Goal: Task Accomplishment & Management: Manage account settings

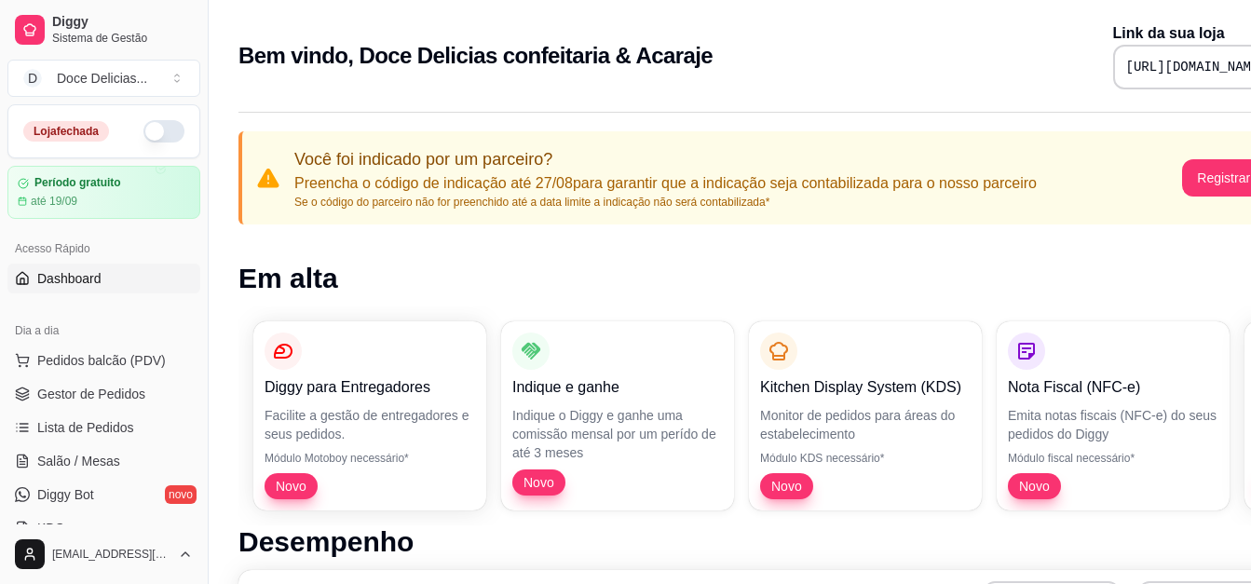
click at [199, 542] on div "[EMAIL_ADDRESS][DOMAIN_NAME]" at bounding box center [104, 555] width 208 height 60
click at [141, 430] on link "Lista de Pedidos" at bounding box center [103, 428] width 193 height 30
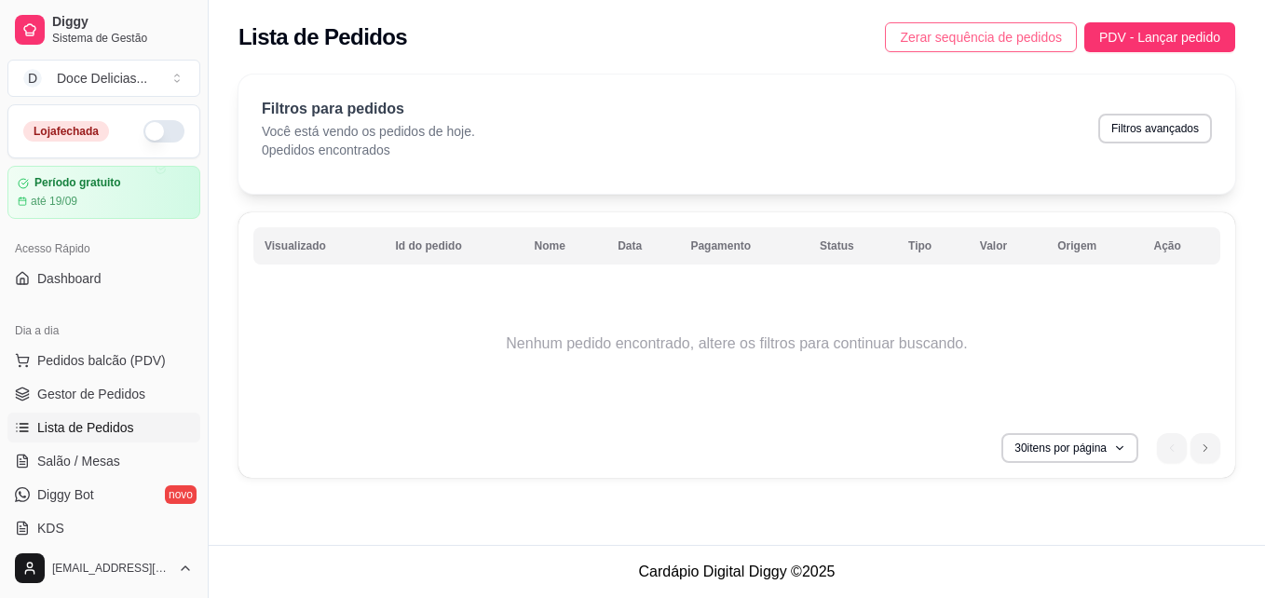
click at [926, 36] on span "Zerar sequência de pedidos" at bounding box center [981, 37] width 162 height 20
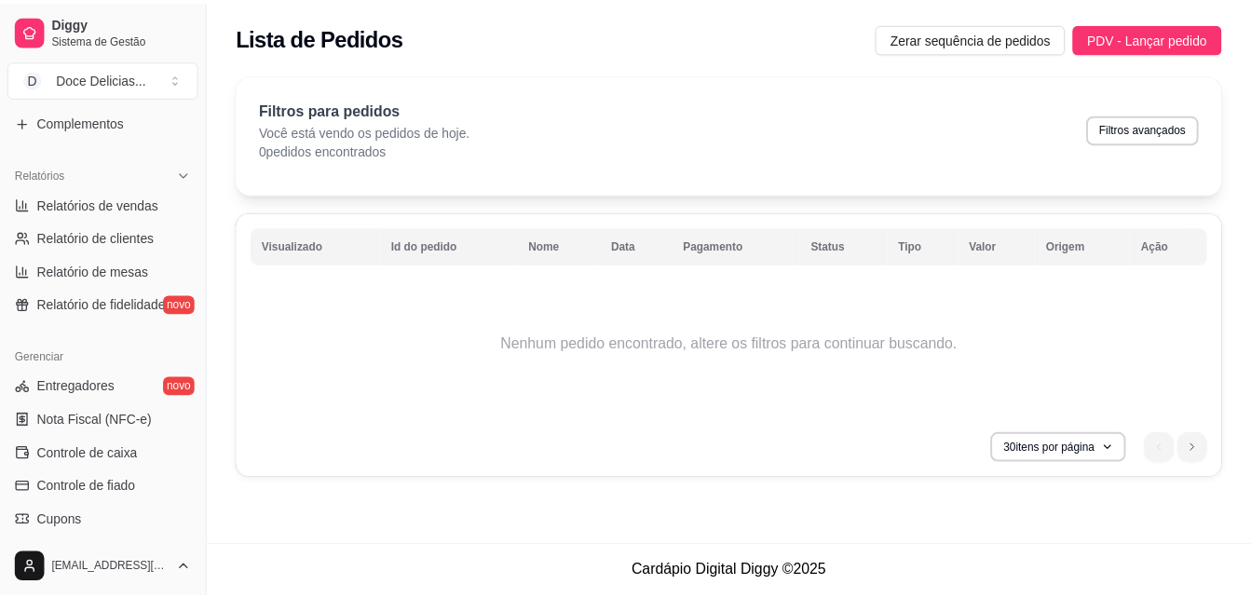
scroll to position [559, 0]
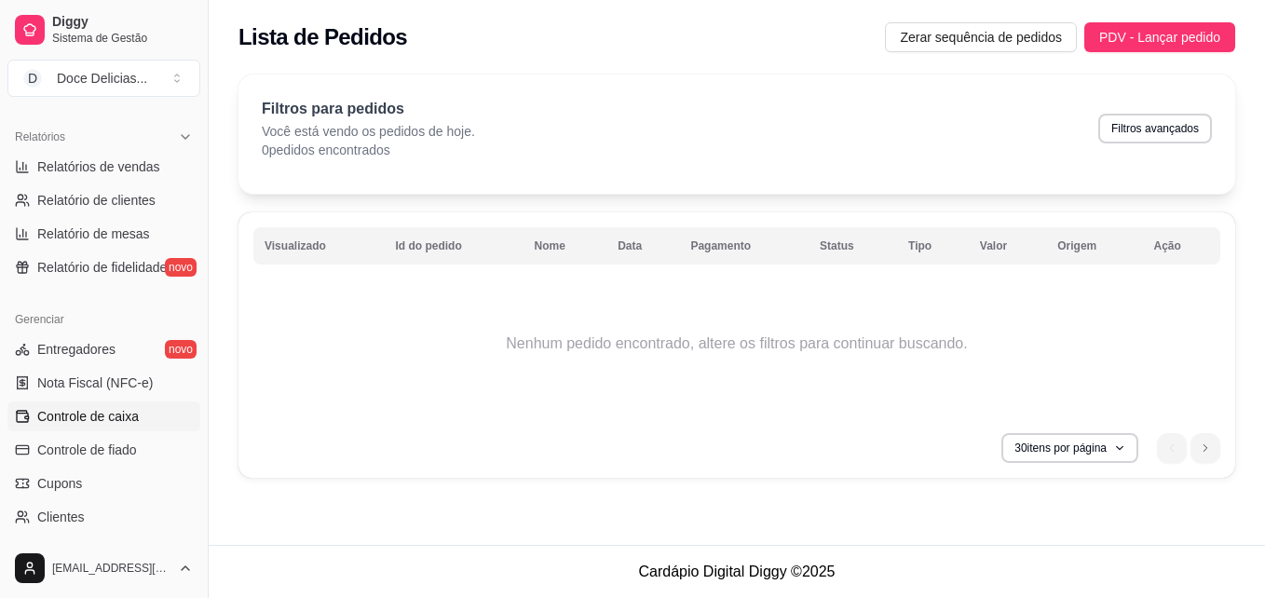
click at [95, 419] on span "Controle de caixa" at bounding box center [88, 416] width 102 height 19
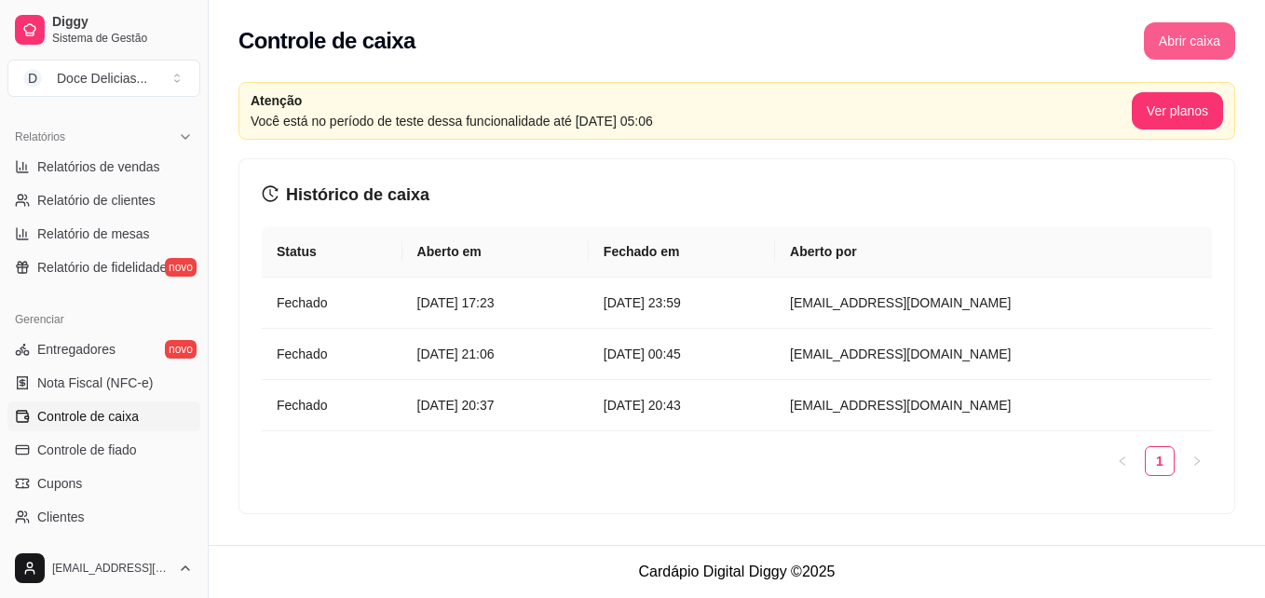
click at [1162, 39] on button "Abrir caixa" at bounding box center [1189, 40] width 91 height 37
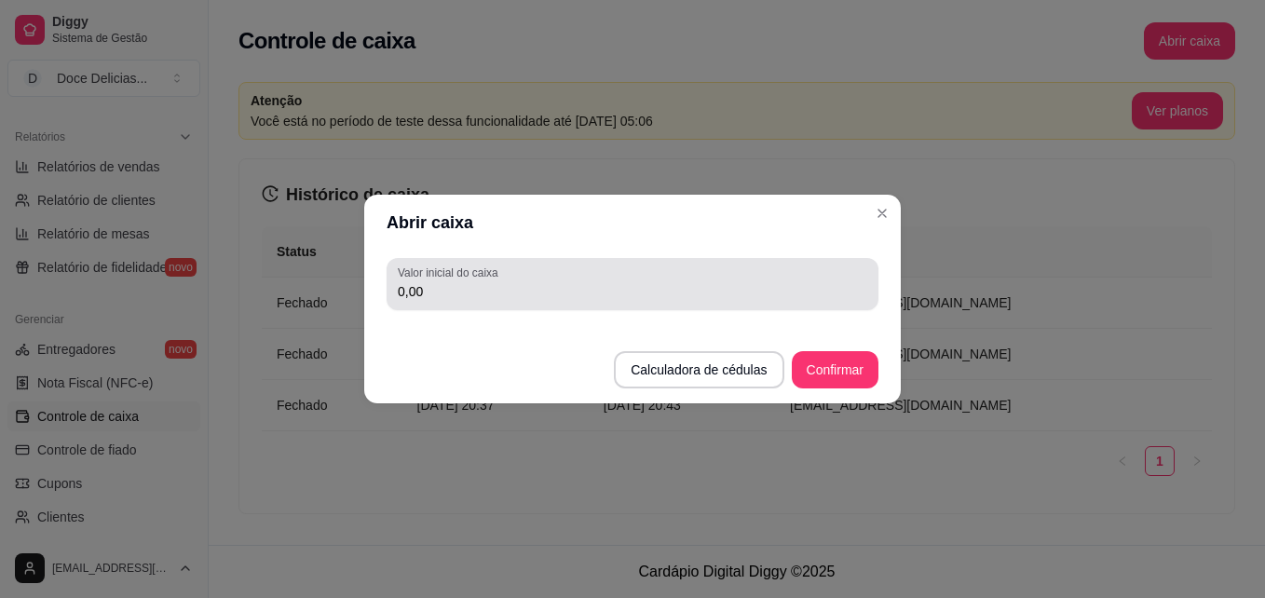
click at [630, 302] on div "0,00" at bounding box center [633, 284] width 470 height 37
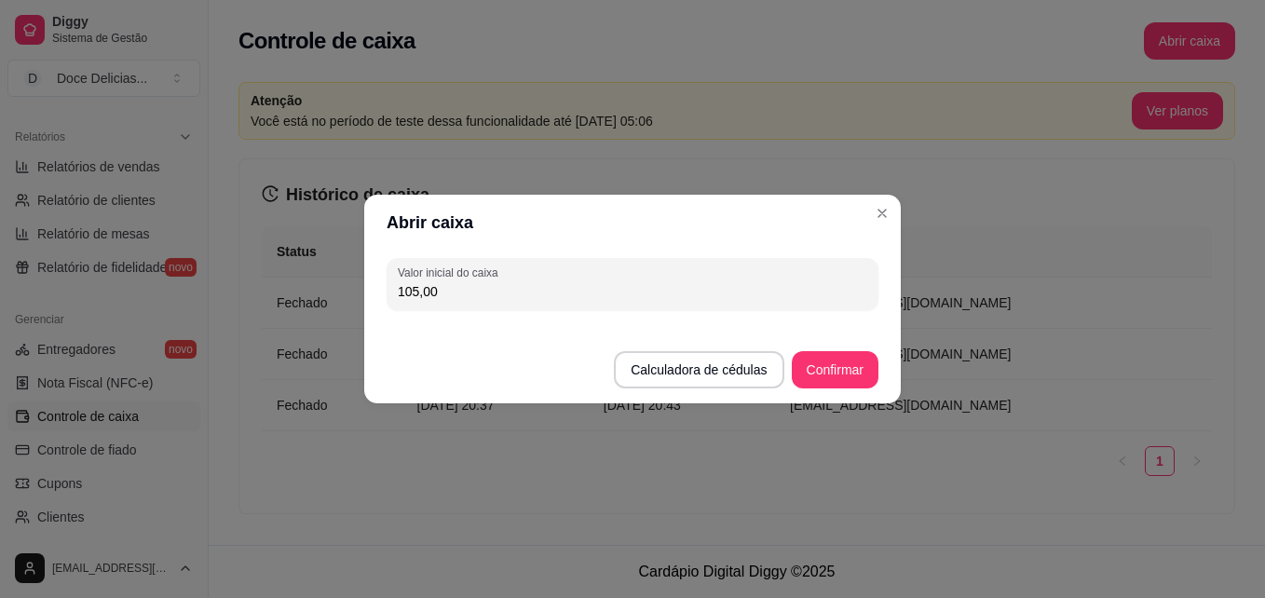
type input "105,00"
click at [840, 358] on button "Confirmar" at bounding box center [835, 370] width 85 height 36
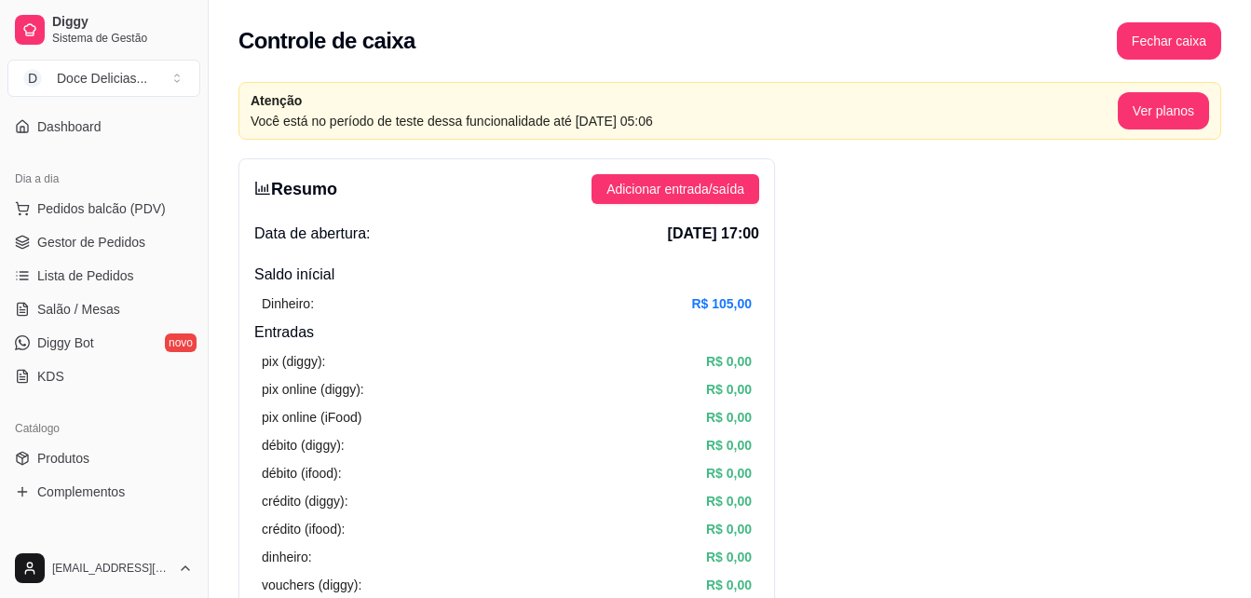
scroll to position [149, 0]
click at [133, 217] on span "Pedidos balcão (PDV)" at bounding box center [101, 211] width 129 height 19
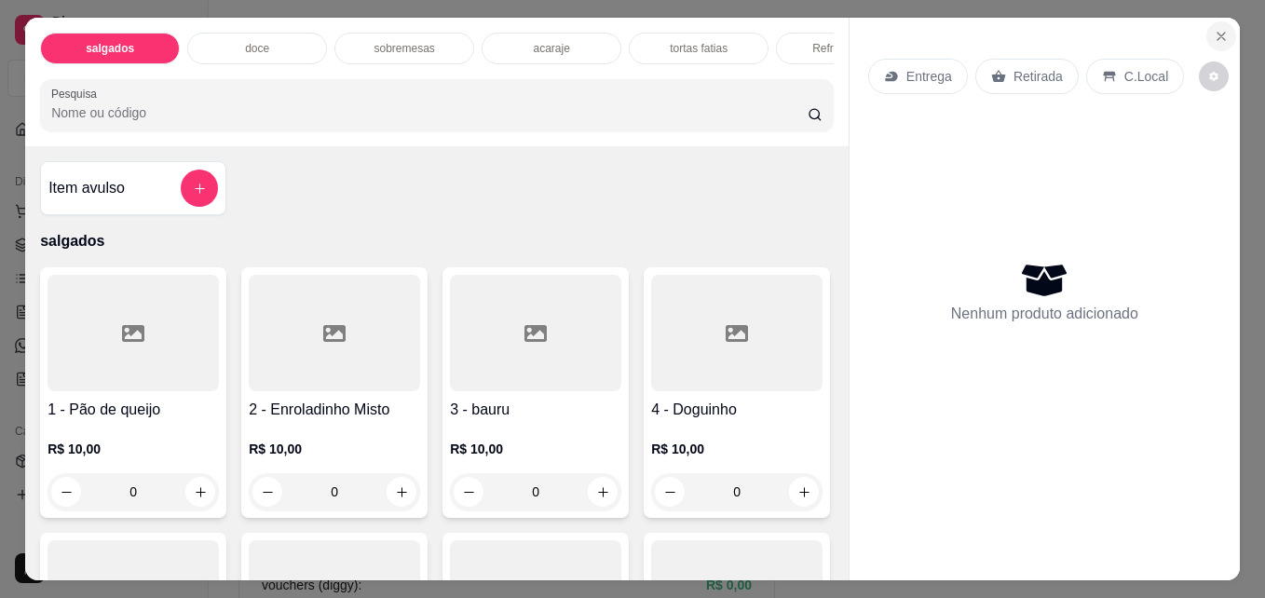
click at [1207, 21] on button "Close" at bounding box center [1222, 36] width 30 height 30
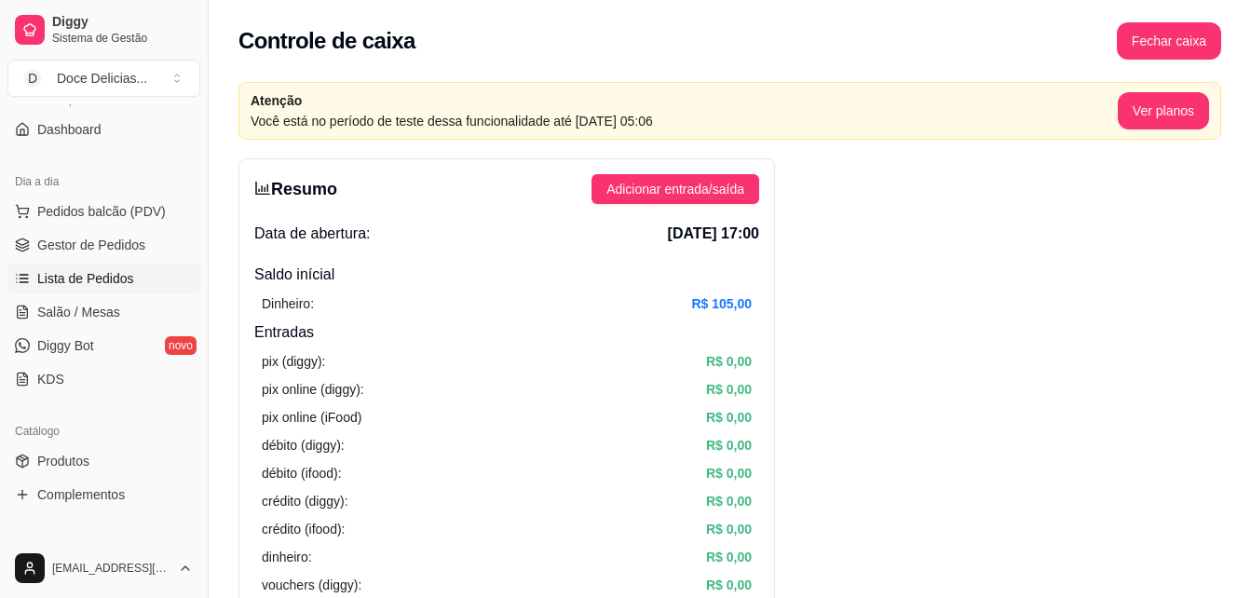
click at [86, 270] on span "Lista de Pedidos" at bounding box center [85, 278] width 97 height 19
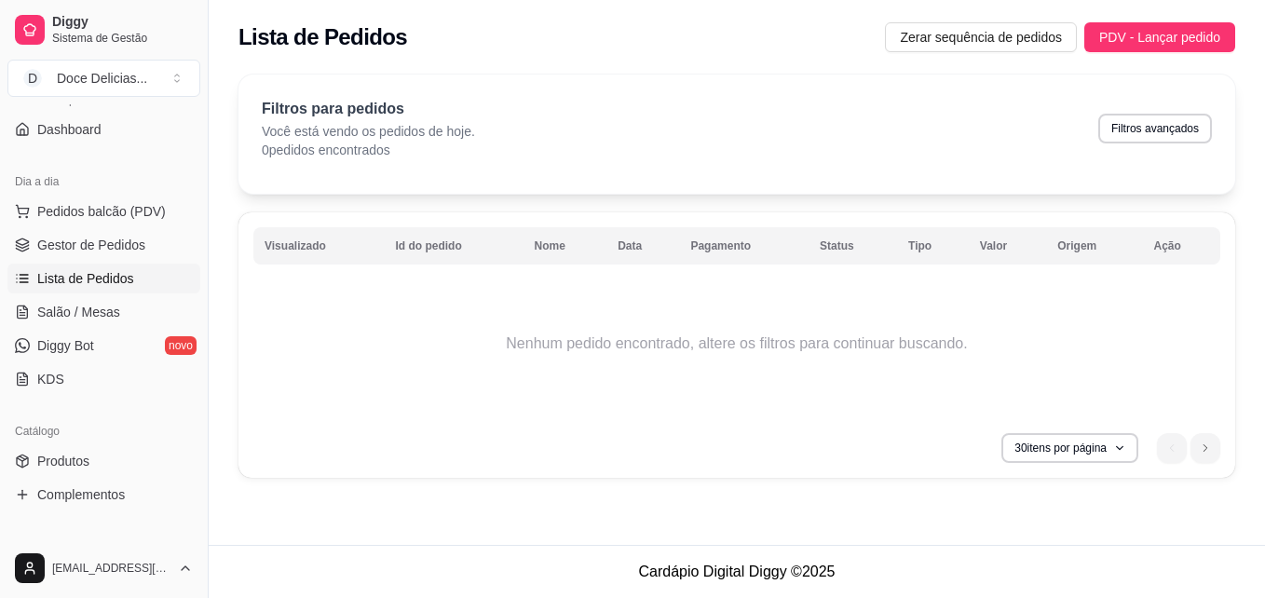
click at [7, 264] on link "Lista de Pedidos" at bounding box center [103, 279] width 193 height 30
click at [48, 449] on link "Produtos" at bounding box center [103, 461] width 193 height 30
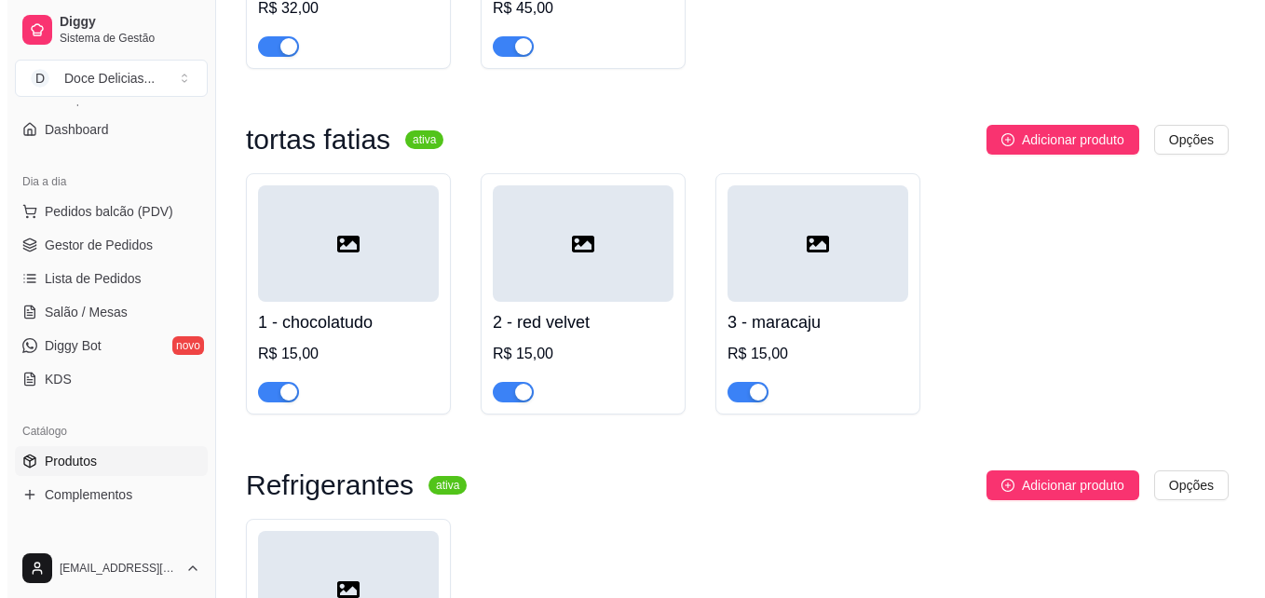
scroll to position [2373, 0]
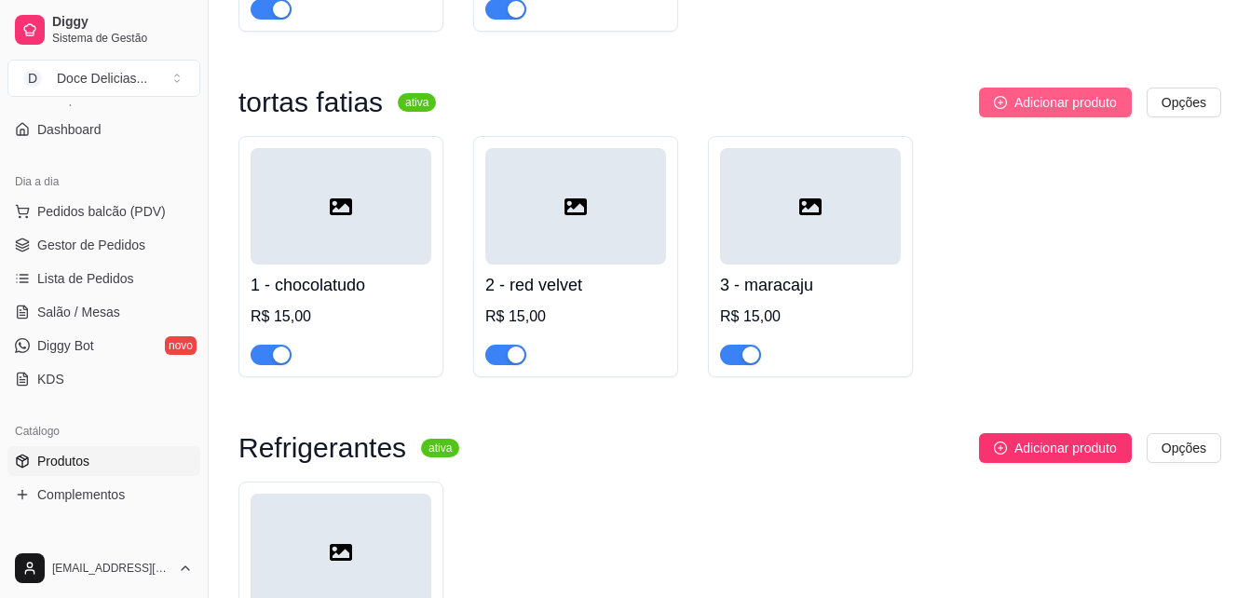
click at [1039, 113] on span "Adicionar produto" at bounding box center [1066, 102] width 102 height 20
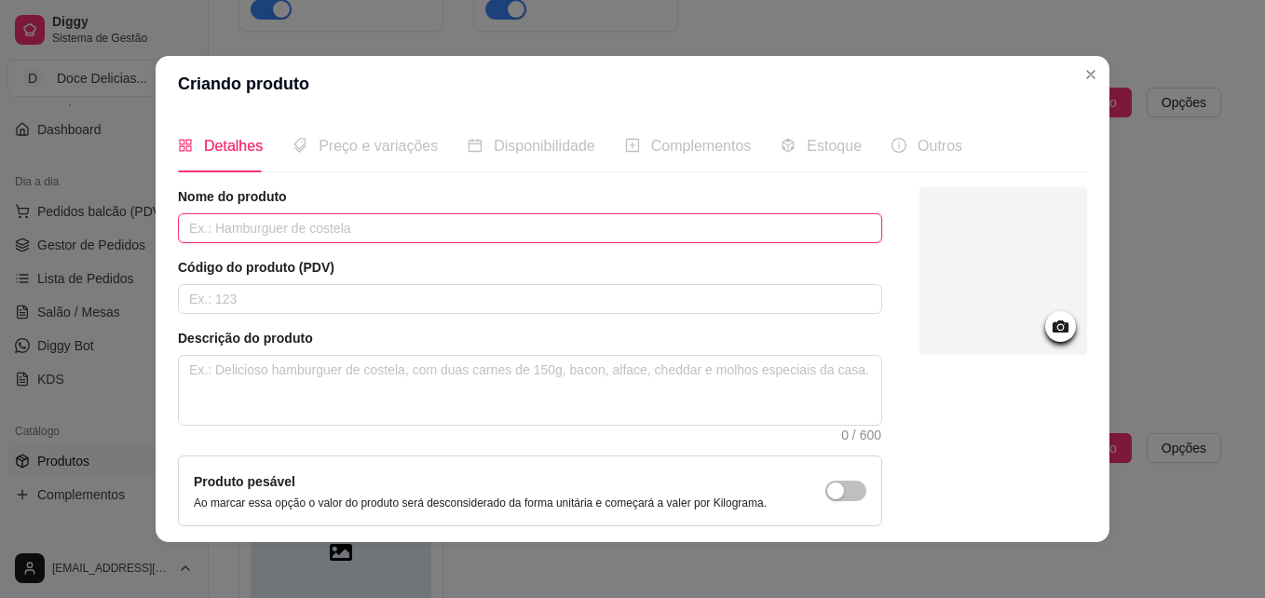
click at [684, 218] on input "text" at bounding box center [530, 228] width 704 height 30
type input "Torta italiana"
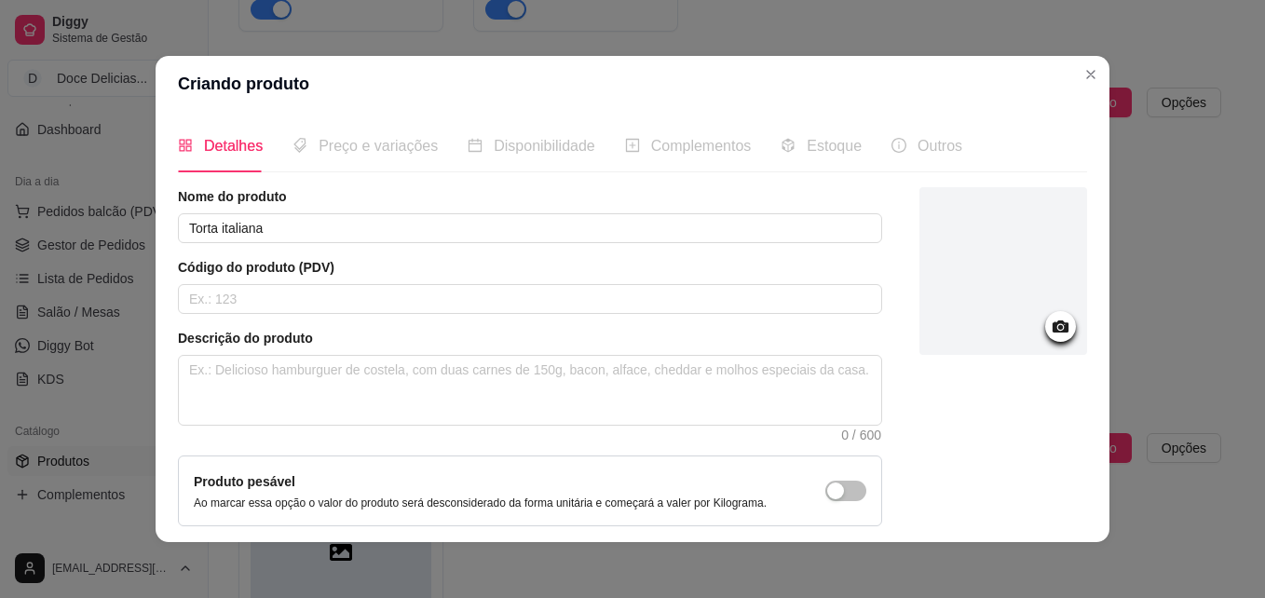
click at [414, 141] on span "Preço e variações" at bounding box center [378, 146] width 119 height 16
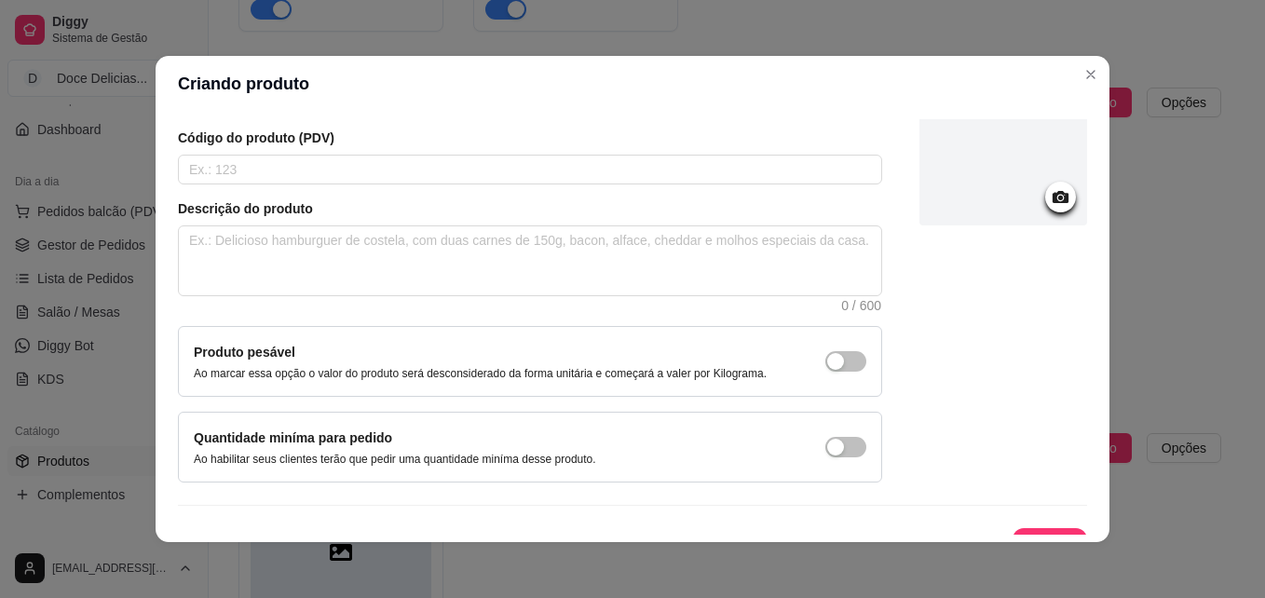
scroll to position [160, 0]
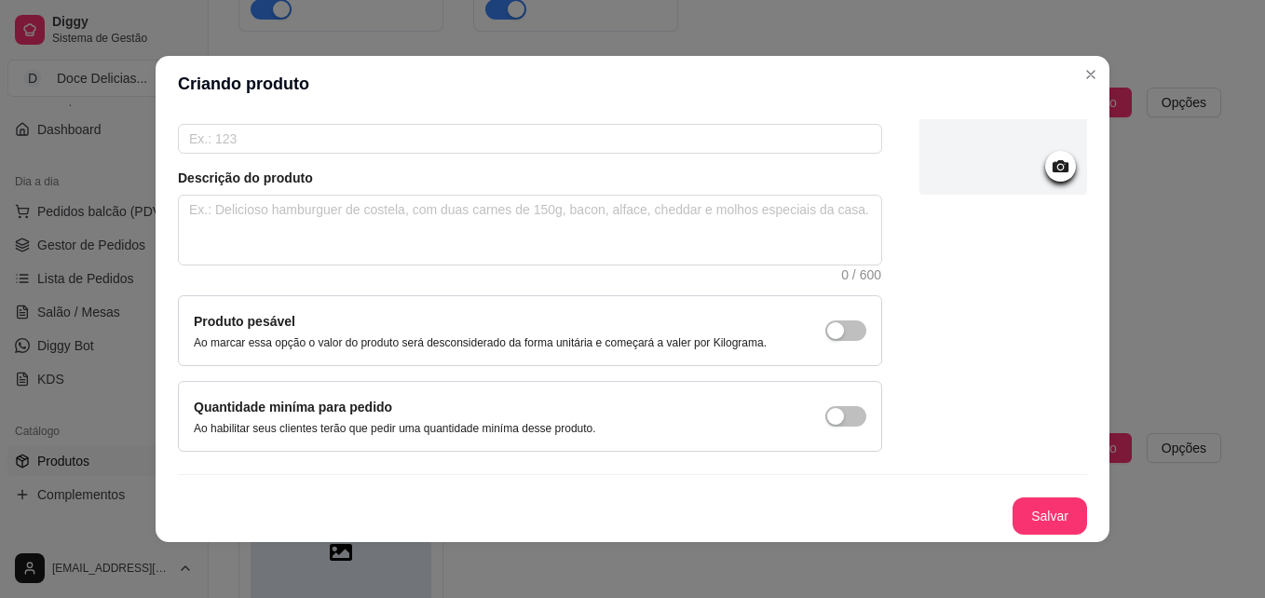
click at [1080, 124] on div "Detalhes Preço e variações Disponibilidade Complementos Estoque Outros Nome do …" at bounding box center [632, 327] width 909 height 416
click at [1051, 523] on button "Salvar" at bounding box center [1050, 516] width 73 height 36
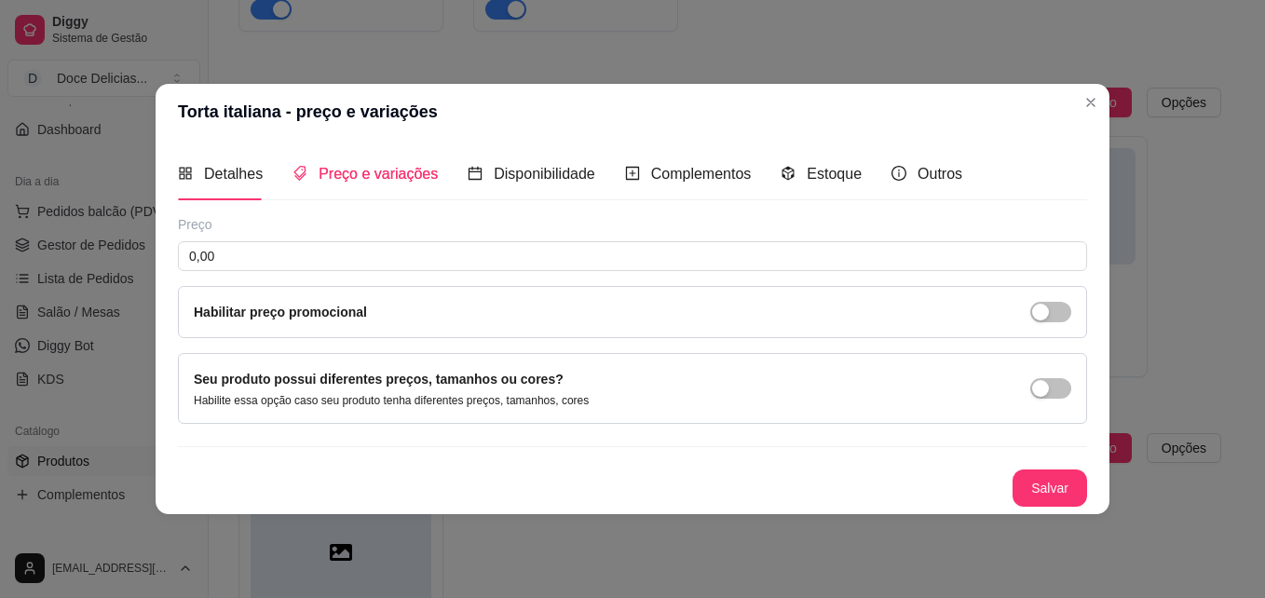
scroll to position [0, 0]
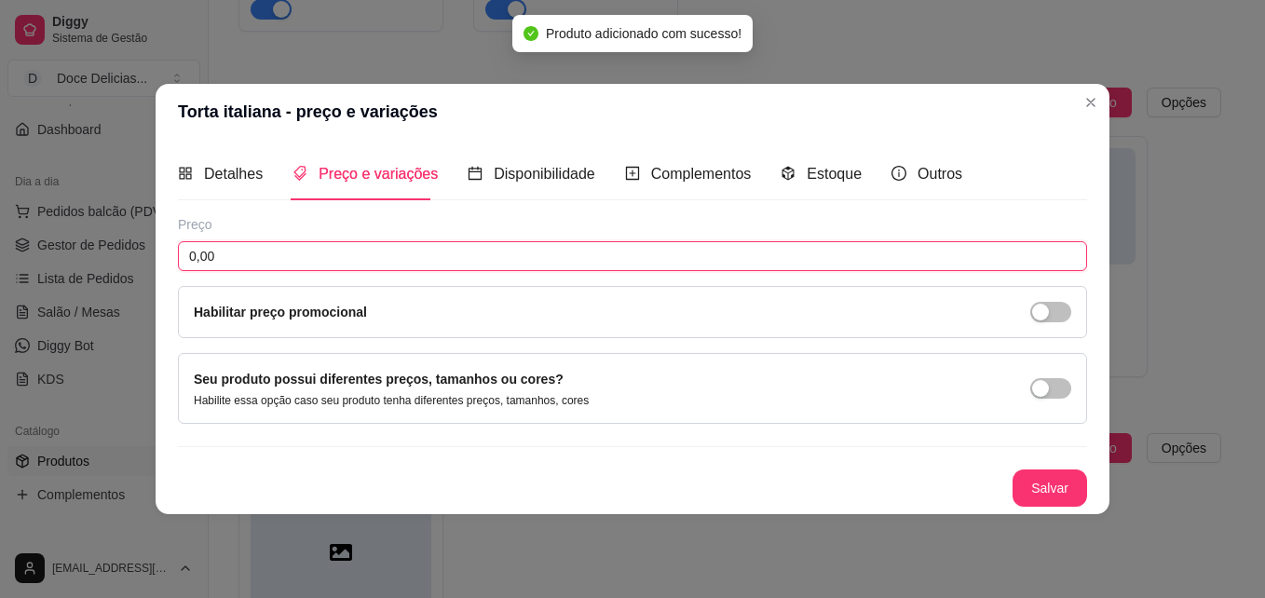
click at [425, 259] on input "0,00" at bounding box center [632, 256] width 909 height 30
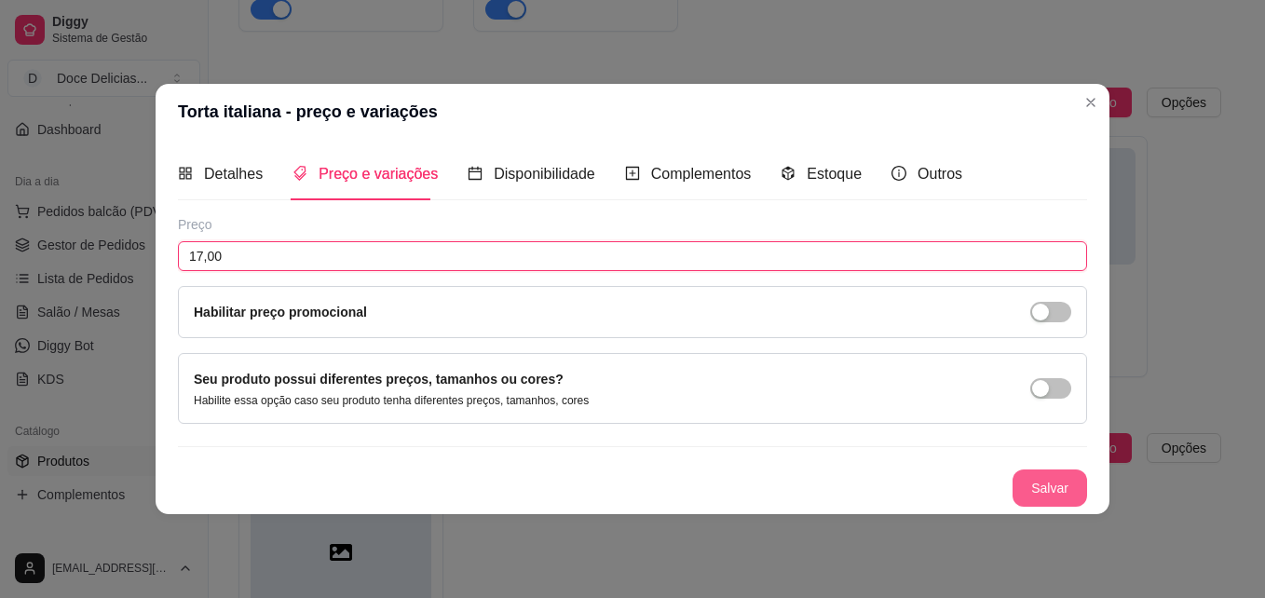
type input "17,00"
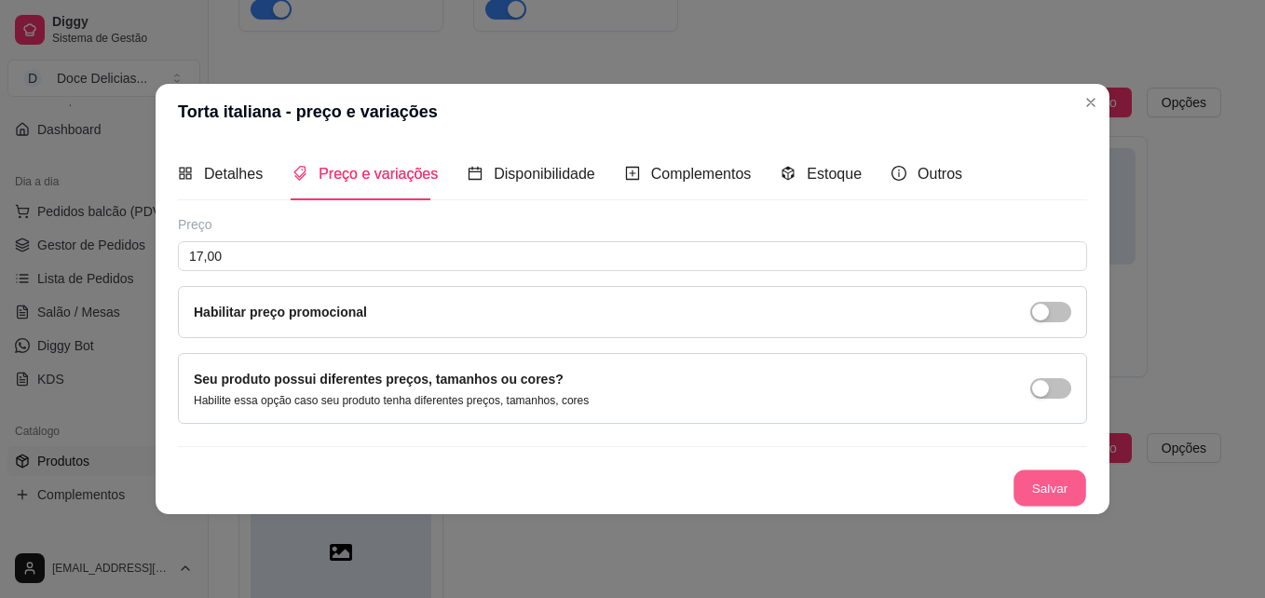
click at [1051, 478] on button "Salvar" at bounding box center [1050, 489] width 73 height 36
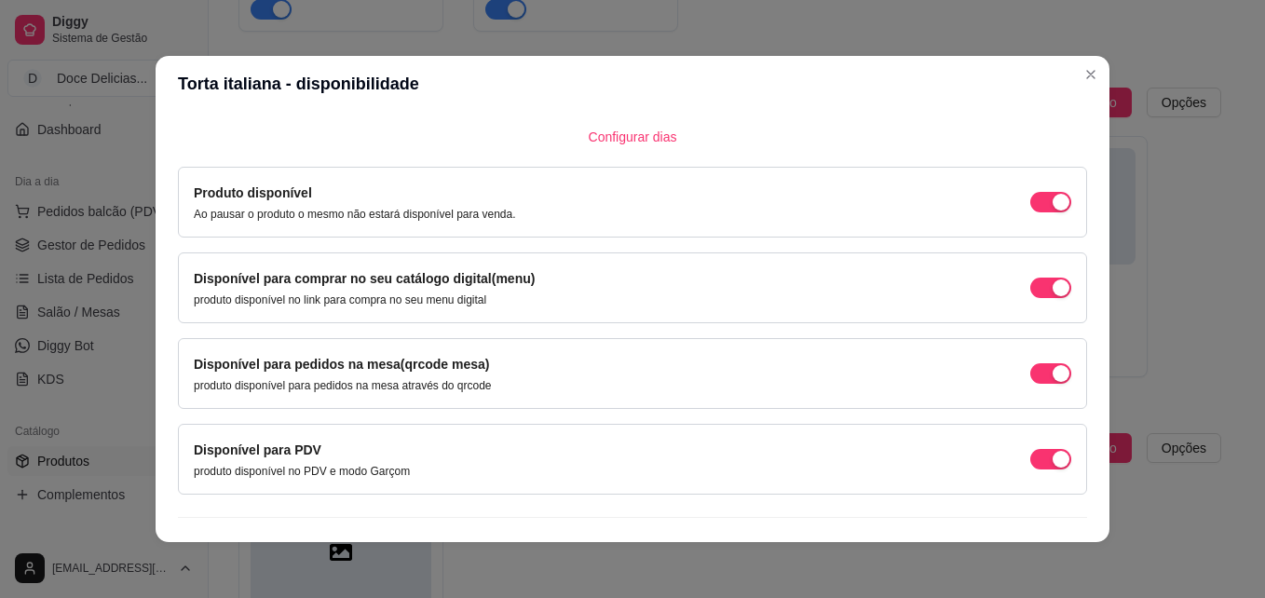
scroll to position [168, 0]
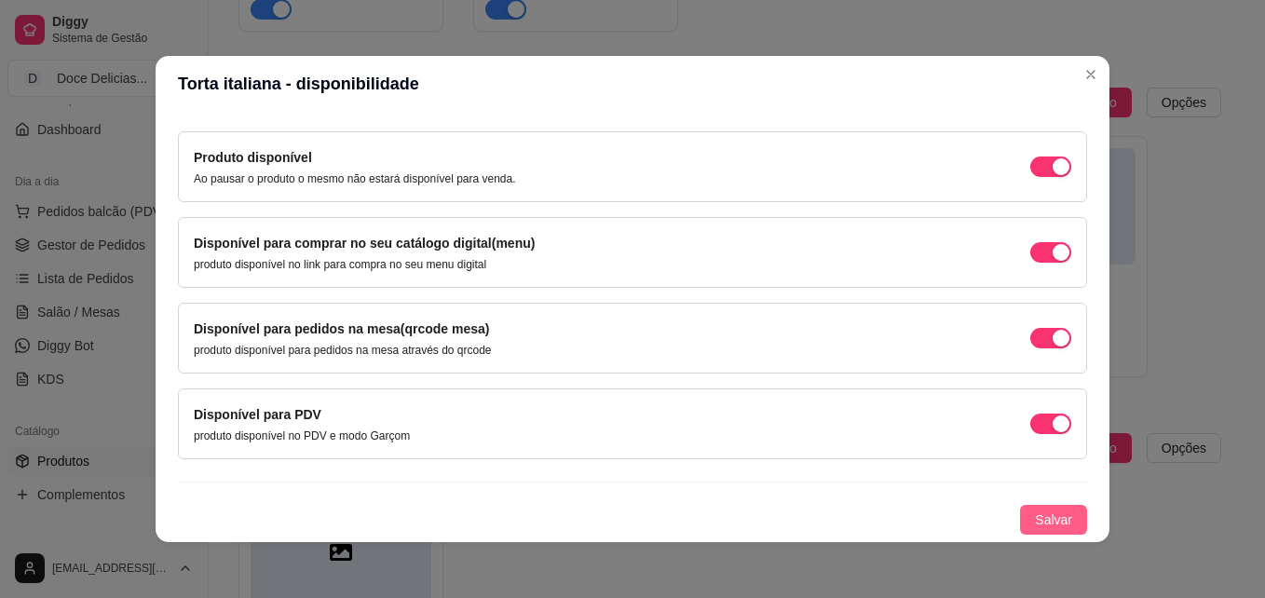
click at [1035, 519] on span "Salvar" at bounding box center [1053, 520] width 37 height 20
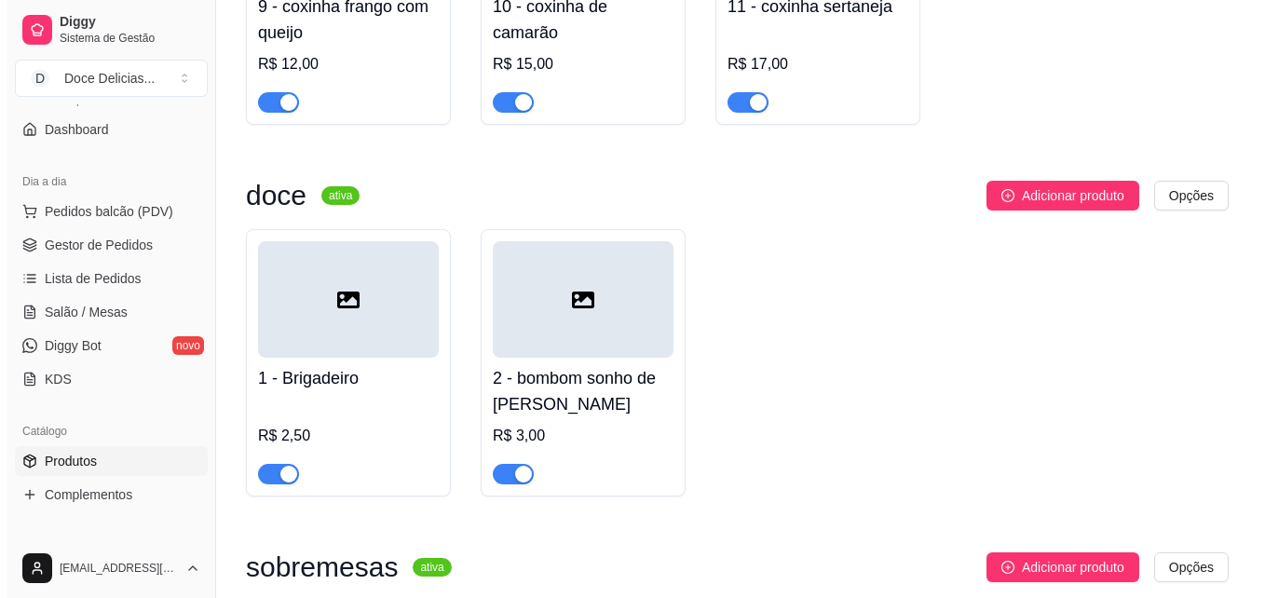
scroll to position [870, 0]
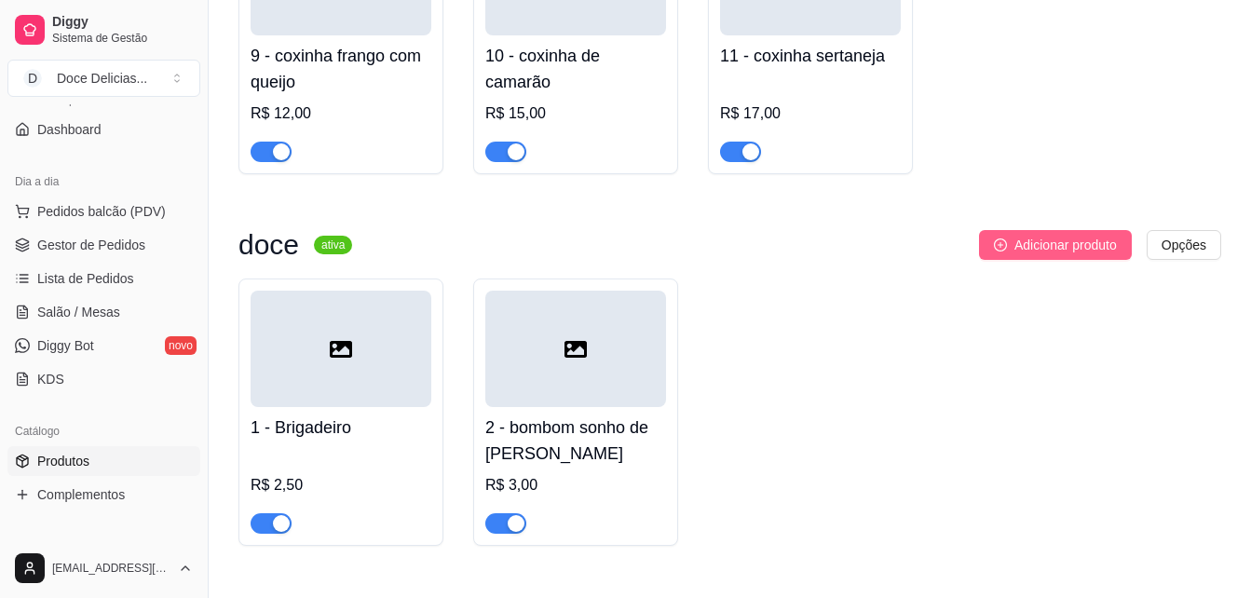
click at [1061, 238] on span "Adicionar produto" at bounding box center [1066, 245] width 102 height 20
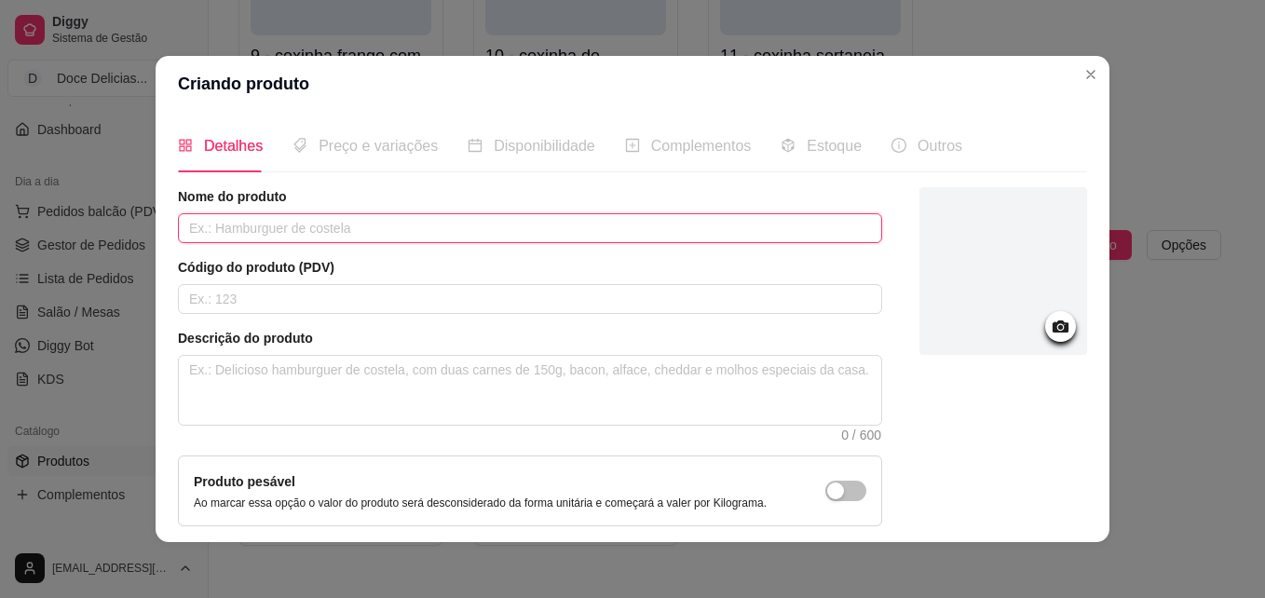
click at [574, 225] on input "text" at bounding box center [530, 228] width 704 height 30
type input "bombom de Morango"
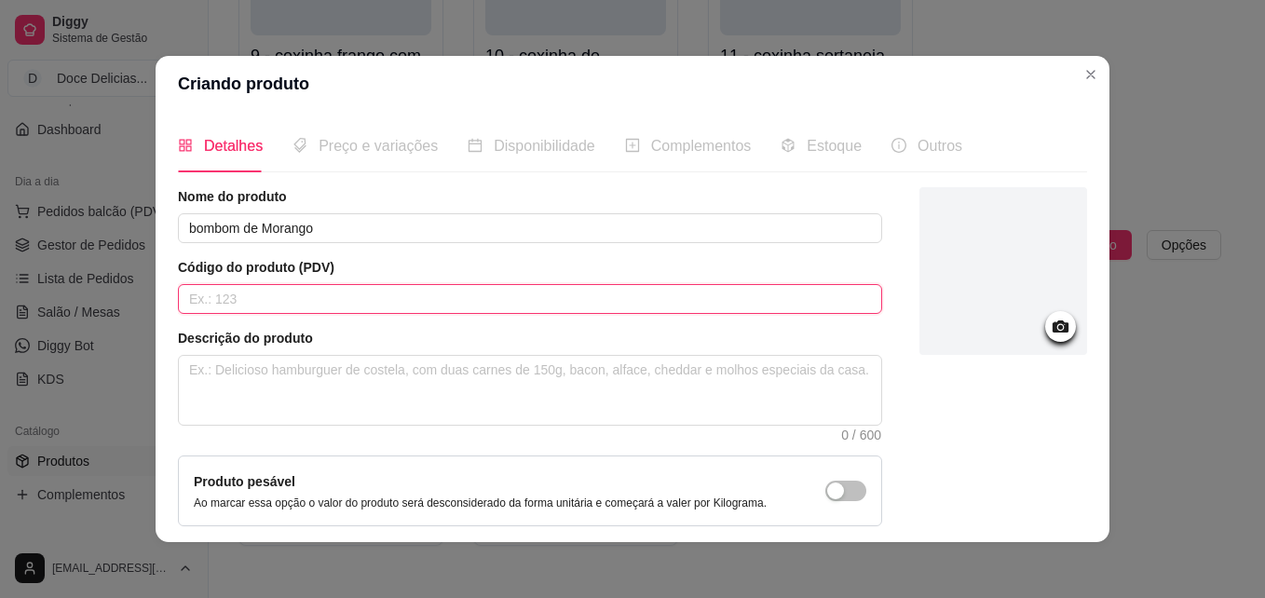
click at [185, 303] on input "text" at bounding box center [530, 299] width 704 height 30
type input "3"
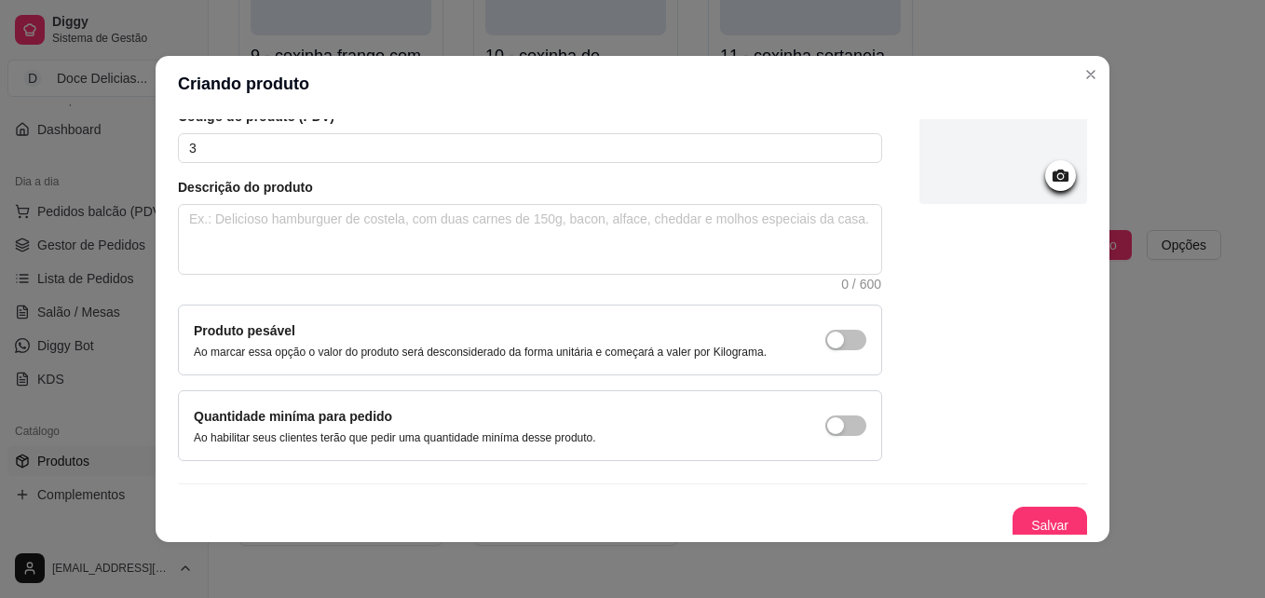
scroll to position [160, 0]
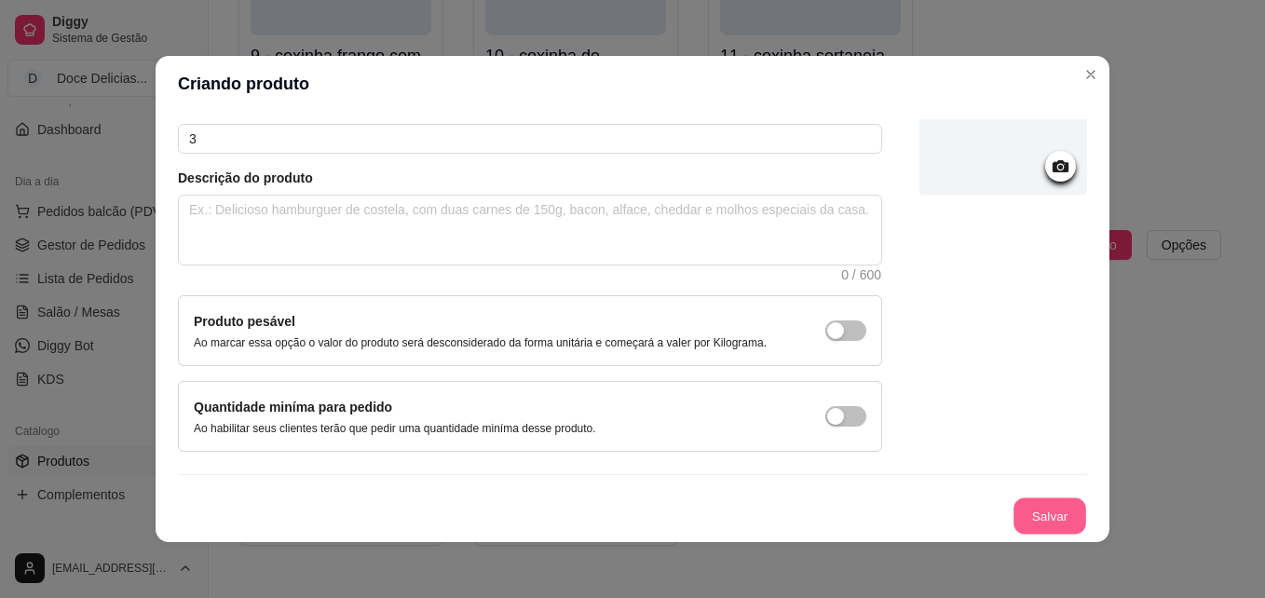
click at [1038, 517] on button "Salvar" at bounding box center [1050, 516] width 73 height 36
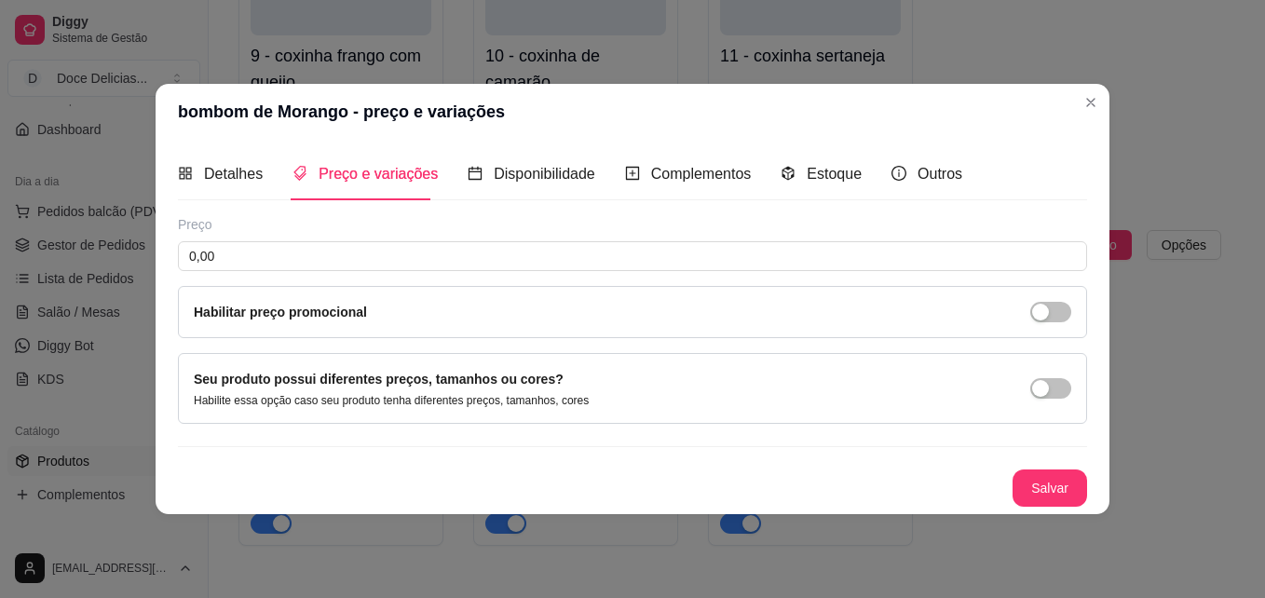
scroll to position [0, 0]
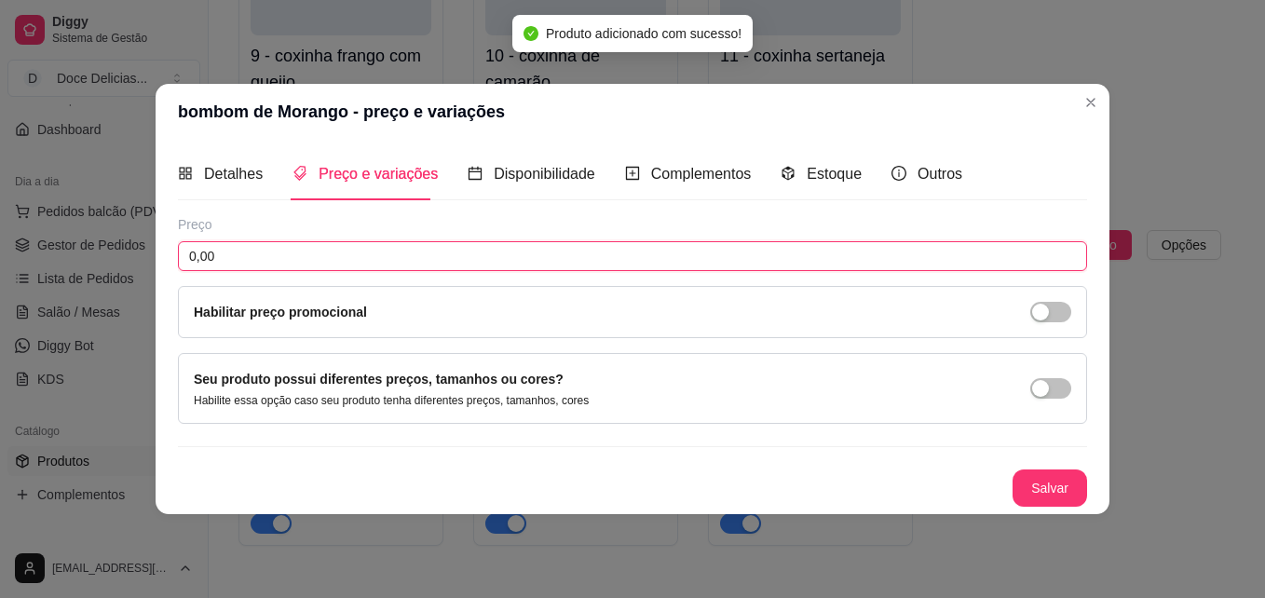
click at [353, 246] on input "0,00" at bounding box center [632, 256] width 909 height 30
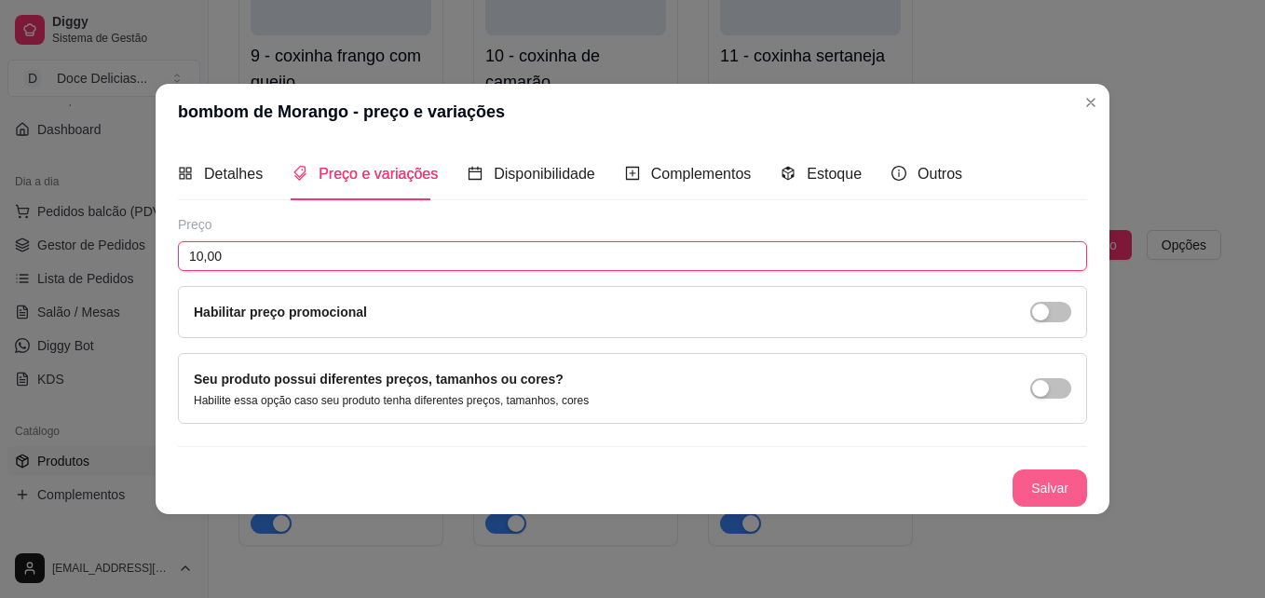
type input "10,00"
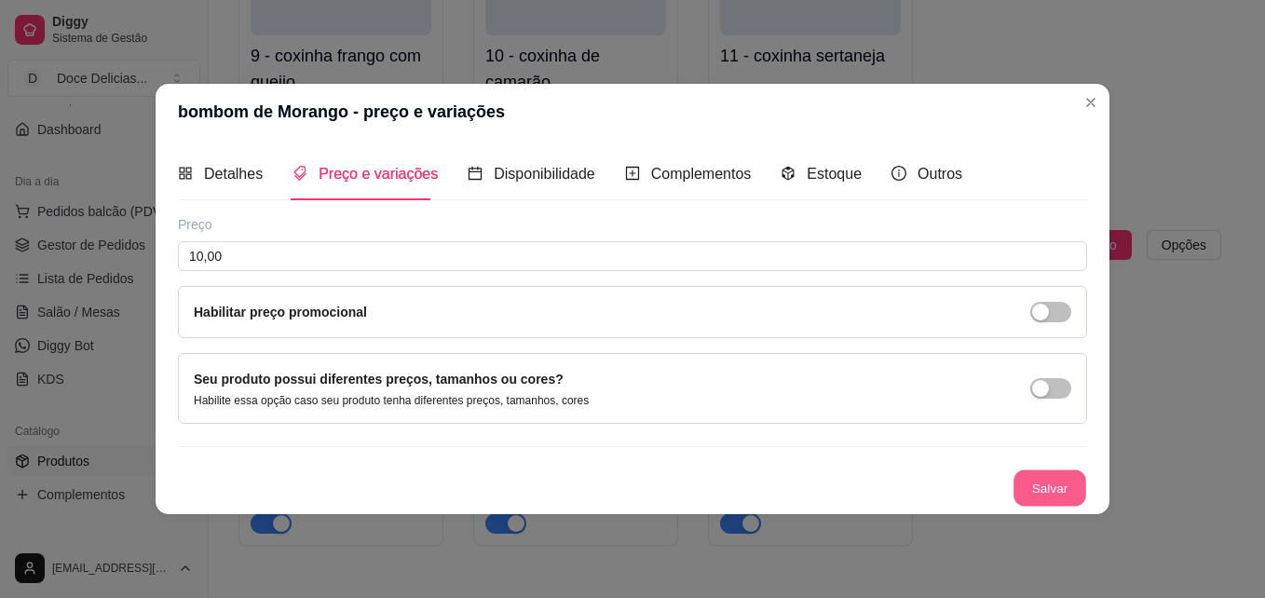
click at [1026, 473] on button "Salvar" at bounding box center [1050, 489] width 73 height 36
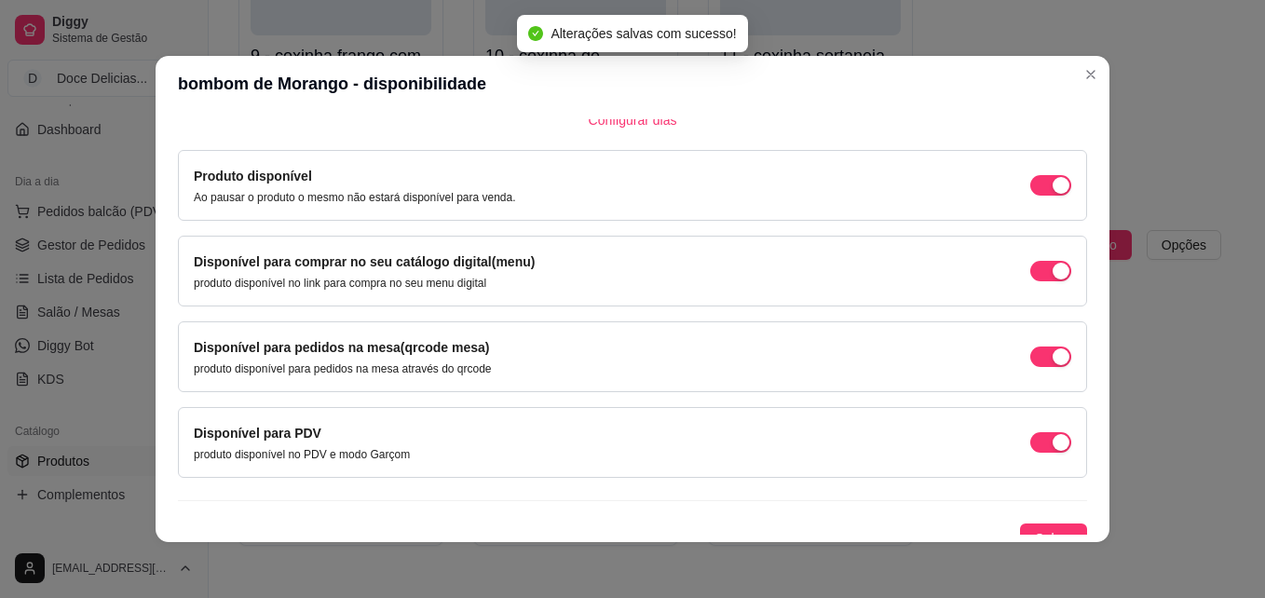
scroll to position [168, 0]
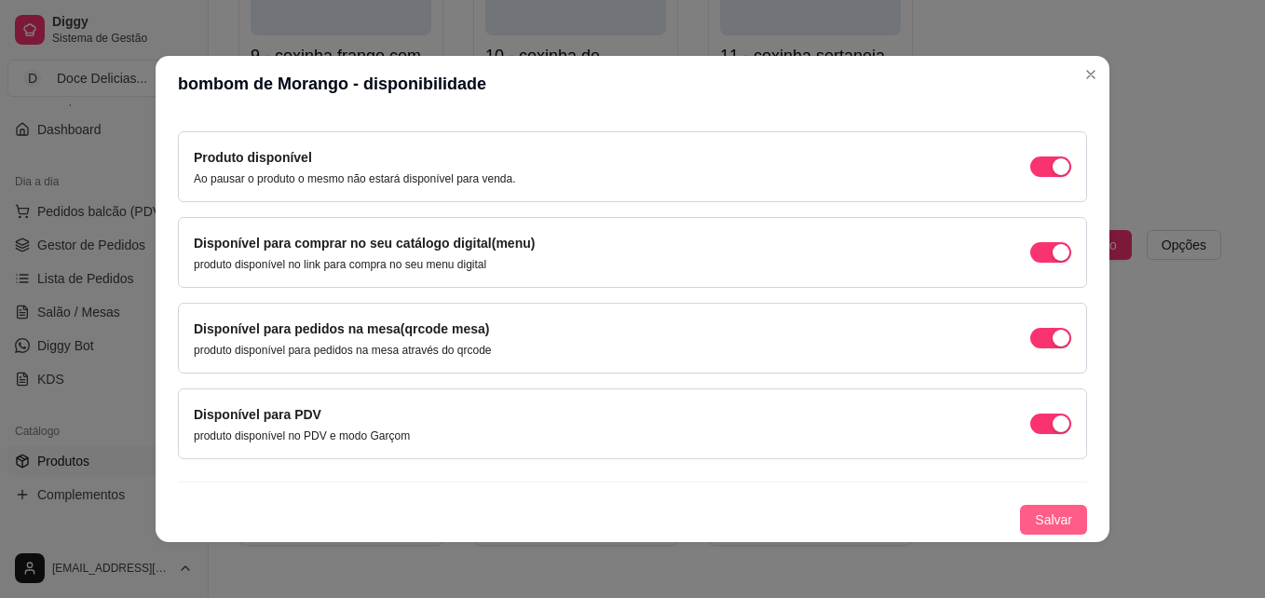
click at [1055, 518] on button "Salvar" at bounding box center [1053, 520] width 67 height 30
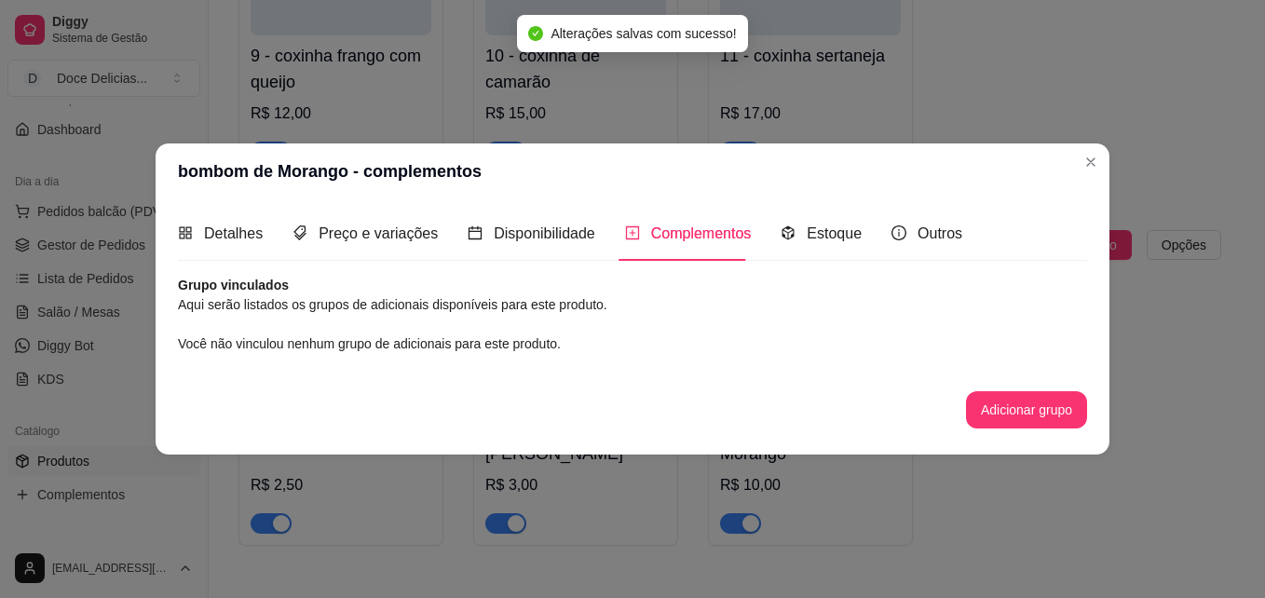
scroll to position [0, 0]
click at [557, 237] on span "Disponibilidade" at bounding box center [545, 233] width 102 height 16
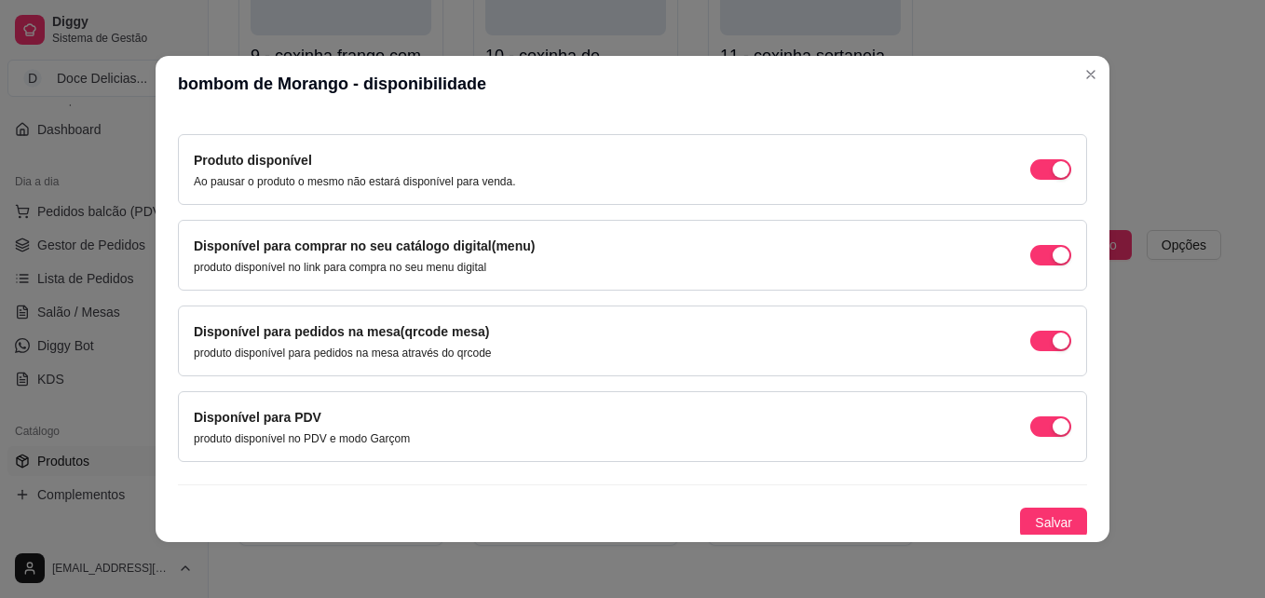
scroll to position [168, 0]
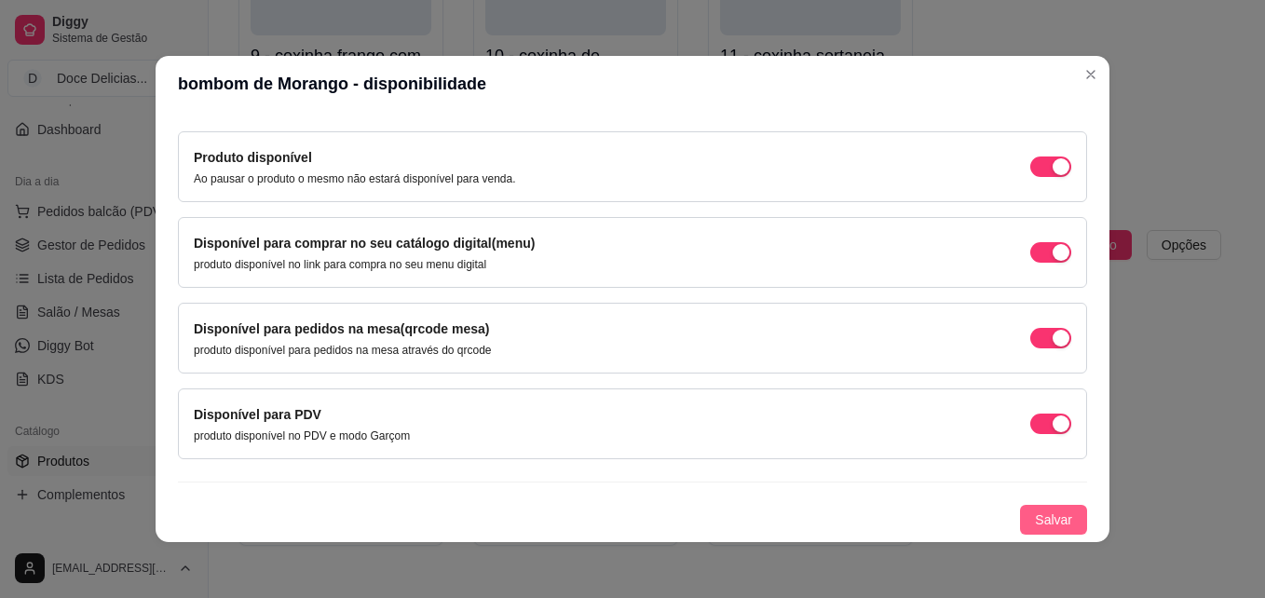
click at [1040, 518] on span "Salvar" at bounding box center [1053, 520] width 37 height 20
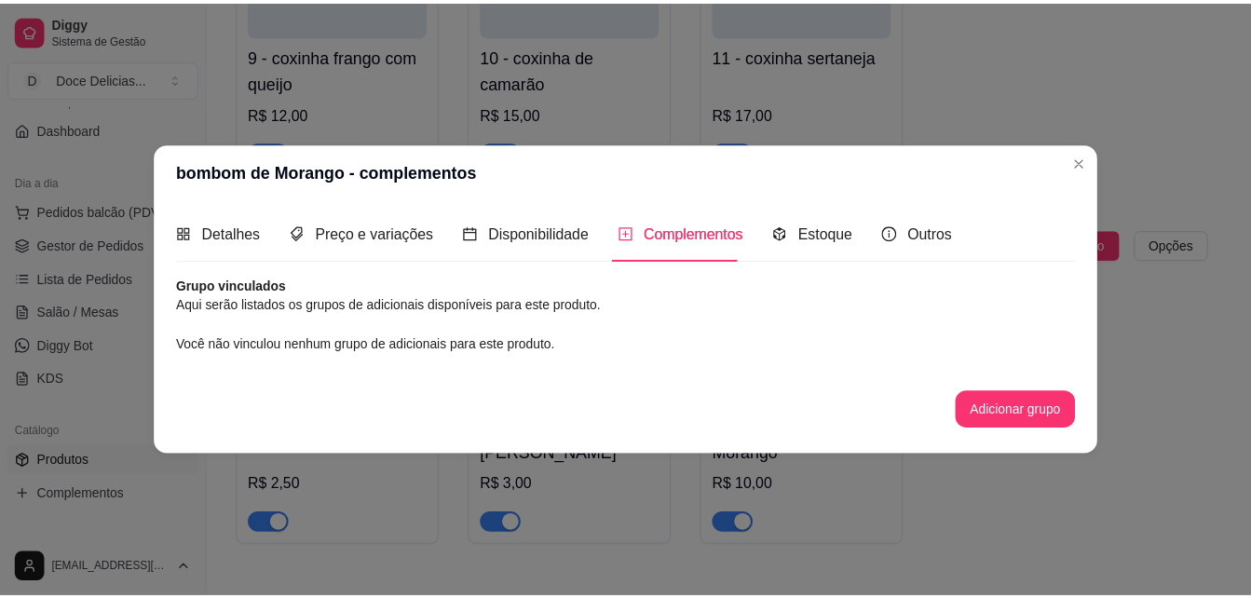
scroll to position [0, 0]
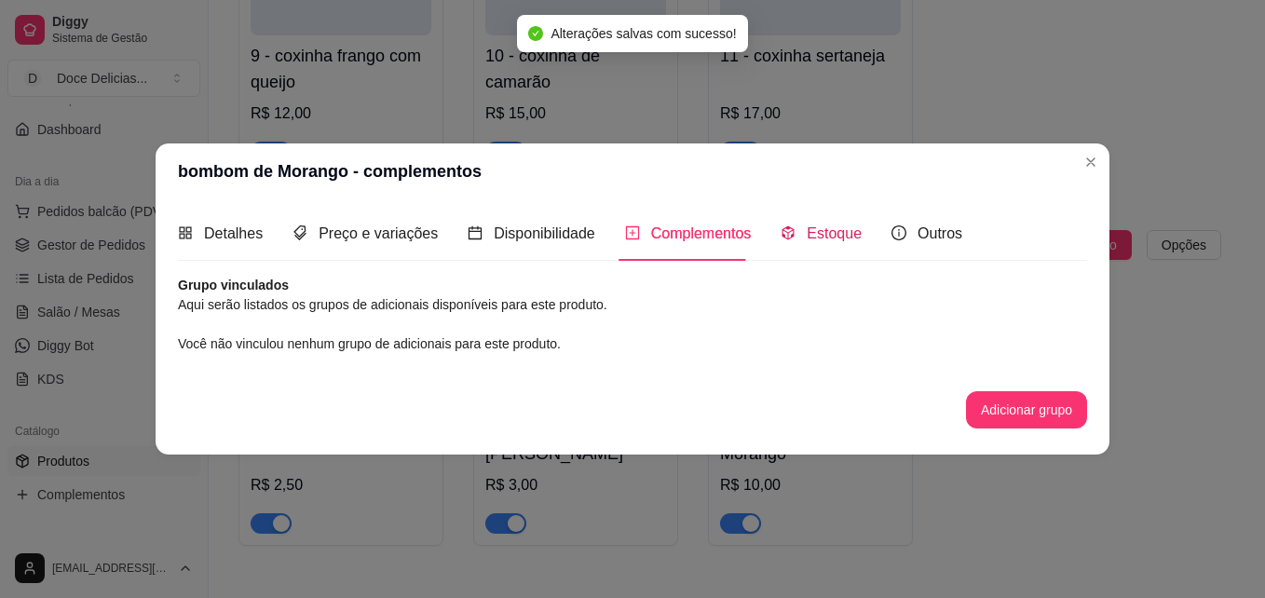
click at [827, 226] on span "Estoque" at bounding box center [834, 233] width 55 height 16
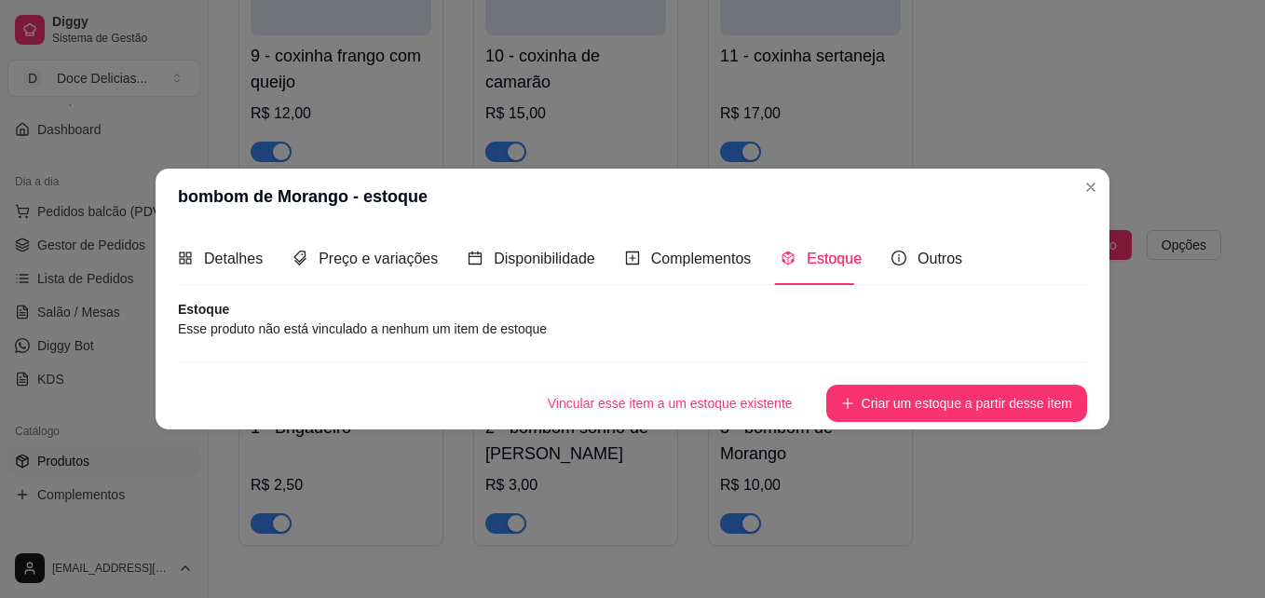
click at [583, 312] on article "Estoque" at bounding box center [632, 309] width 909 height 19
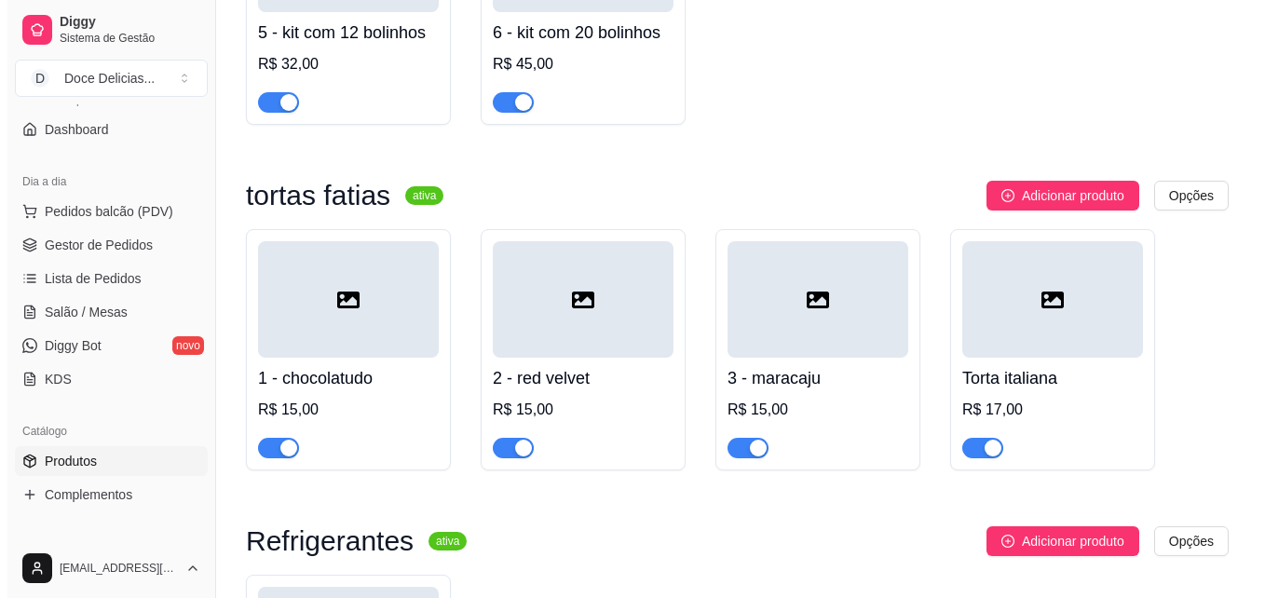
scroll to position [2287, 0]
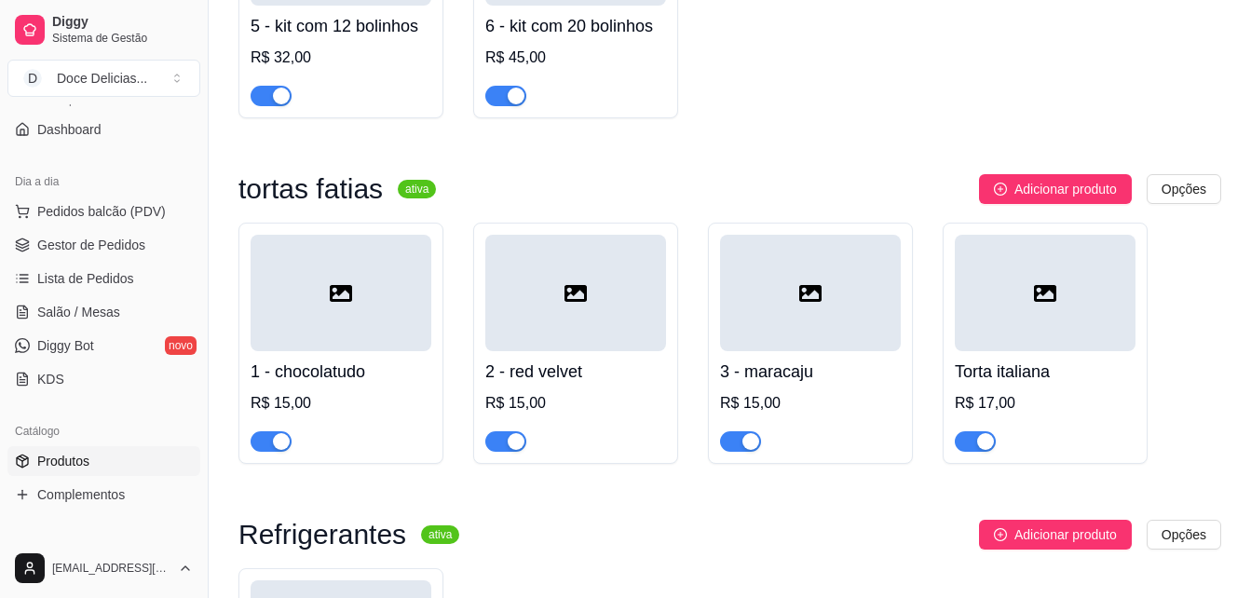
click at [1069, 307] on div at bounding box center [1045, 293] width 181 height 116
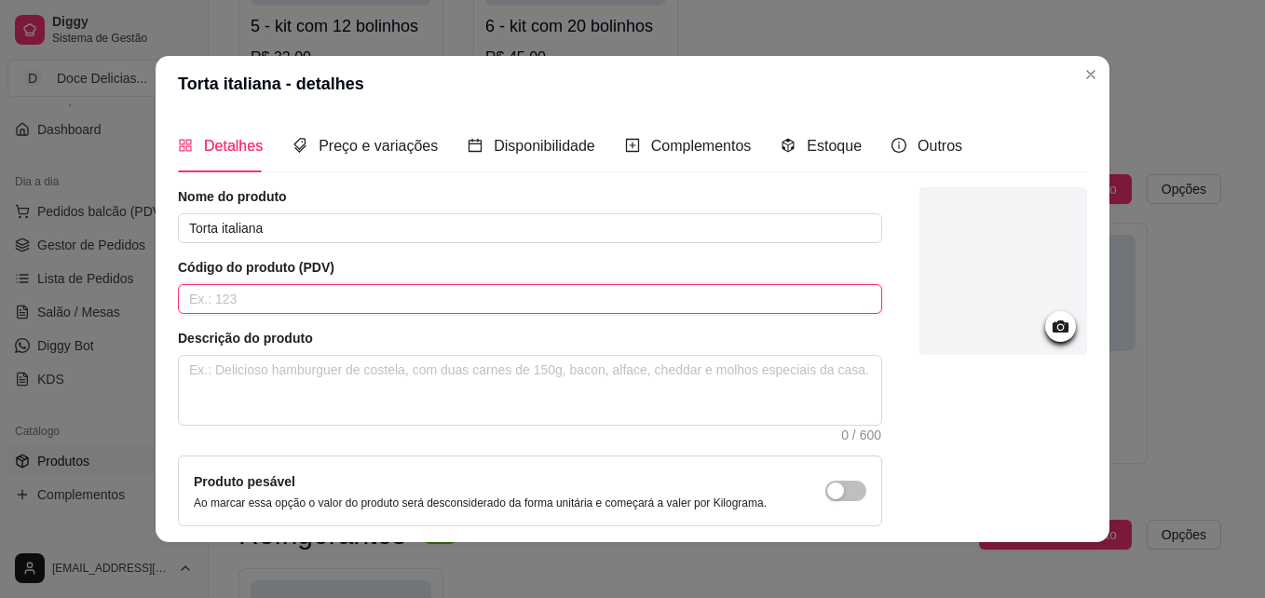
click at [828, 284] on input "text" at bounding box center [530, 299] width 704 height 30
type input "4"
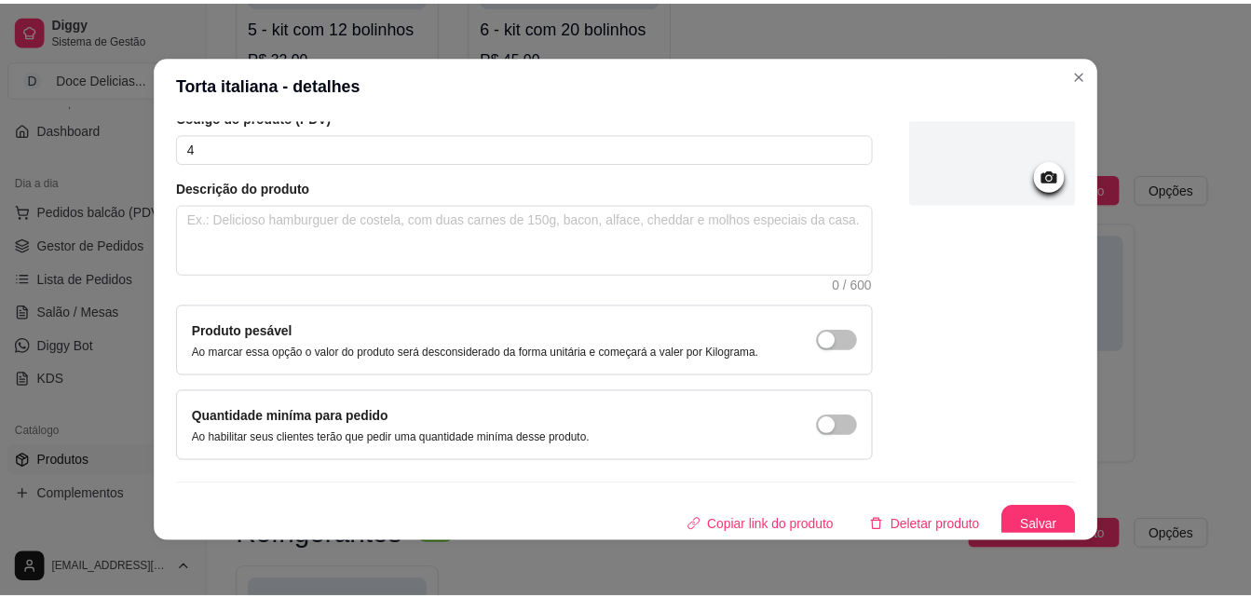
scroll to position [160, 0]
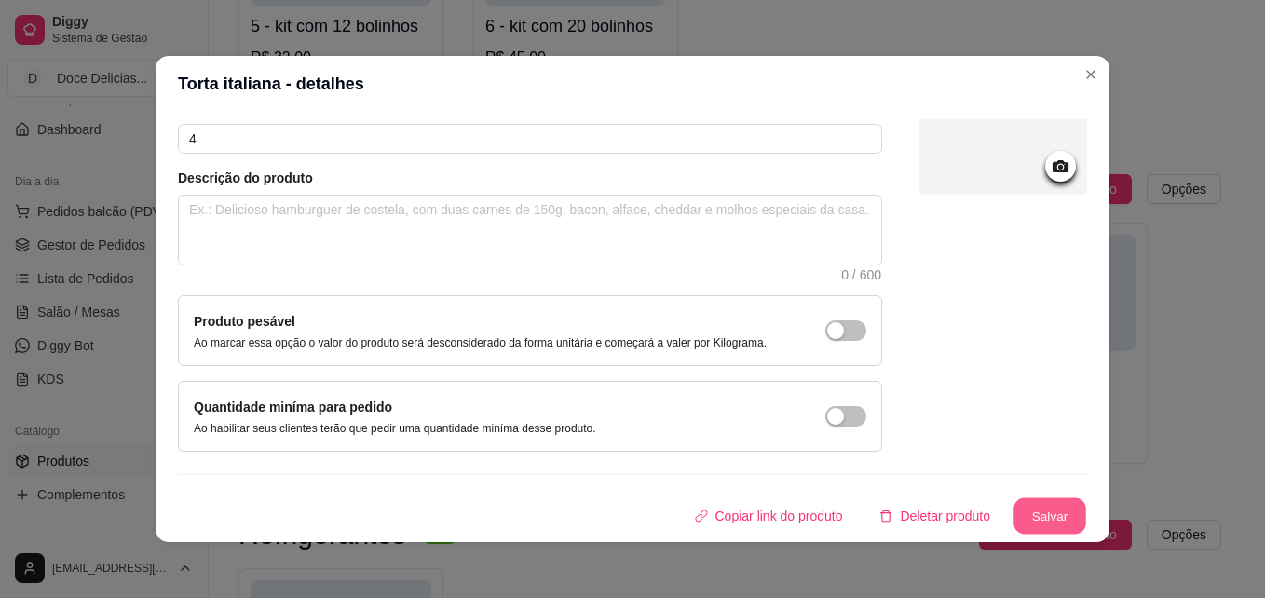
click at [1032, 508] on button "Salvar" at bounding box center [1050, 516] width 73 height 36
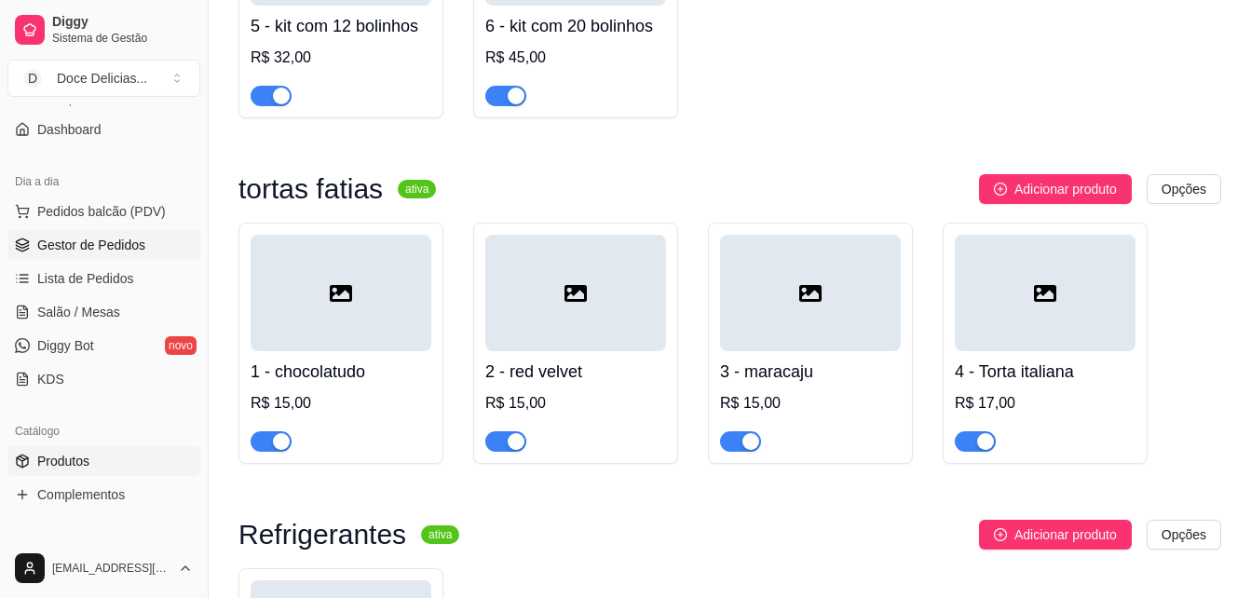
click at [104, 234] on link "Gestor de Pedidos" at bounding box center [103, 245] width 193 height 30
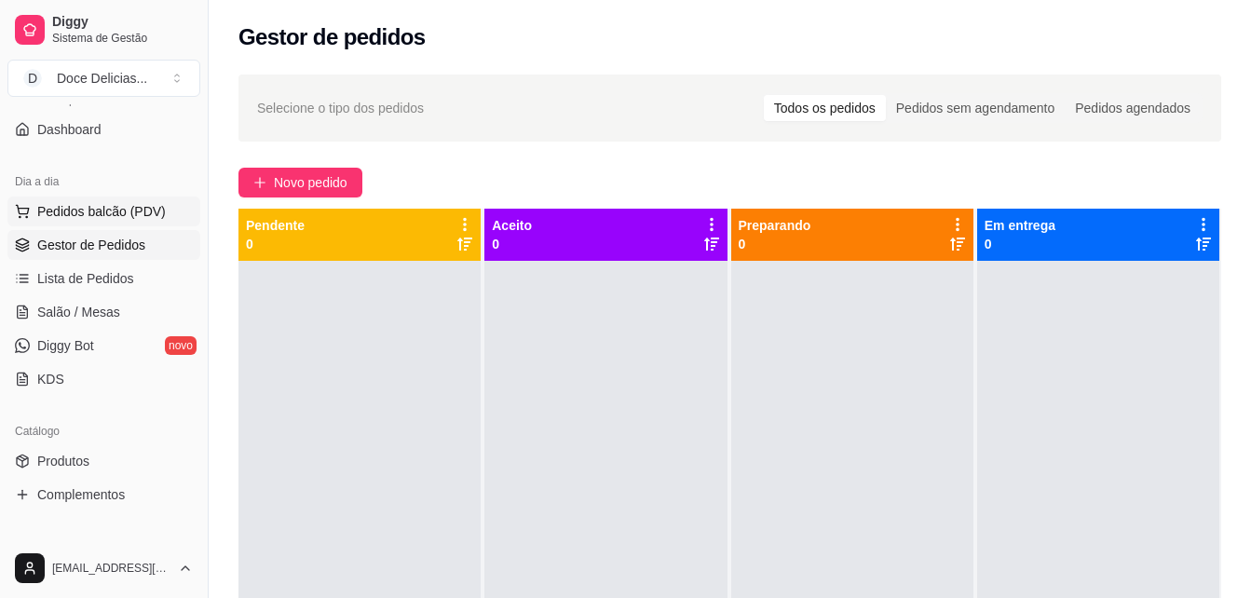
click at [99, 218] on span "Pedidos balcão (PDV)" at bounding box center [101, 211] width 129 height 19
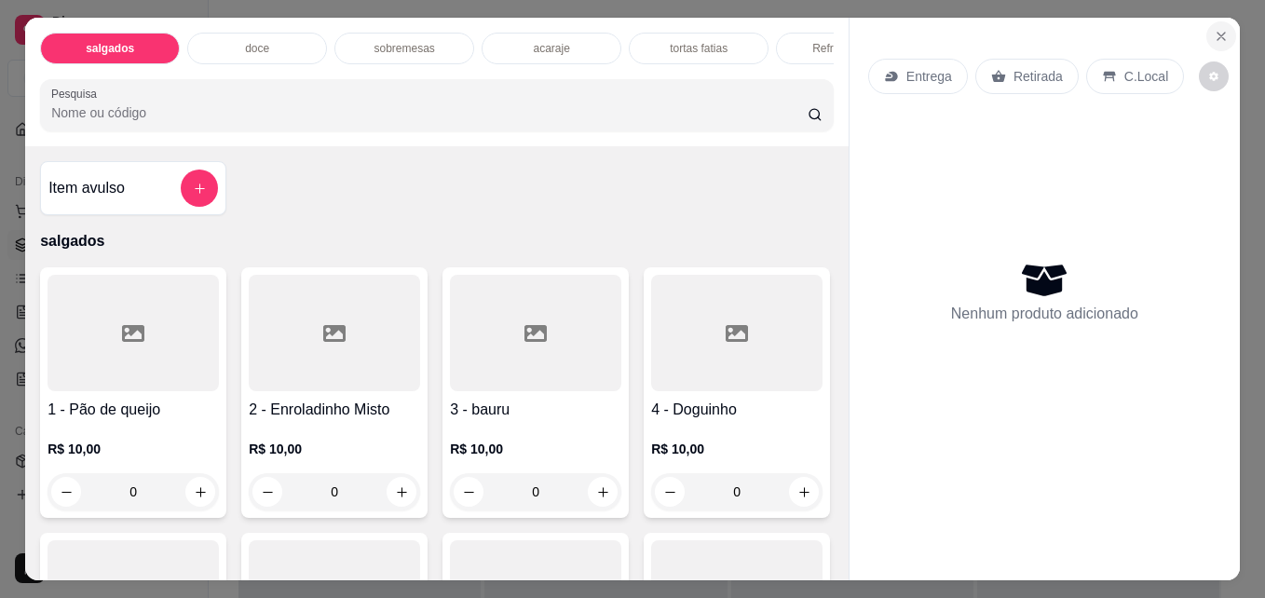
click at [1214, 31] on icon "Close" at bounding box center [1221, 36] width 15 height 15
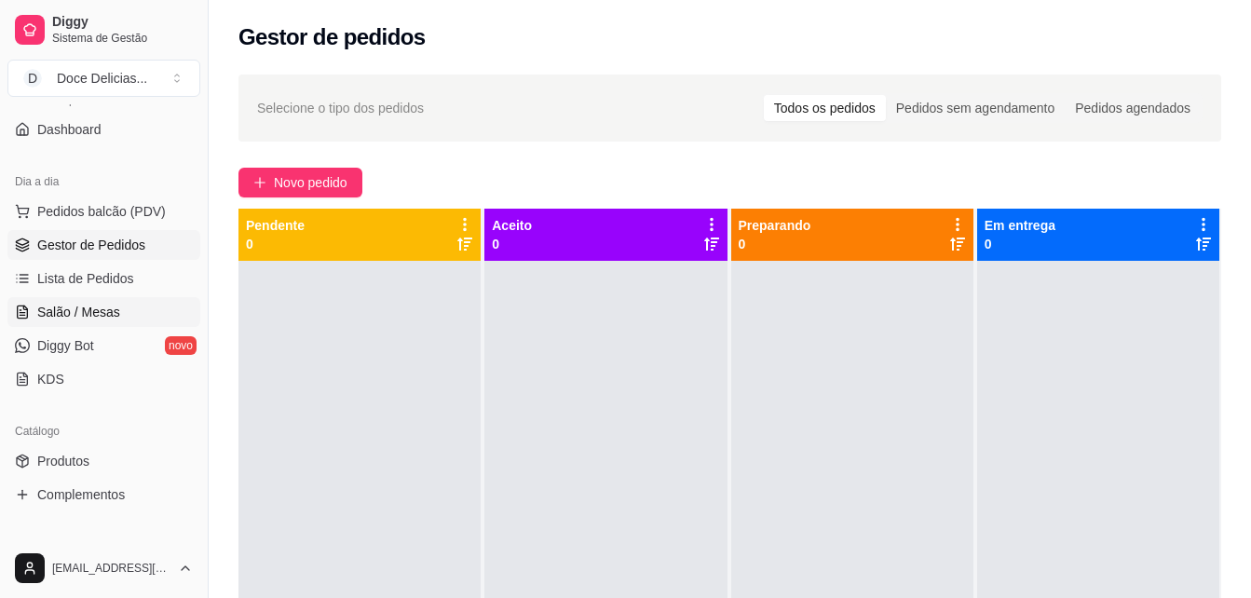
click at [75, 325] on link "Salão / Mesas" at bounding box center [103, 312] width 193 height 30
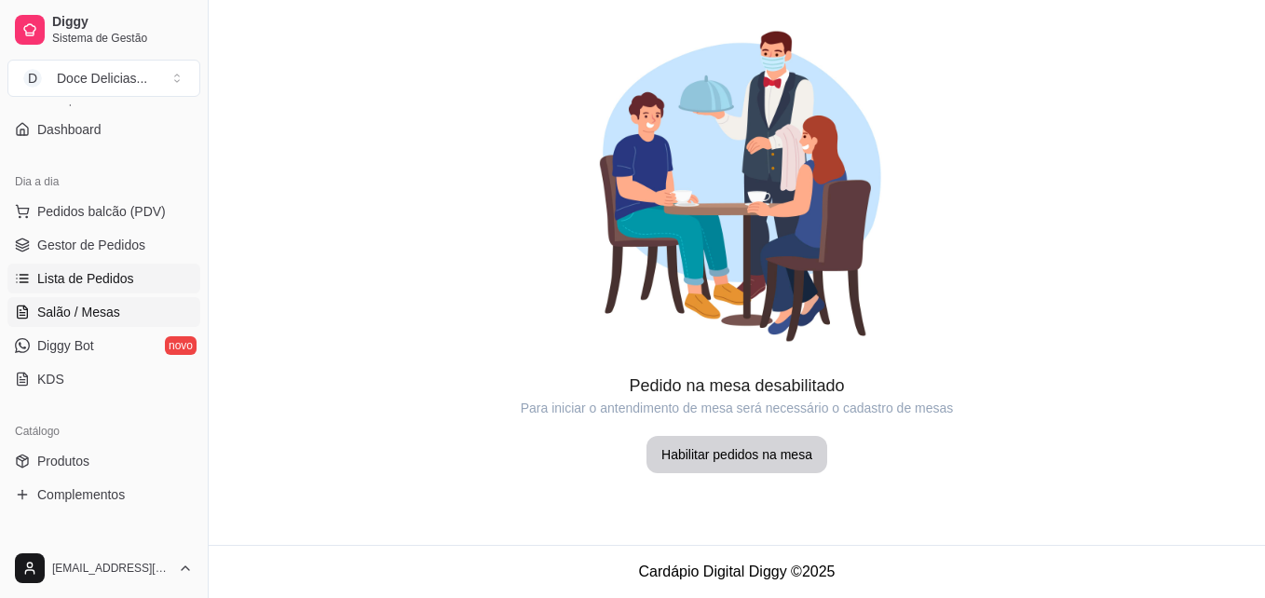
click at [75, 280] on span "Lista de Pedidos" at bounding box center [85, 278] width 97 height 19
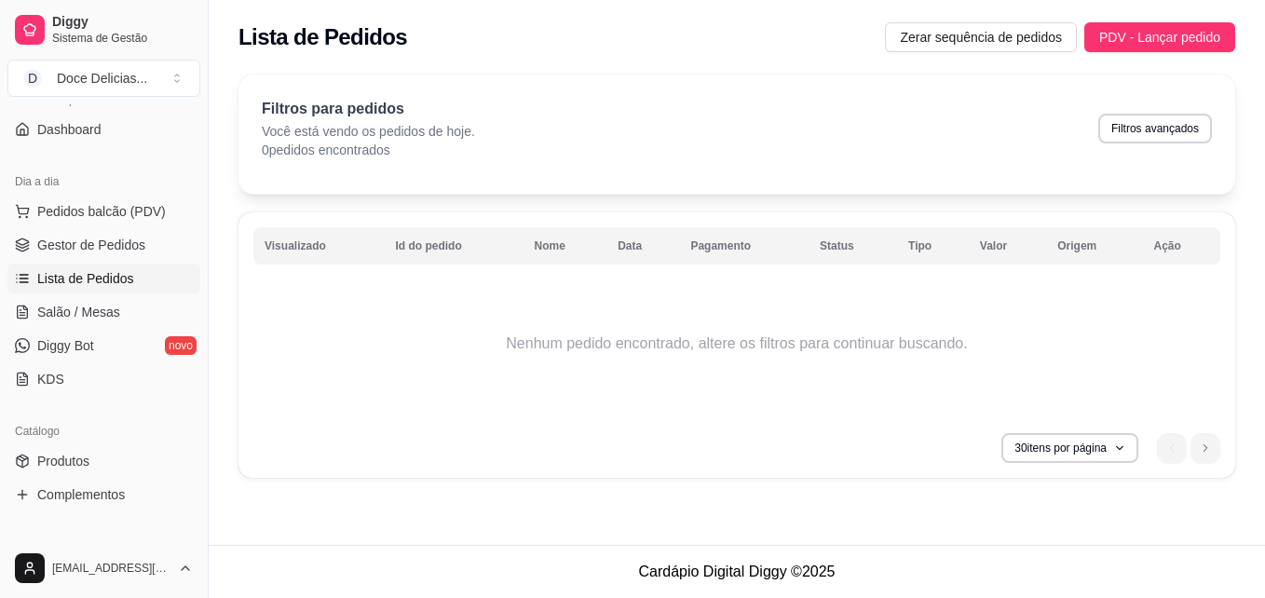
click at [7, 264] on link "Lista de Pedidos" at bounding box center [103, 279] width 193 height 30
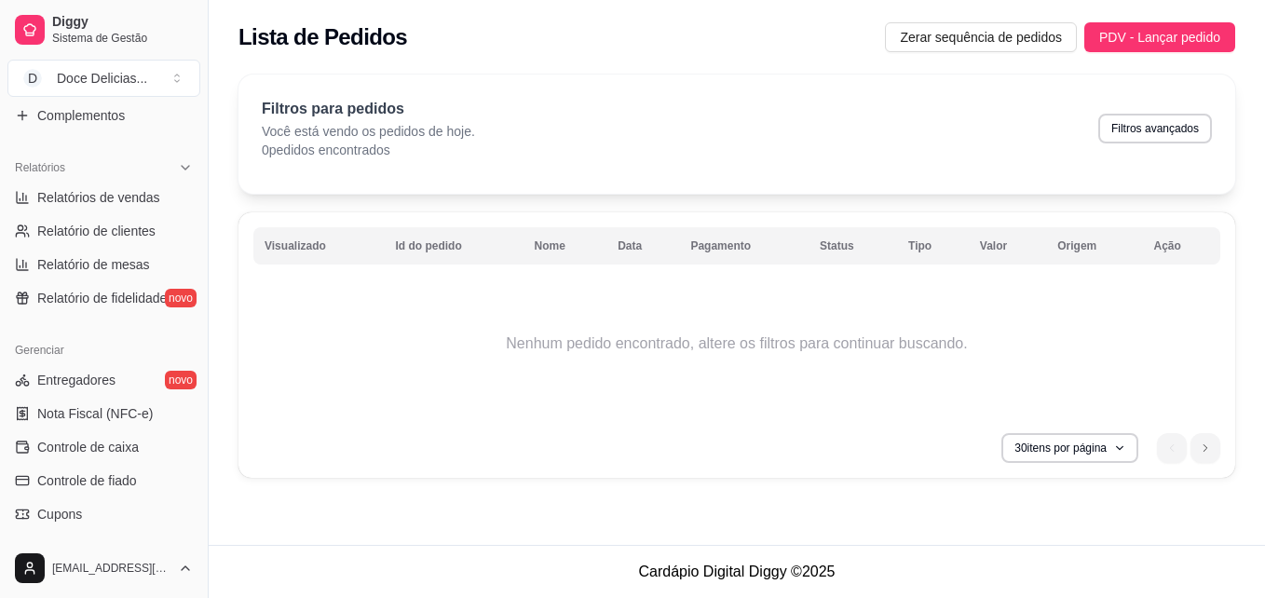
click at [1166, 39] on span "PDV - Lançar pedido" at bounding box center [1159, 37] width 121 height 20
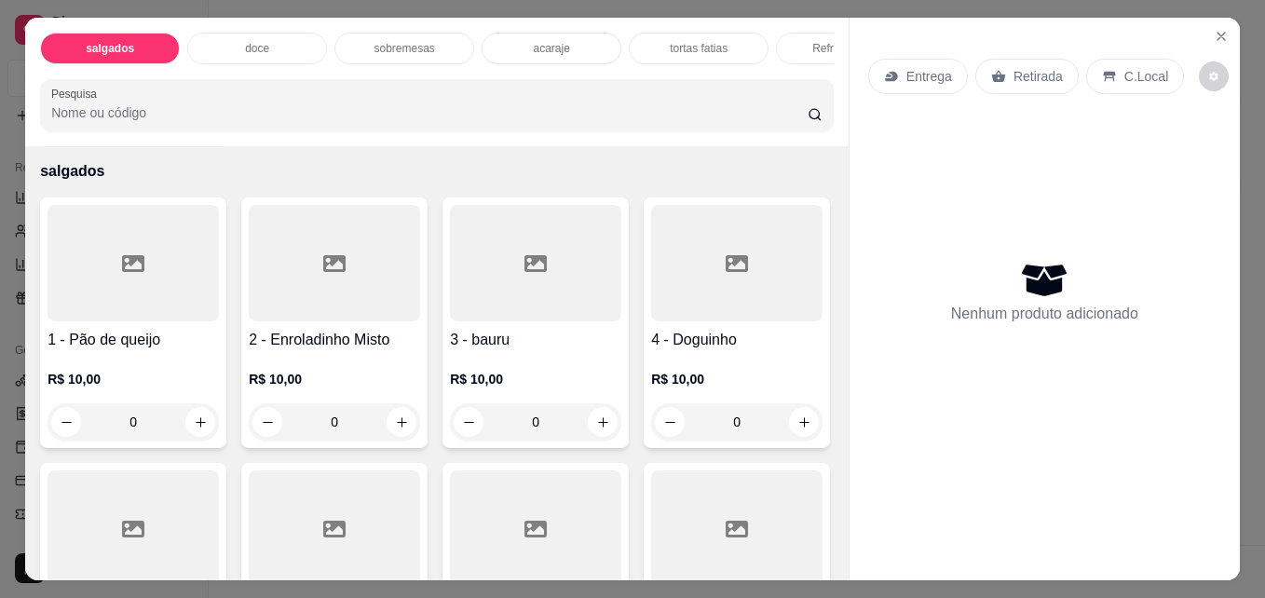
scroll to position [112, 0]
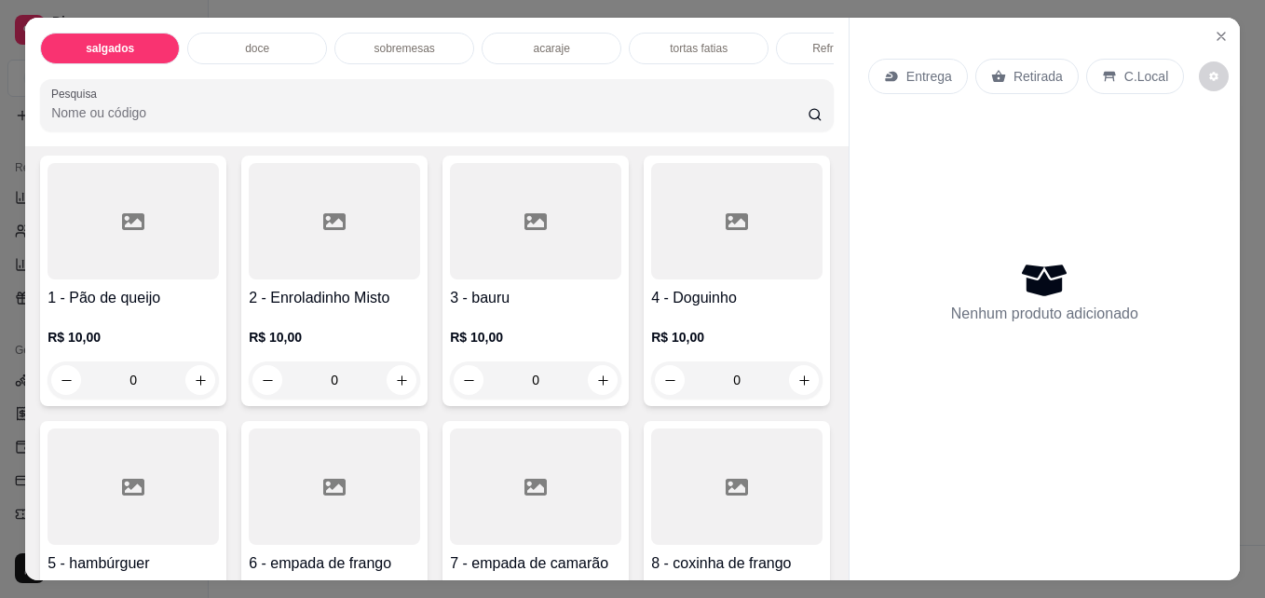
drag, startPoint x: 823, startPoint y: 572, endPoint x: 835, endPoint y: 561, distance: 16.5
click at [835, 561] on div "Item avulso salgados 1 - Pão de queijo R$ 10,00 0 2 - Enroladinho Misto R$ 10,0…" at bounding box center [437, 362] width 824 height 433
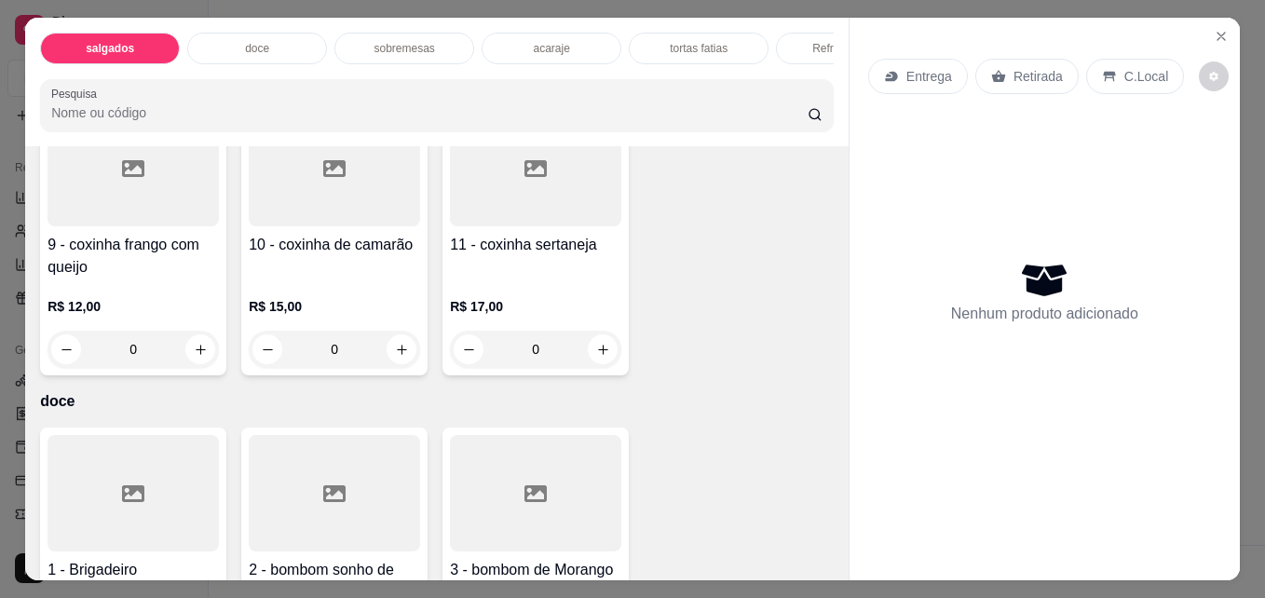
scroll to position [671, 0]
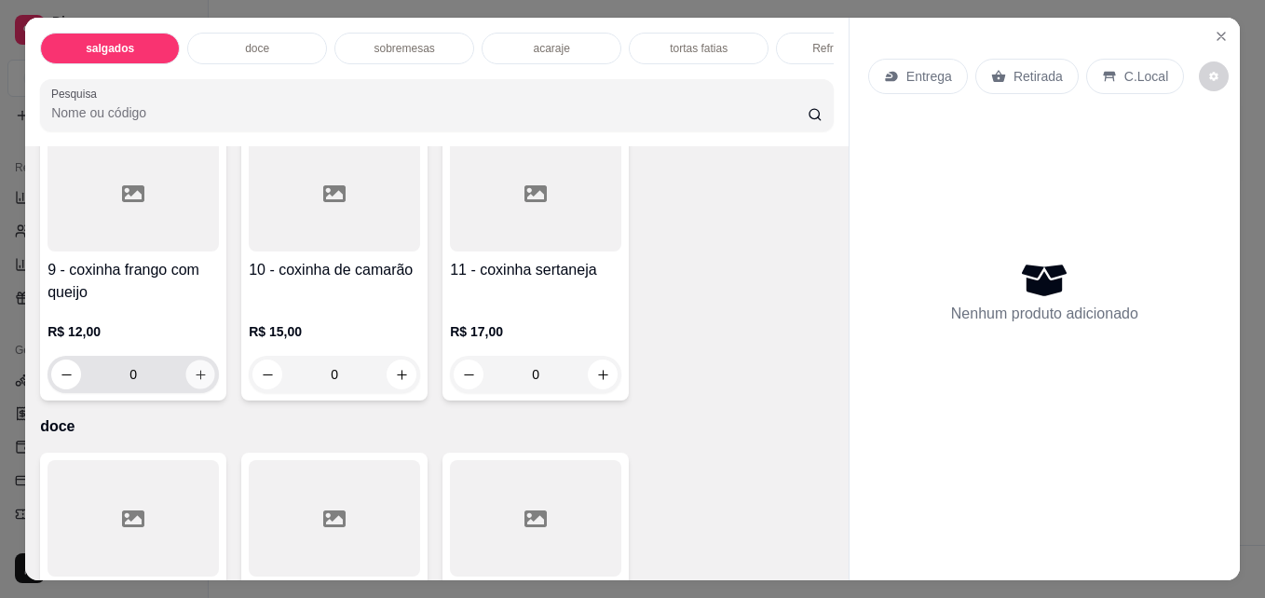
click at [208, 382] on icon "increase-product-quantity" at bounding box center [201, 375] width 14 height 14
type input "1"
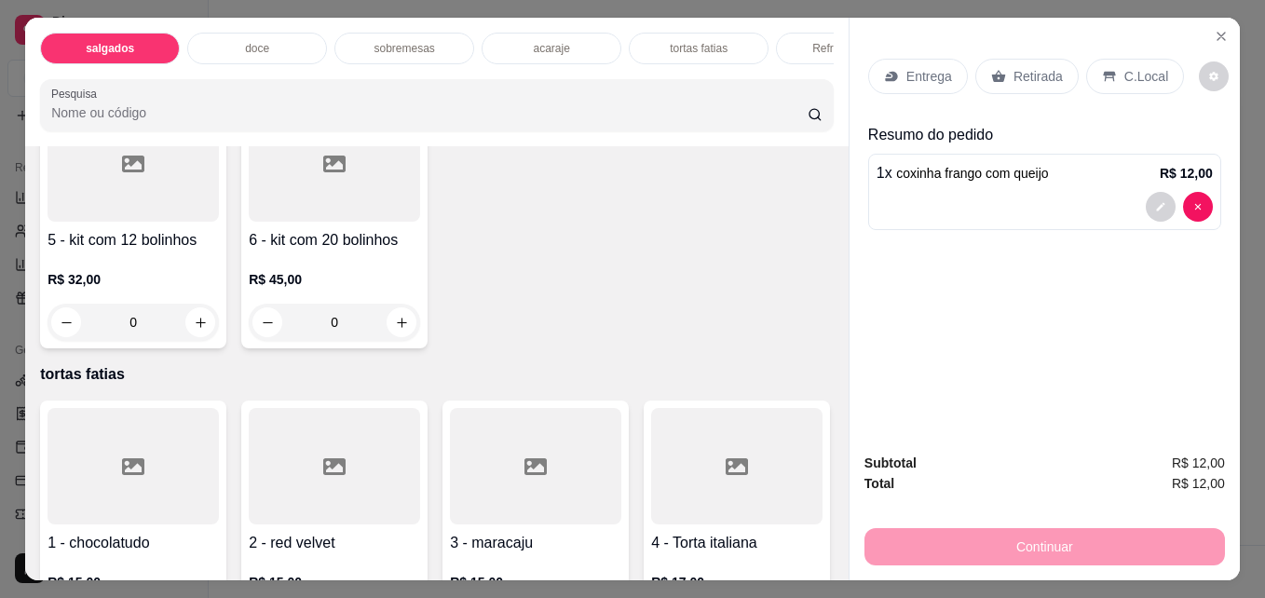
scroll to position [1975, 0]
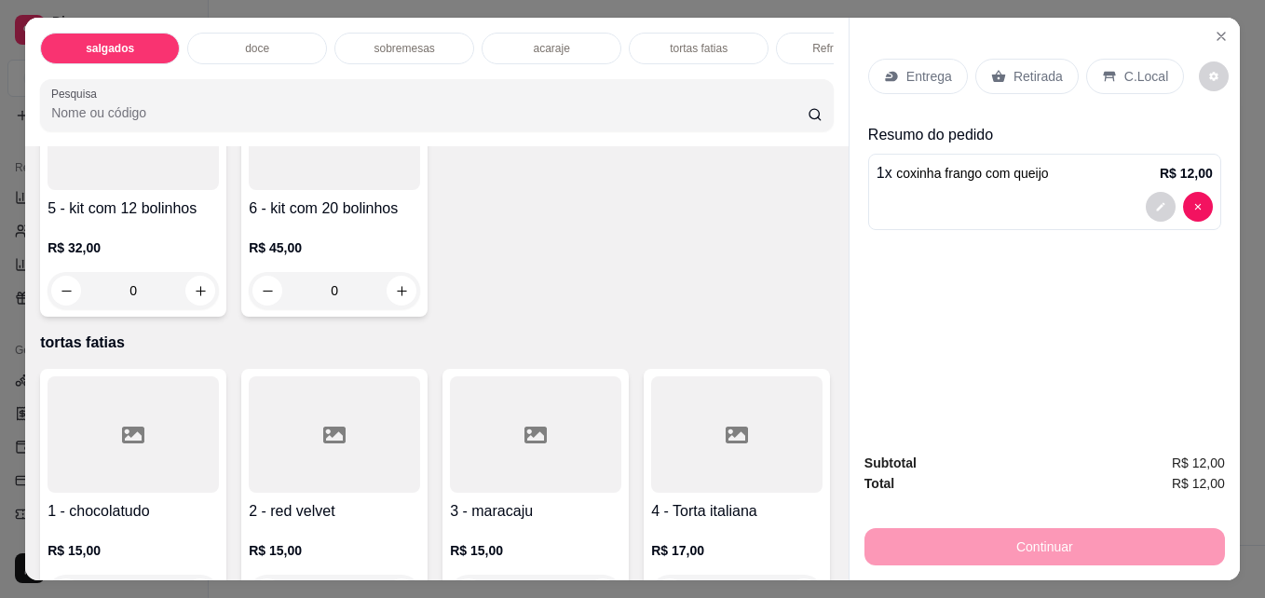
click at [789, 40] on button "increase-product-quantity" at bounding box center [804, 25] width 30 height 30
type input "1"
click at [1025, 67] on p "Retirada" at bounding box center [1038, 76] width 49 height 19
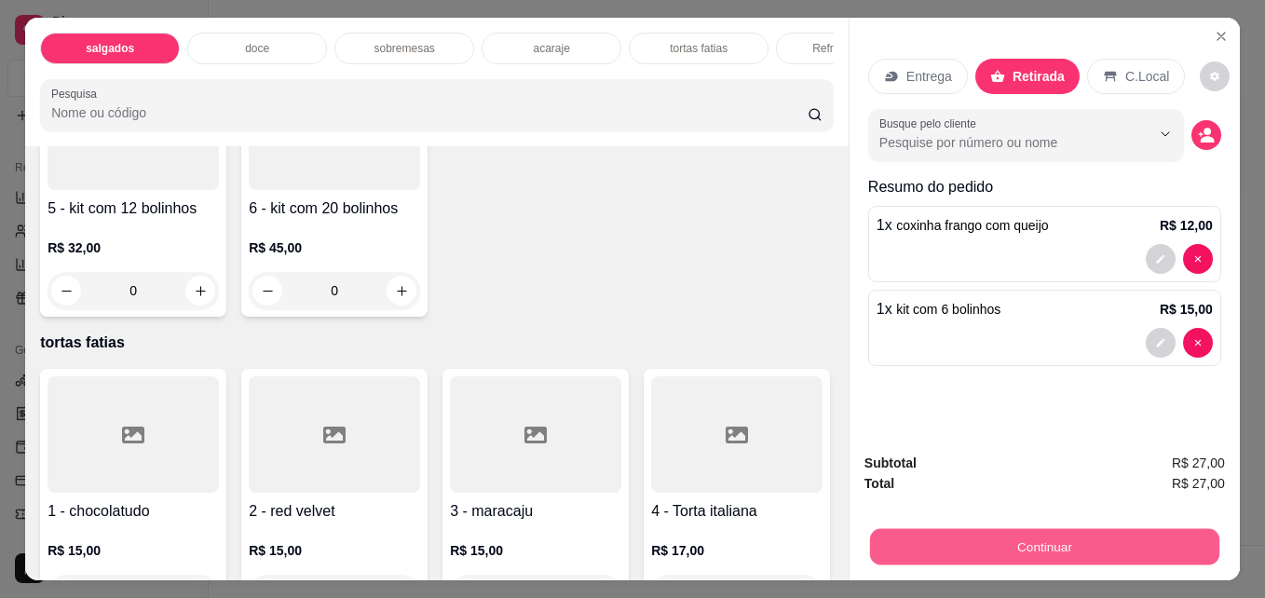
click at [1011, 528] on button "Continuar" at bounding box center [1044, 546] width 349 height 36
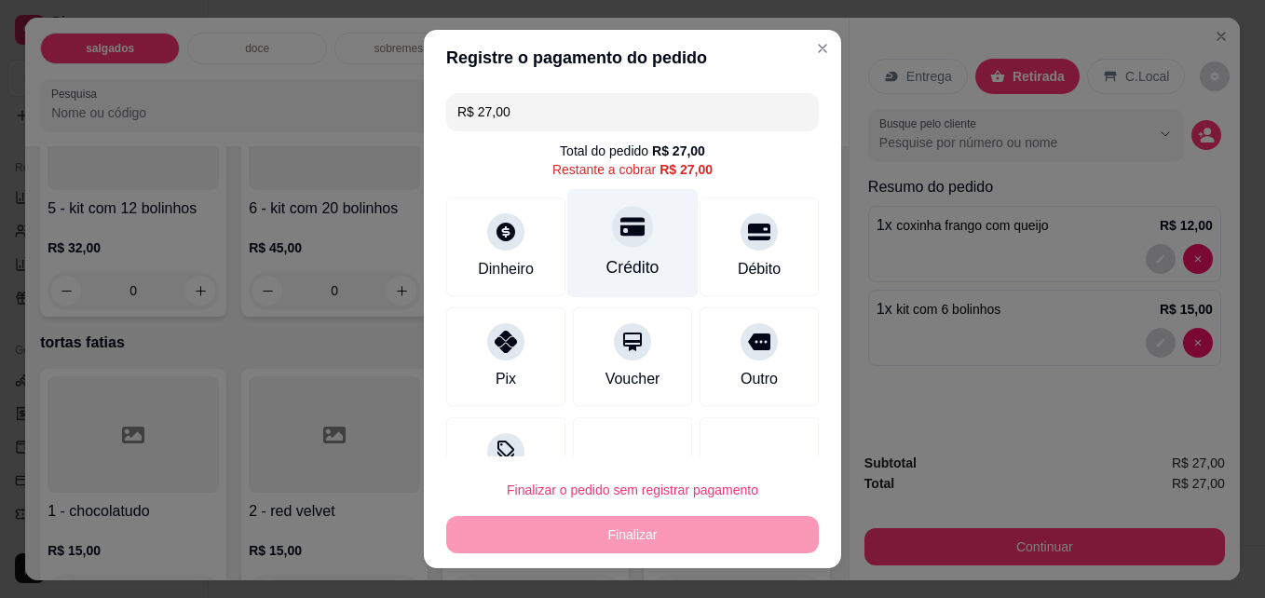
click at [612, 243] on div at bounding box center [632, 227] width 41 height 41
type input "R$ 0,00"
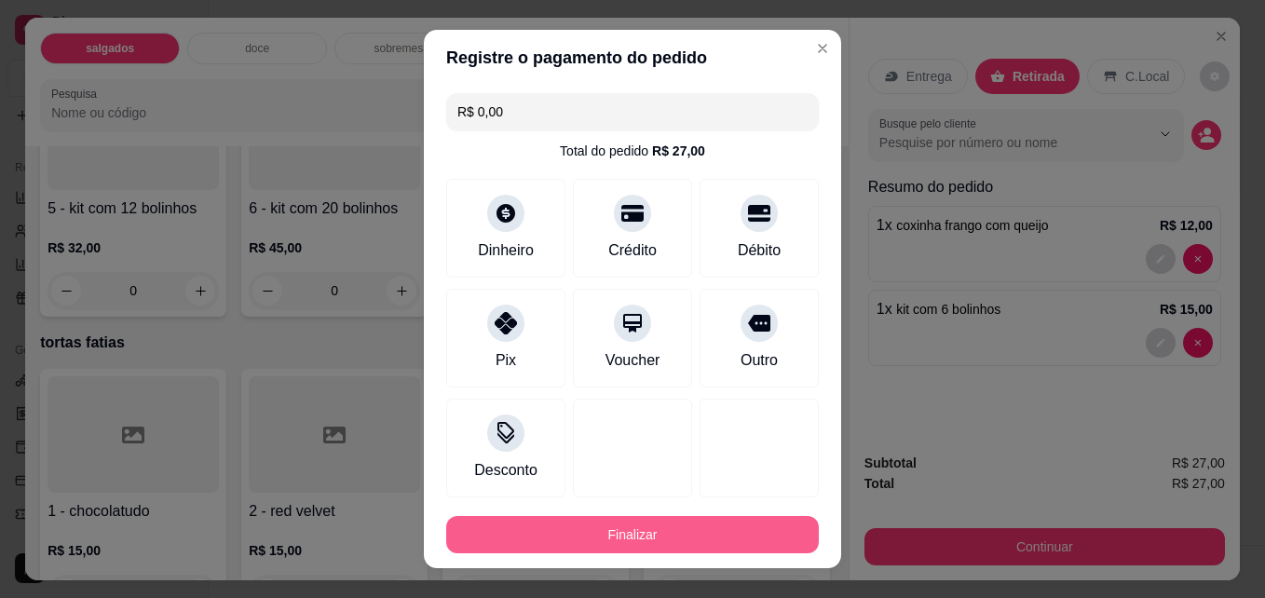
click at [593, 538] on button "Finalizar" at bounding box center [632, 534] width 373 height 37
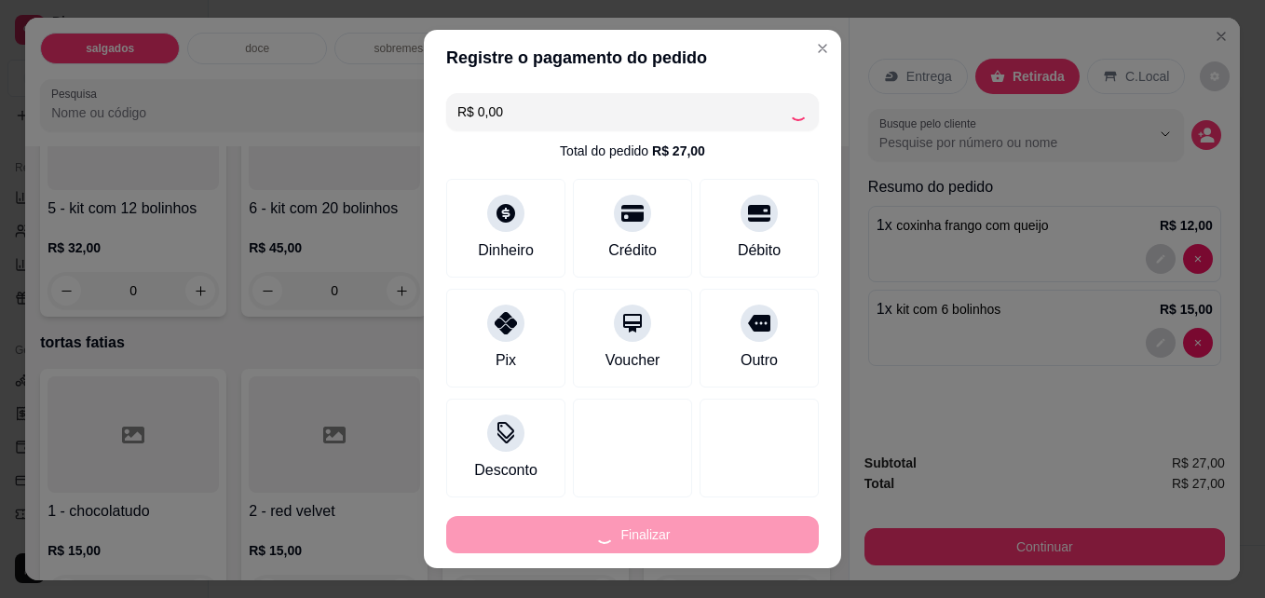
type input "0"
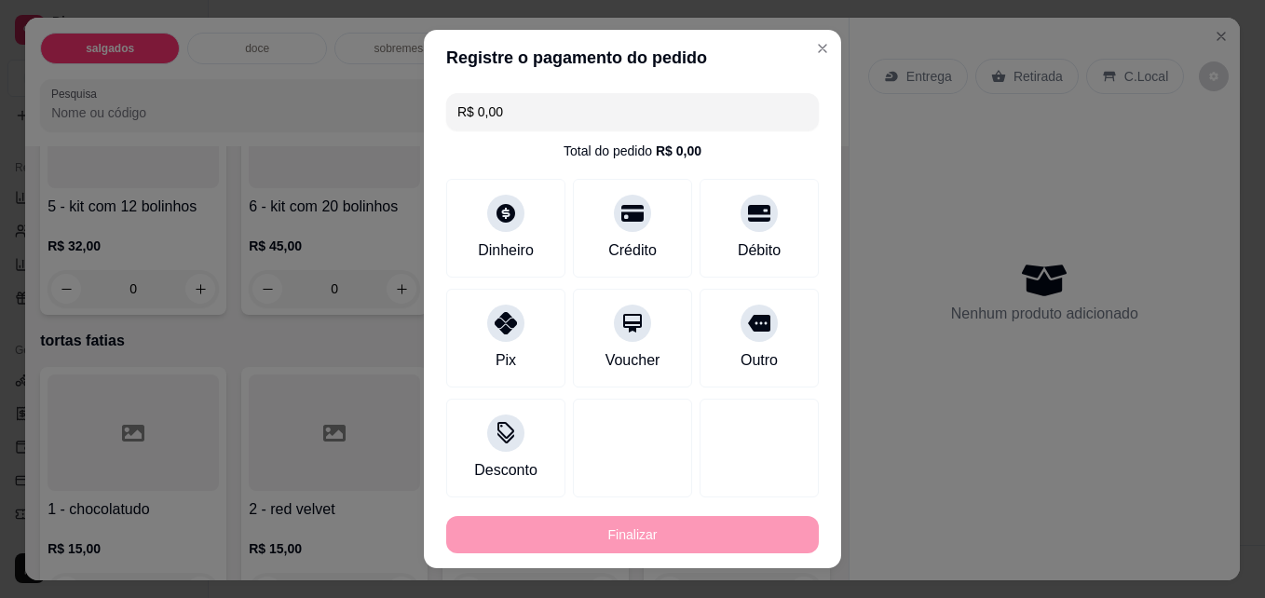
type input "-R$ 27,00"
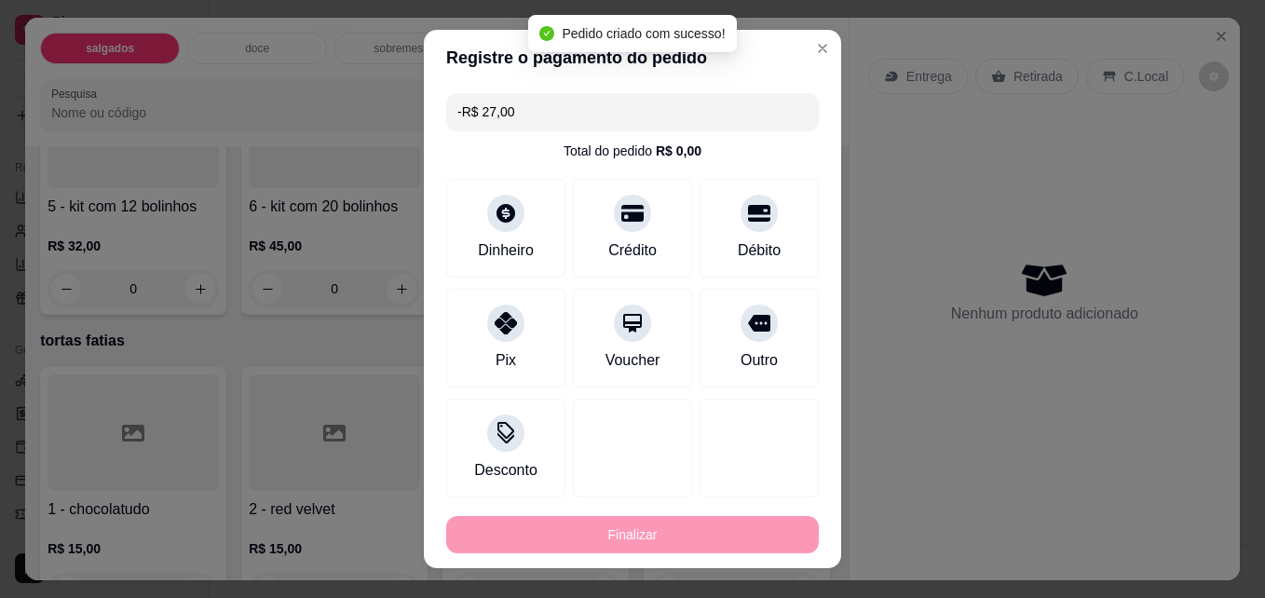
scroll to position [1973, 0]
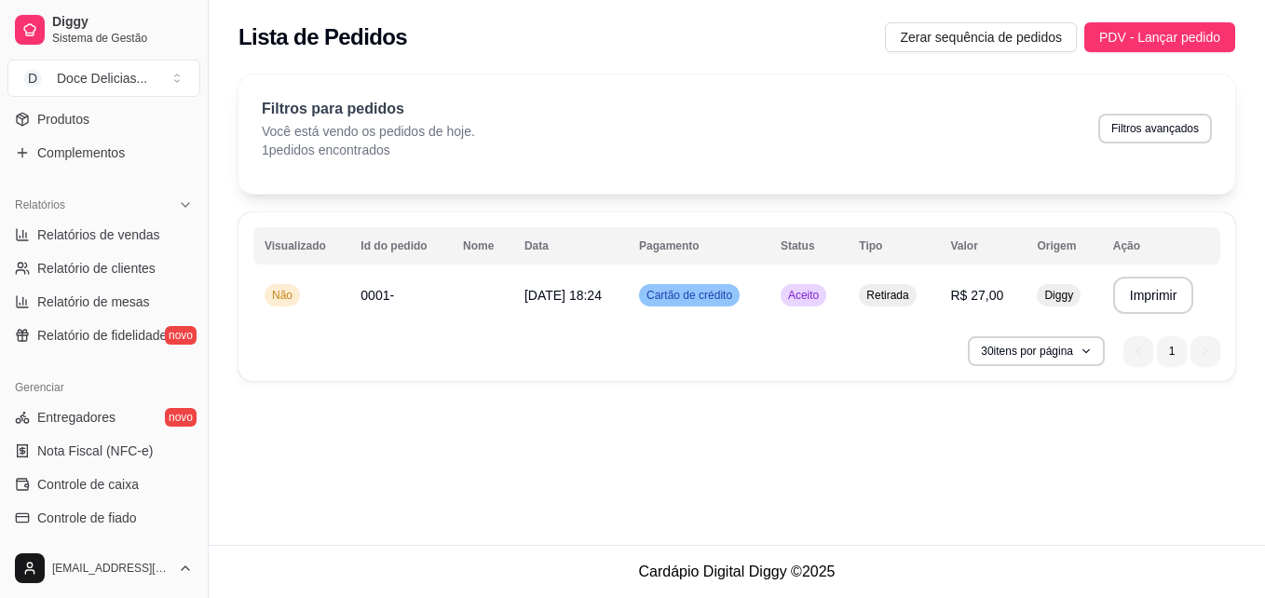
scroll to position [329, 0]
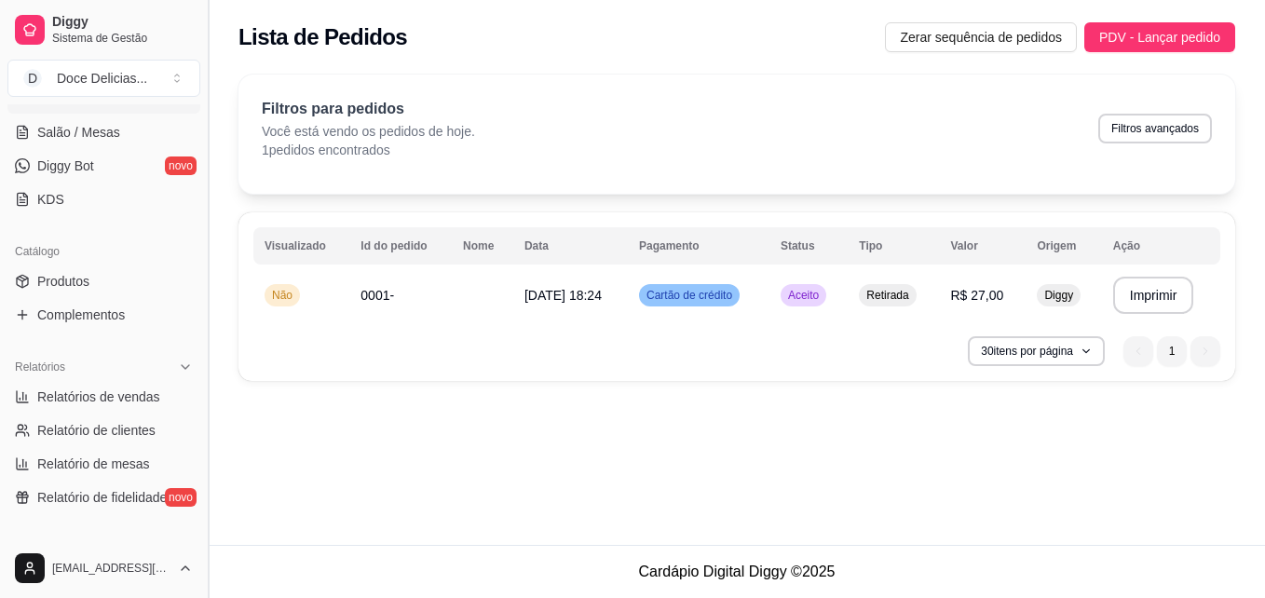
click at [202, 116] on button "Toggle Sidebar" at bounding box center [207, 299] width 15 height 598
click at [209, 116] on div "**********" at bounding box center [737, 233] width 1057 height 340
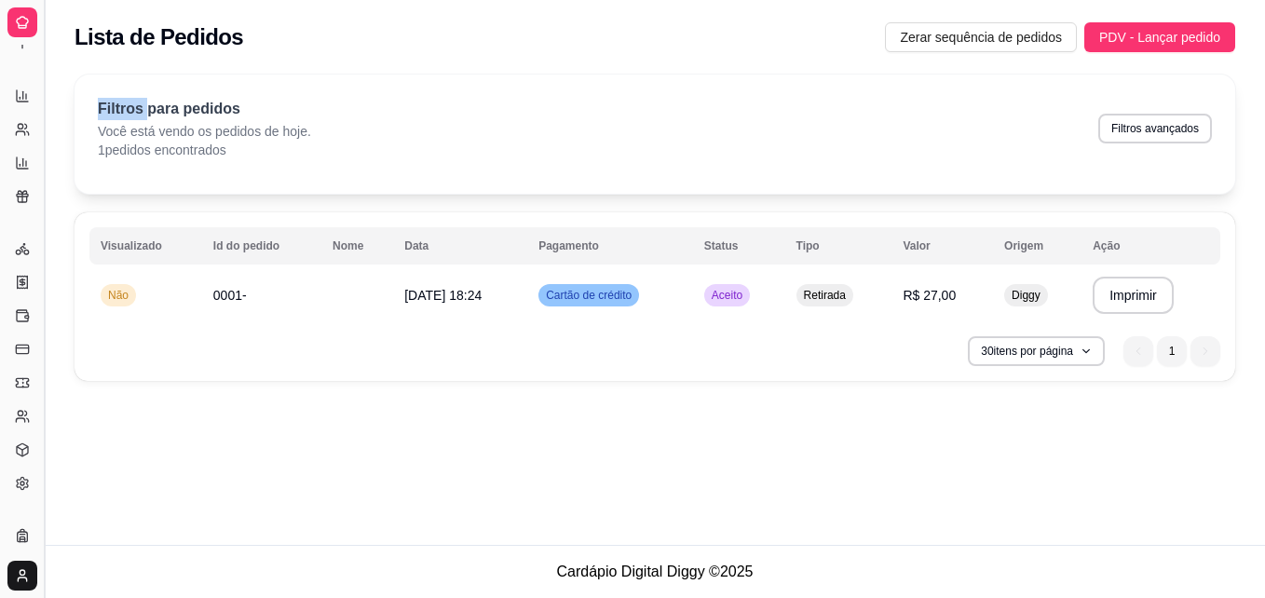
scroll to position [157, 0]
click at [202, 116] on p "Filtros para pedidos" at bounding box center [204, 109] width 213 height 22
click at [42, 183] on button "Toggle Sidebar" at bounding box center [43, 299] width 15 height 598
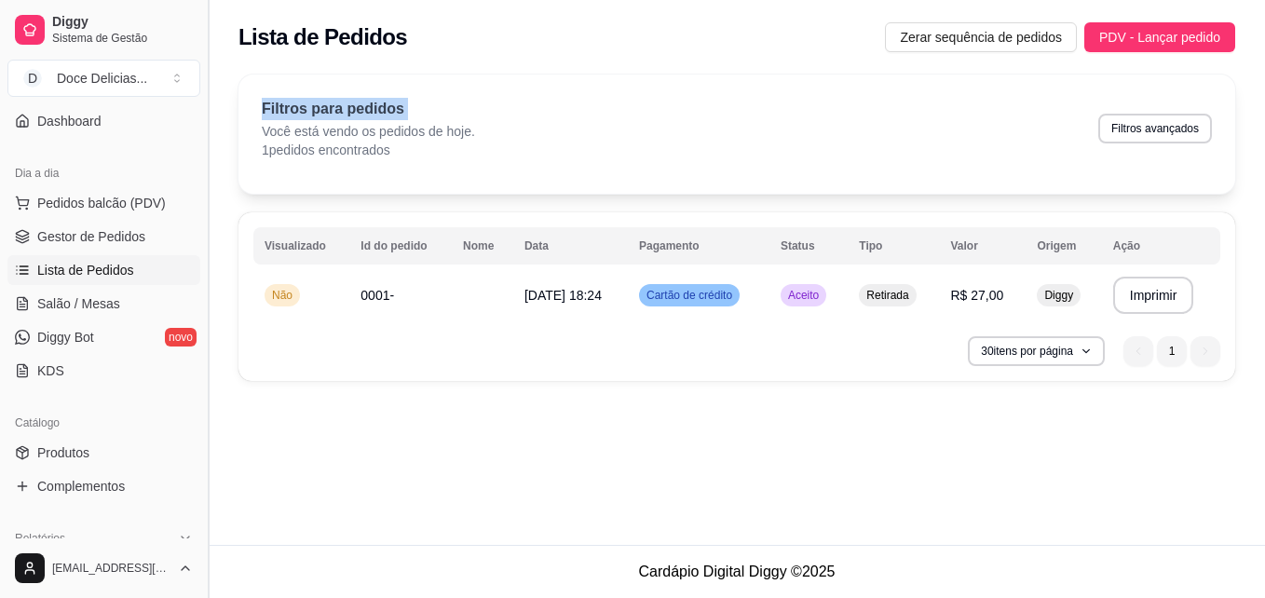
scroll to position [339, 0]
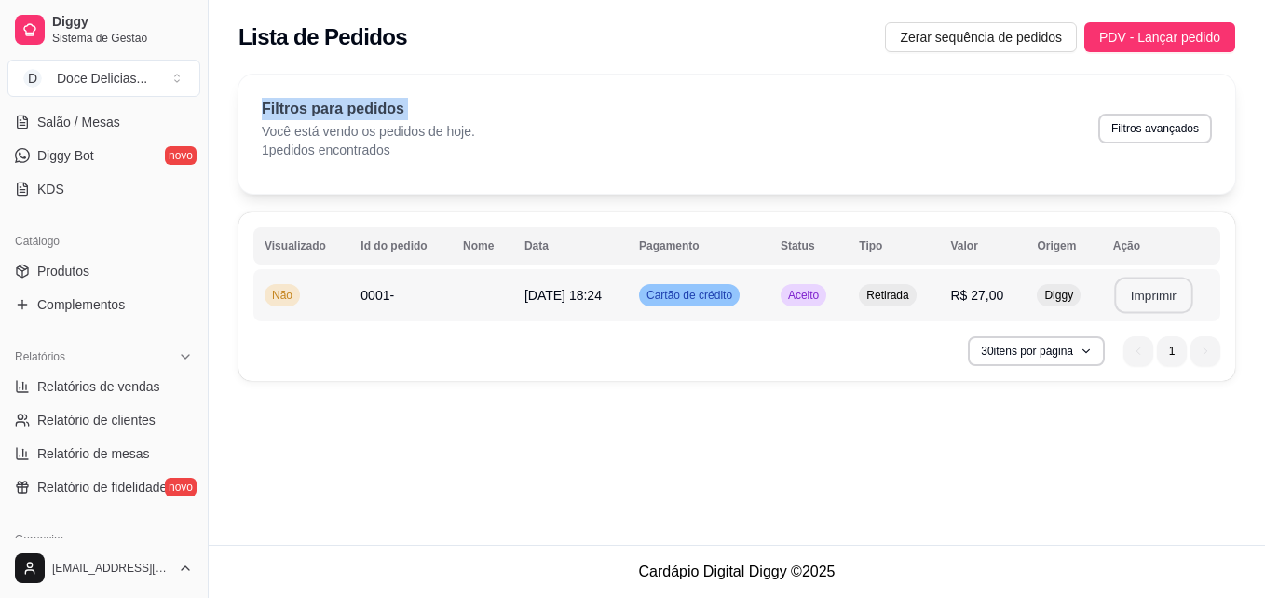
click at [1164, 280] on button "Imprimir" at bounding box center [1153, 296] width 78 height 36
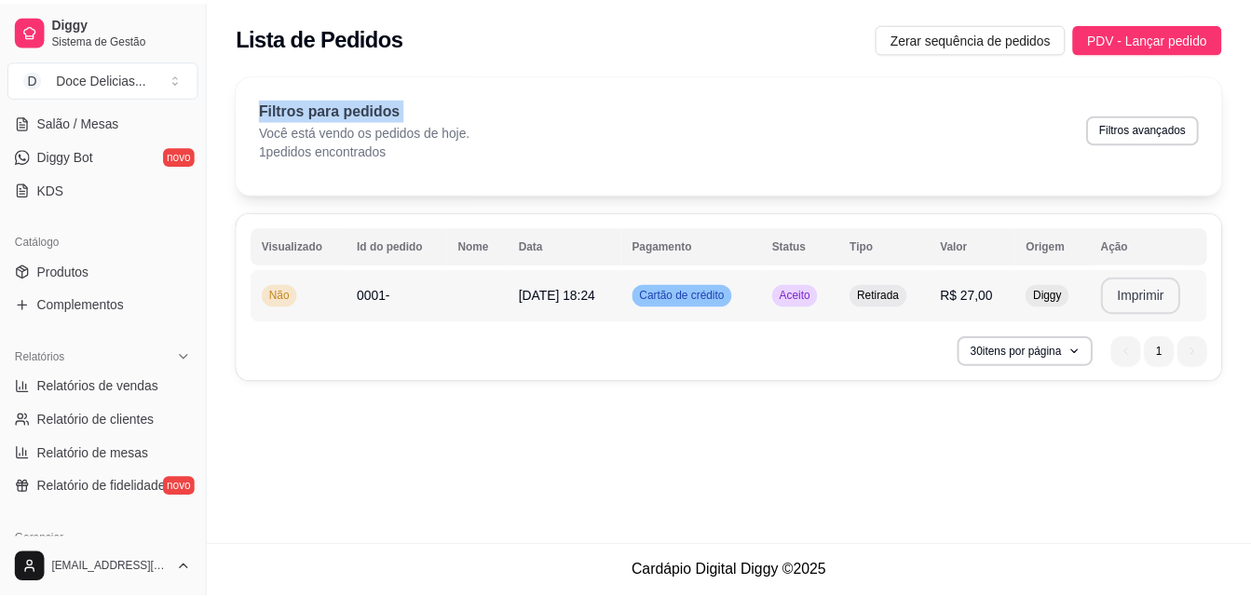
scroll to position [0, 0]
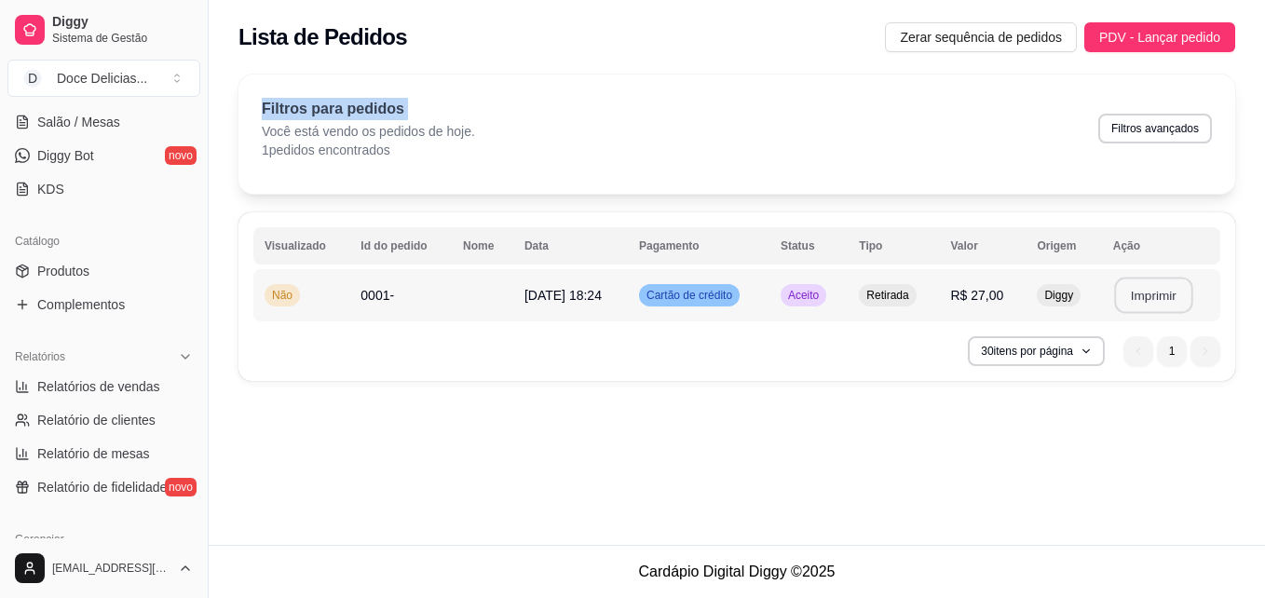
click at [1153, 288] on button "Imprimir" at bounding box center [1153, 296] width 78 height 36
click at [1169, 295] on button "Imprimir" at bounding box center [1153, 296] width 78 height 36
click at [201, 117] on button "Toggle Sidebar" at bounding box center [207, 299] width 15 height 598
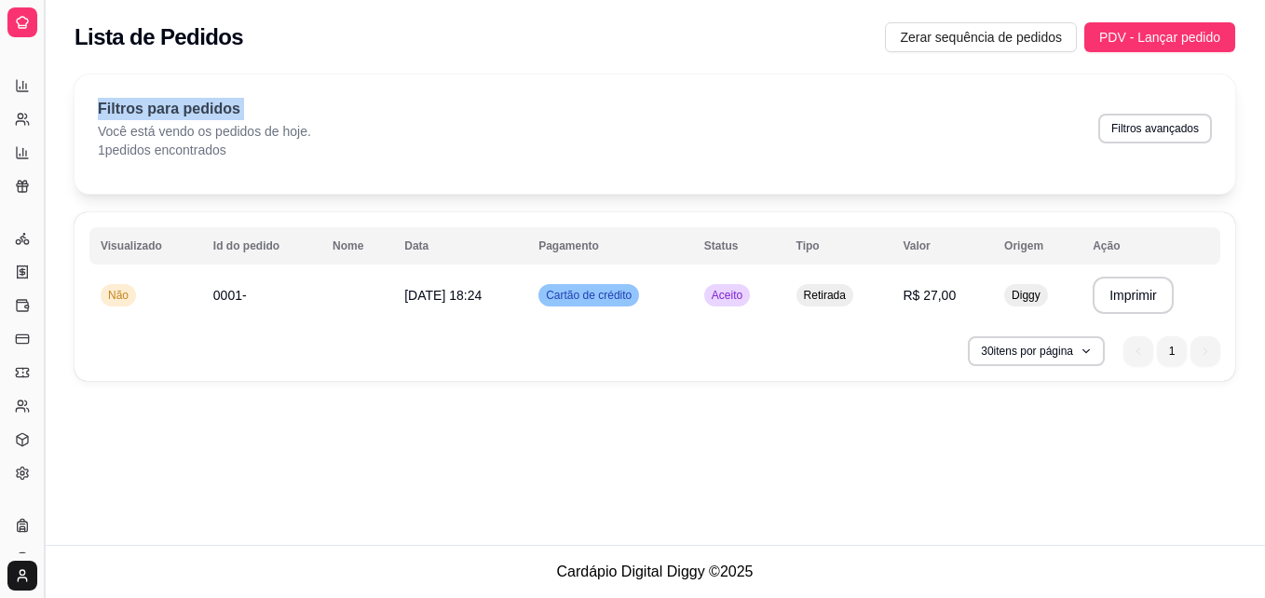
click at [201, 117] on div "Filtros para pedidos Você está vendo os pedidos de hoje. 1 pedidos encontrados …" at bounding box center [655, 134] width 1161 height 119
click at [43, 222] on button "Toggle Sidebar" at bounding box center [43, 299] width 15 height 598
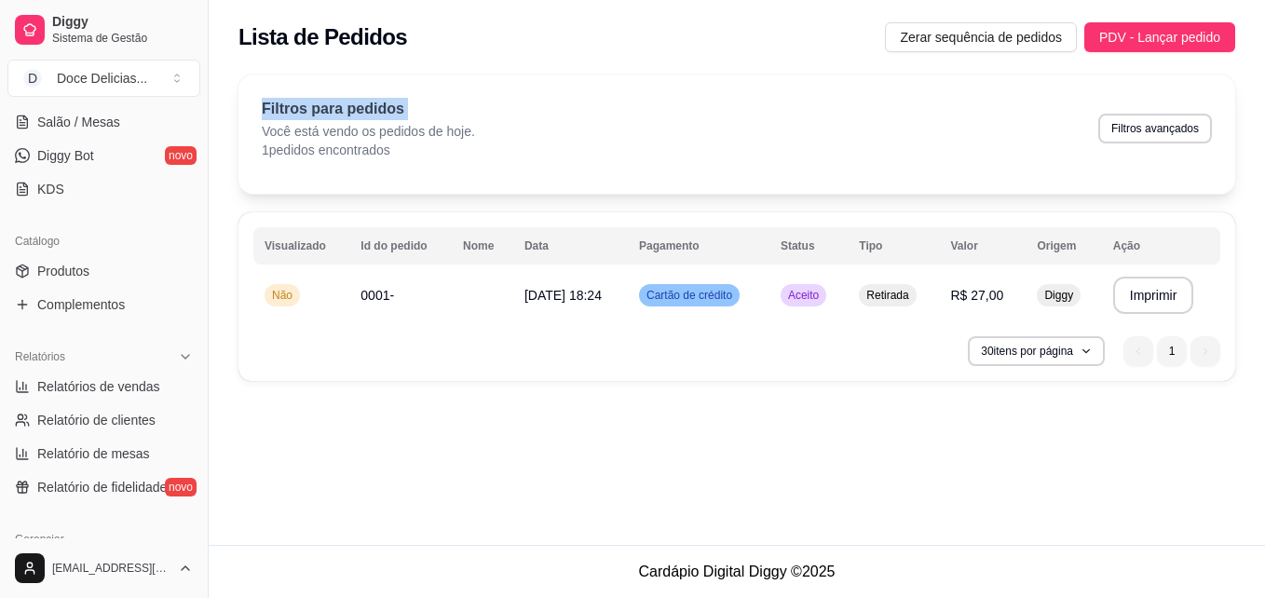
click at [193, 335] on div "Relatórios Relatórios de vendas Relatório de clientes Relatório de mesas Relató…" at bounding box center [104, 422] width 208 height 175
click at [196, 115] on div "Loja fechada Período gratuito até 19/09 Acesso Rápido Dashboard Dia a dia Pedid…" at bounding box center [104, 321] width 208 height 434
click at [82, 64] on span "Gestor de Pedidos" at bounding box center [91, 55] width 108 height 19
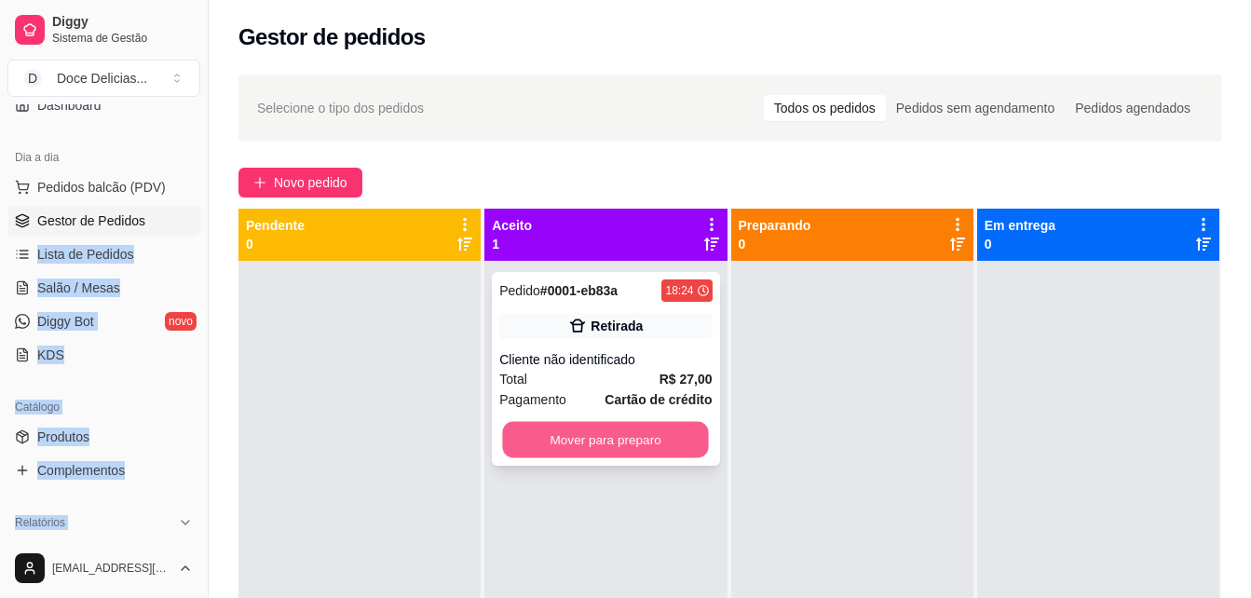
click at [636, 450] on button "Mover para preparo" at bounding box center [606, 440] width 206 height 36
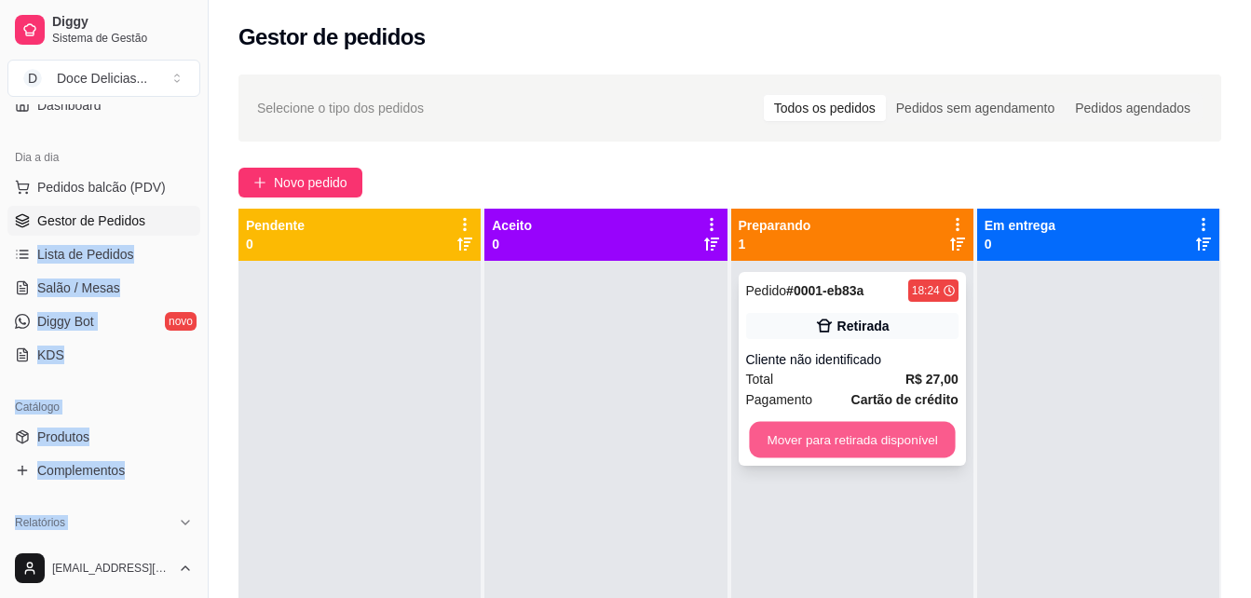
click at [812, 450] on button "Mover para retirada disponível" at bounding box center [852, 440] width 206 height 36
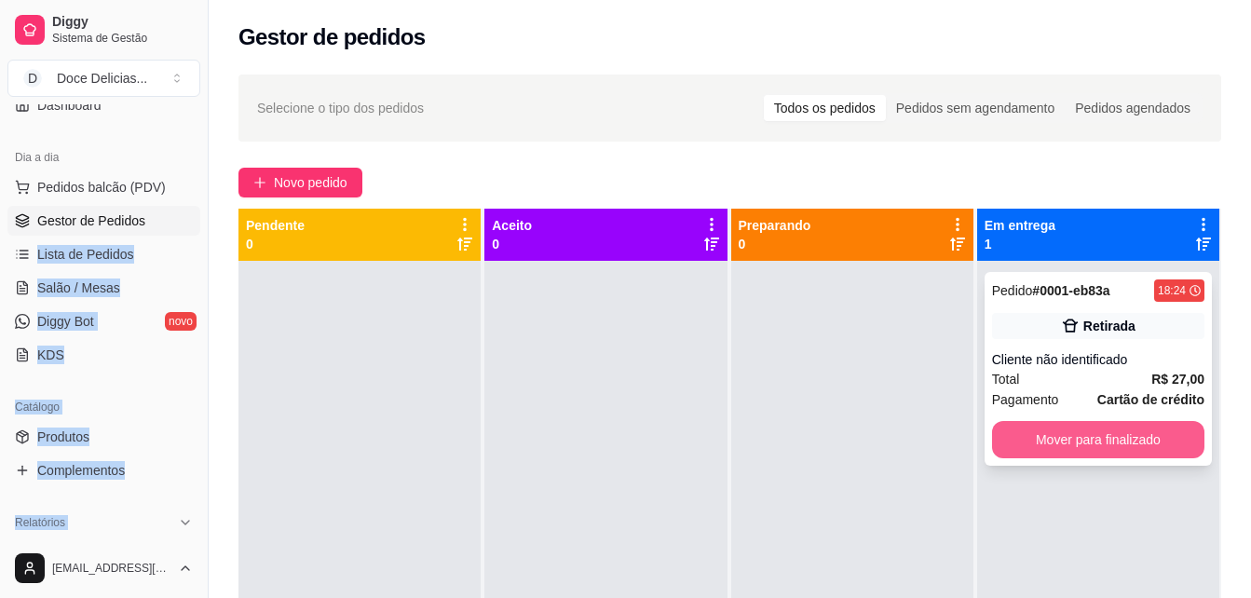
click at [1013, 431] on button "Mover para finalizado" at bounding box center [1098, 439] width 212 height 37
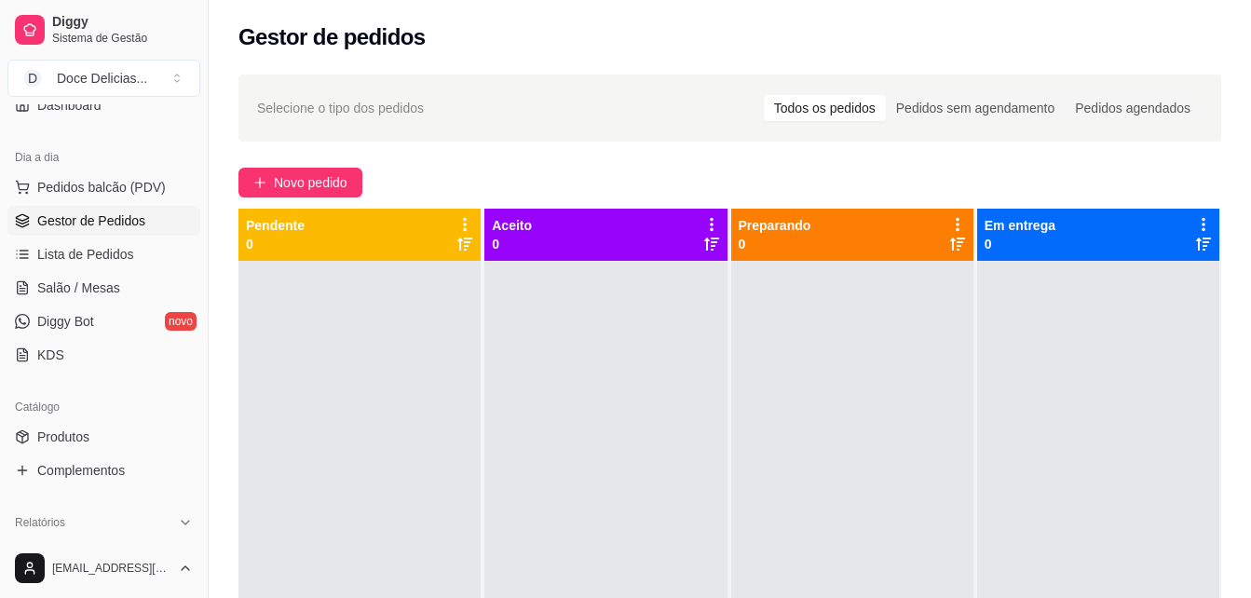
click at [649, 50] on div "Gestor de pedidos" at bounding box center [730, 37] width 983 height 30
click at [306, 186] on span "Novo pedido" at bounding box center [311, 182] width 74 height 20
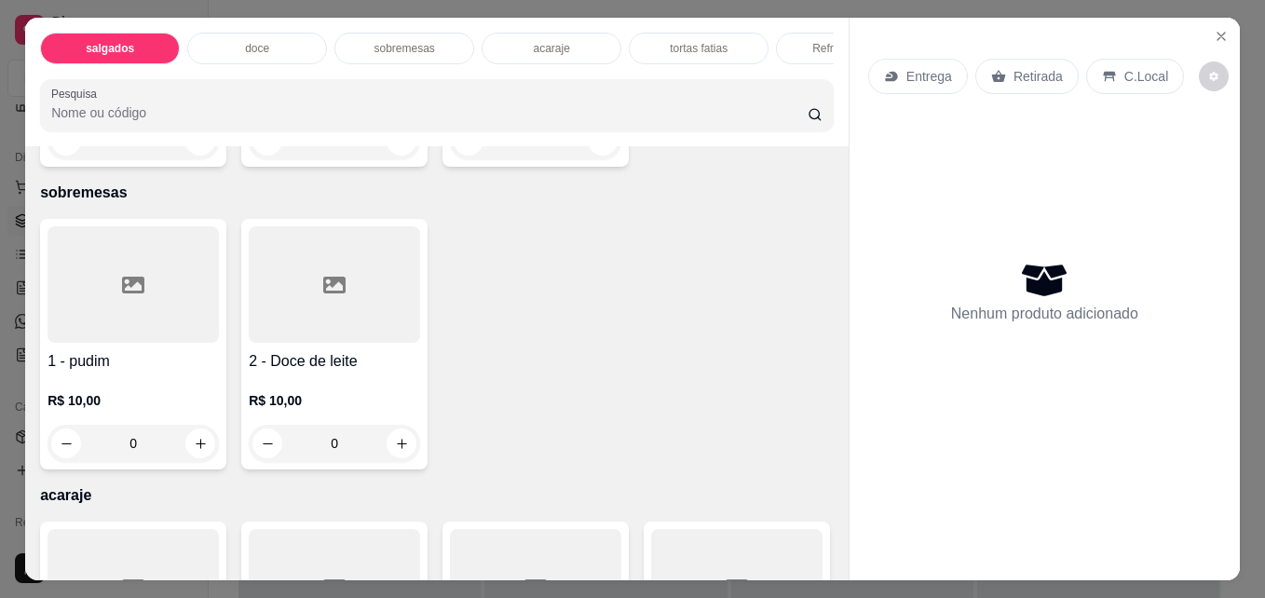
scroll to position [1267, 0]
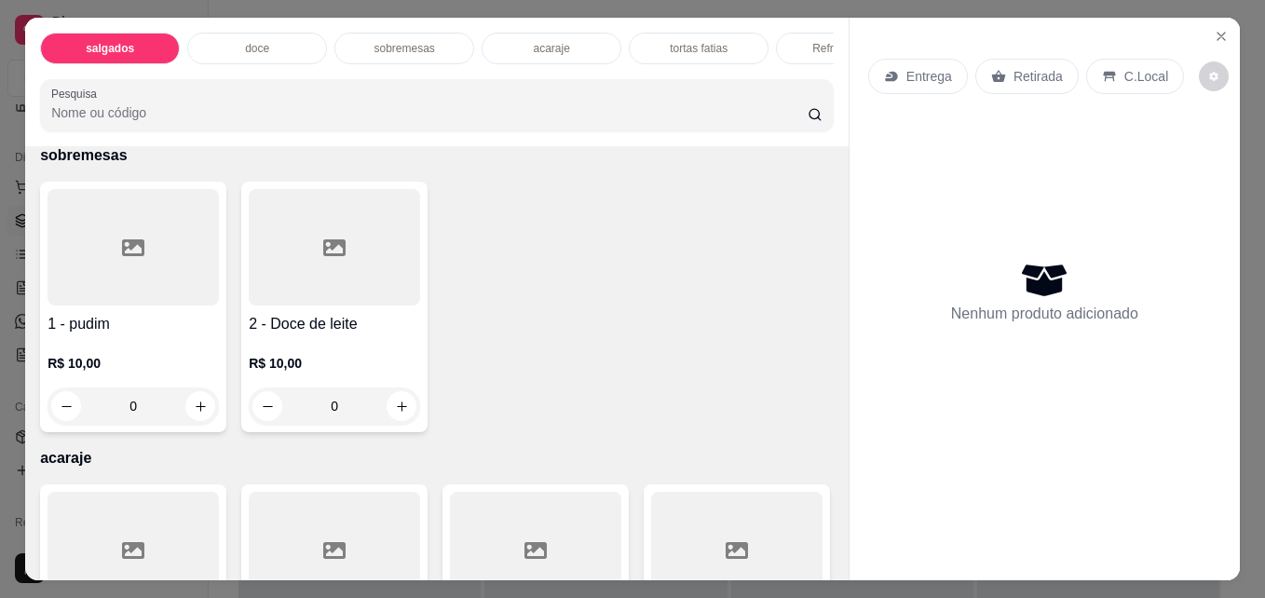
click at [594, 118] on button "increase-product-quantity" at bounding box center [603, 103] width 29 height 29
type input "1"
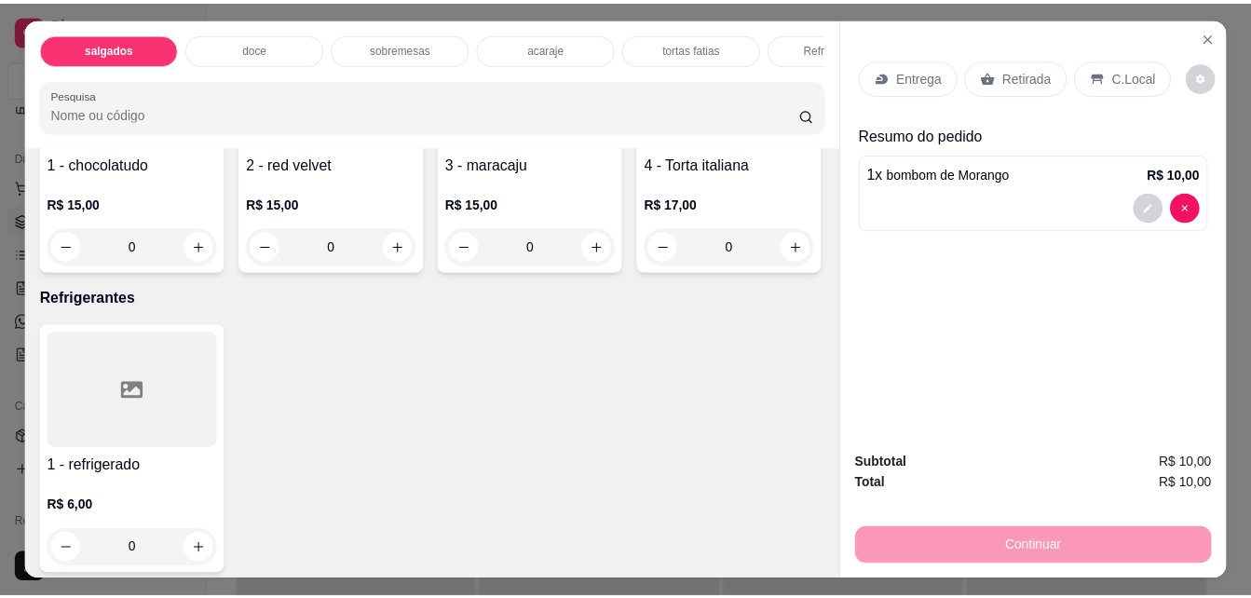
scroll to position [2534, 0]
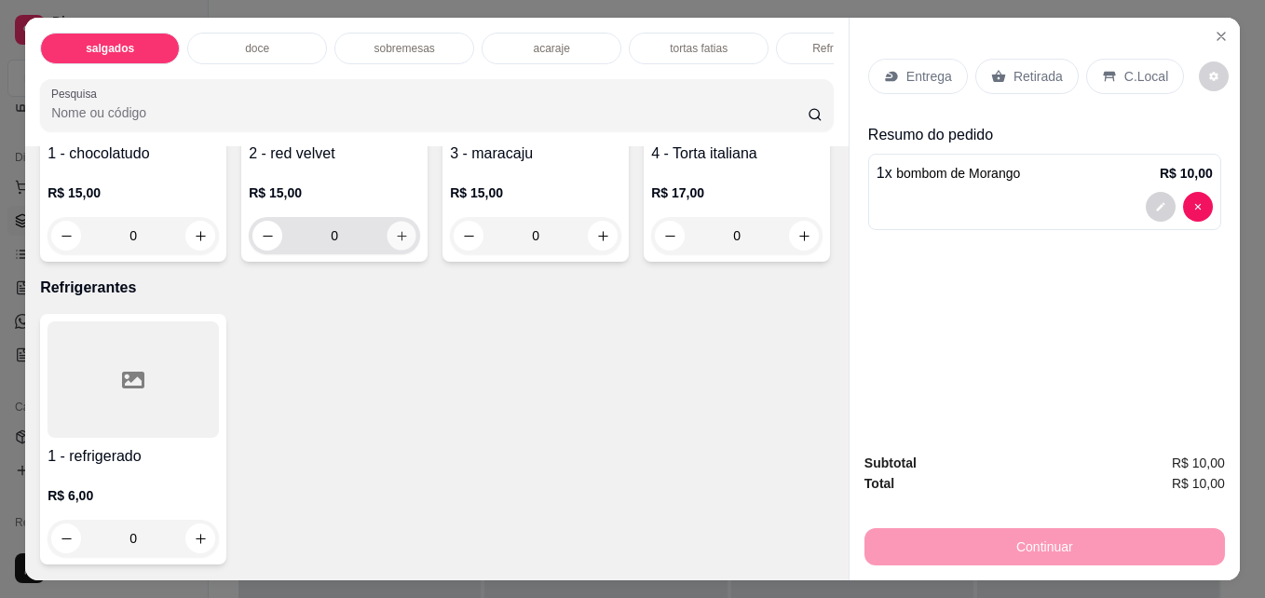
click at [395, 243] on icon "increase-product-quantity" at bounding box center [402, 236] width 14 height 14
type input "1"
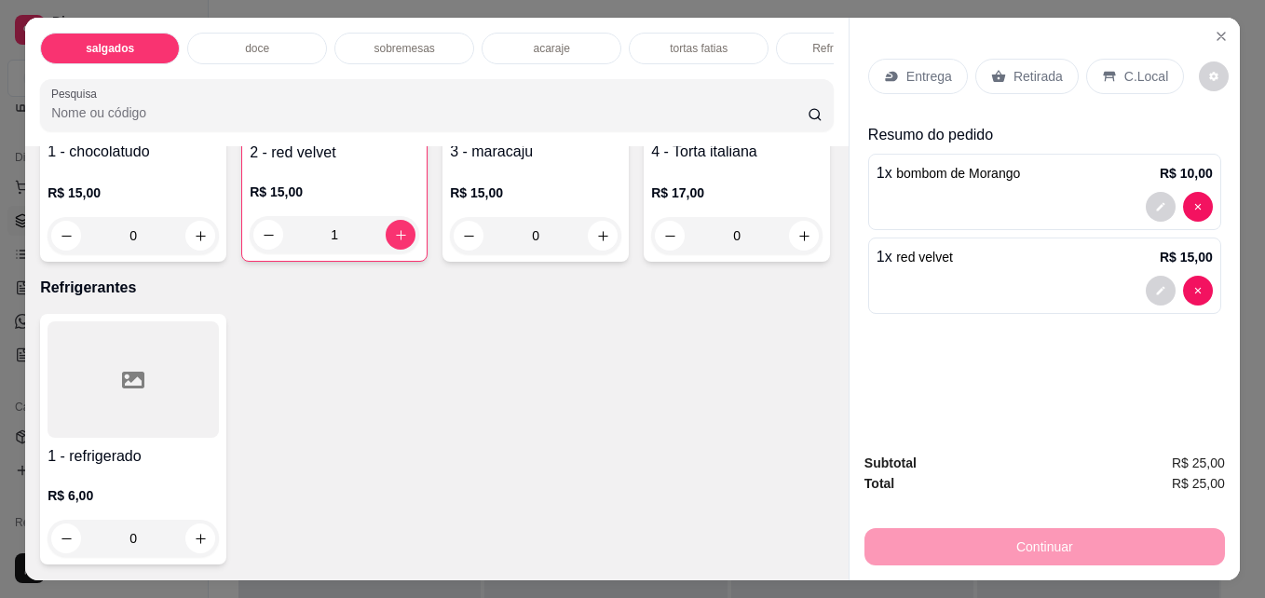
click at [1018, 67] on p "Retirada" at bounding box center [1038, 76] width 49 height 19
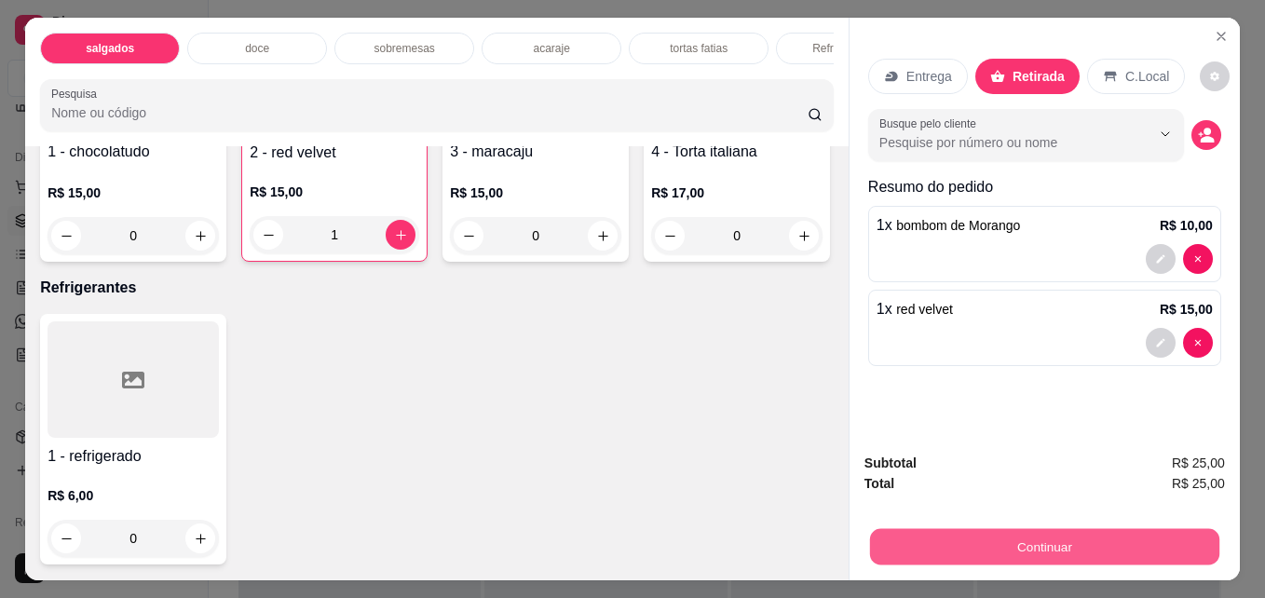
click at [1002, 528] on button "Continuar" at bounding box center [1044, 546] width 349 height 36
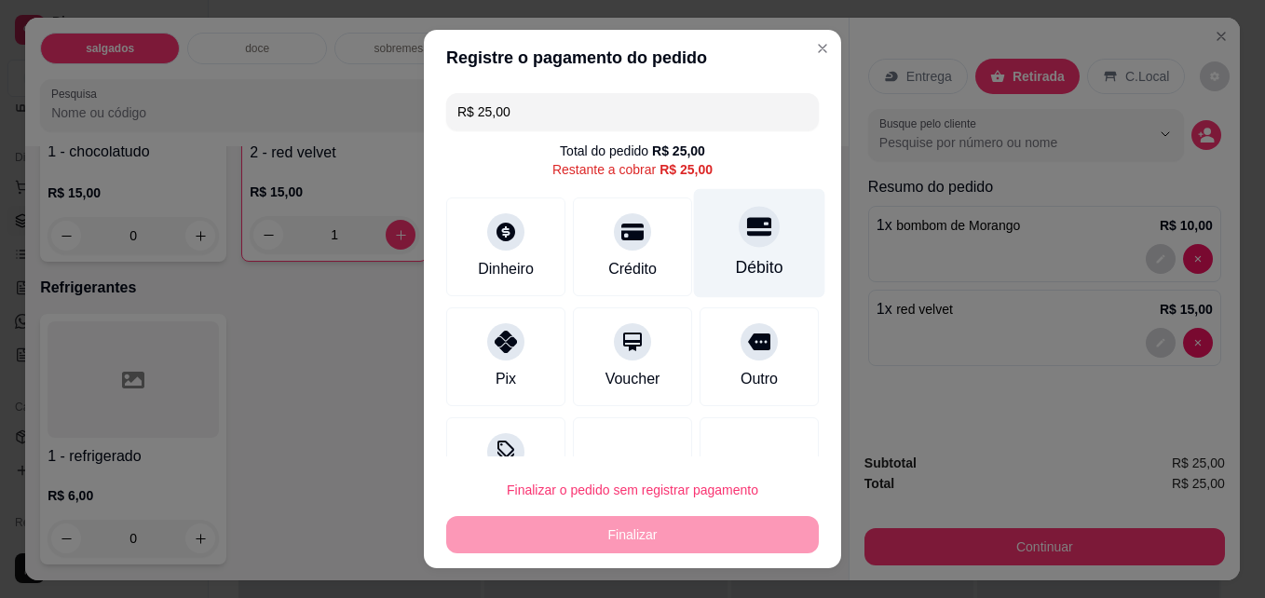
click at [736, 264] on div "Débito" at bounding box center [760, 267] width 48 height 24
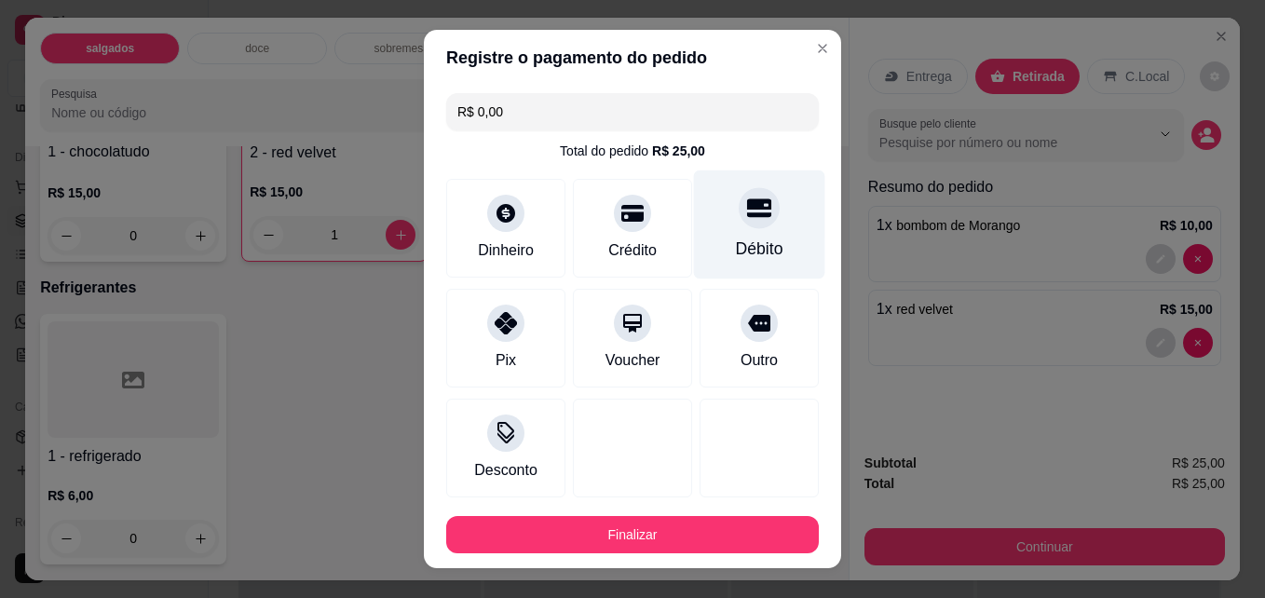
type input "R$ 0,00"
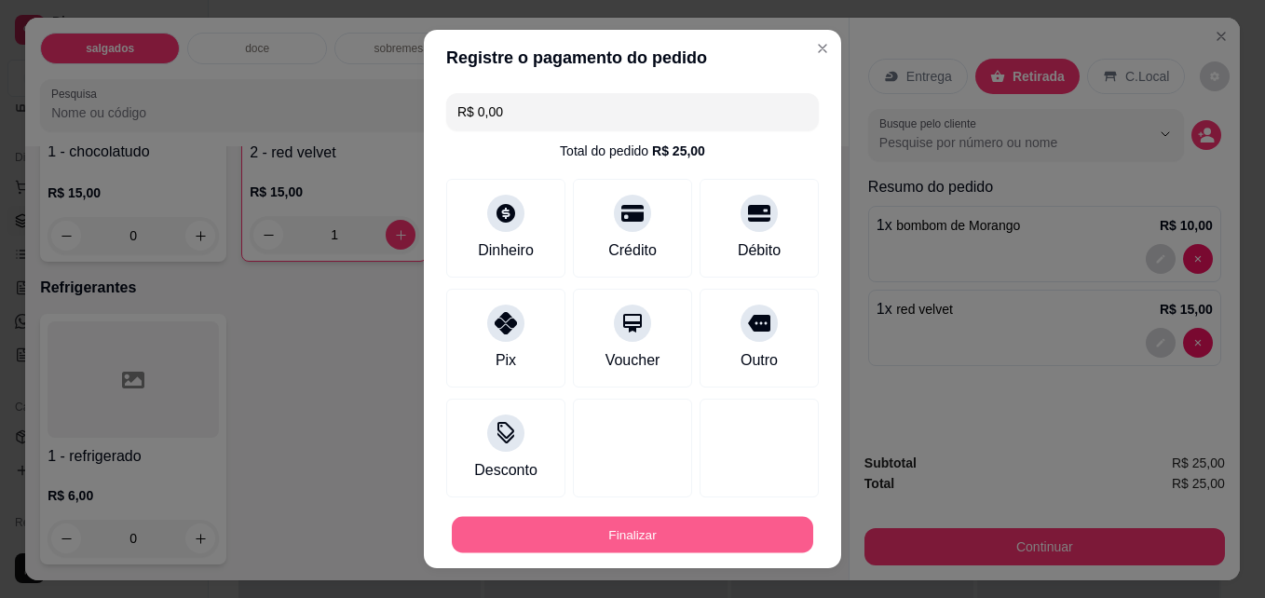
click at [691, 523] on button "Finalizar" at bounding box center [633, 535] width 362 height 36
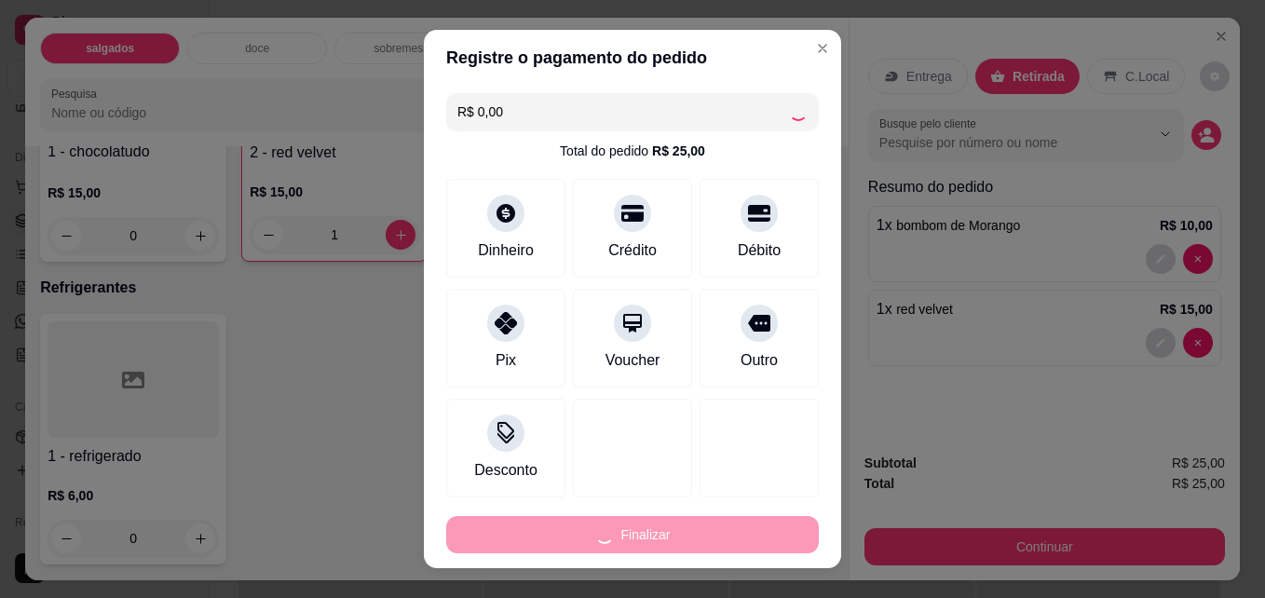
type input "0"
type input "-R$ 25,00"
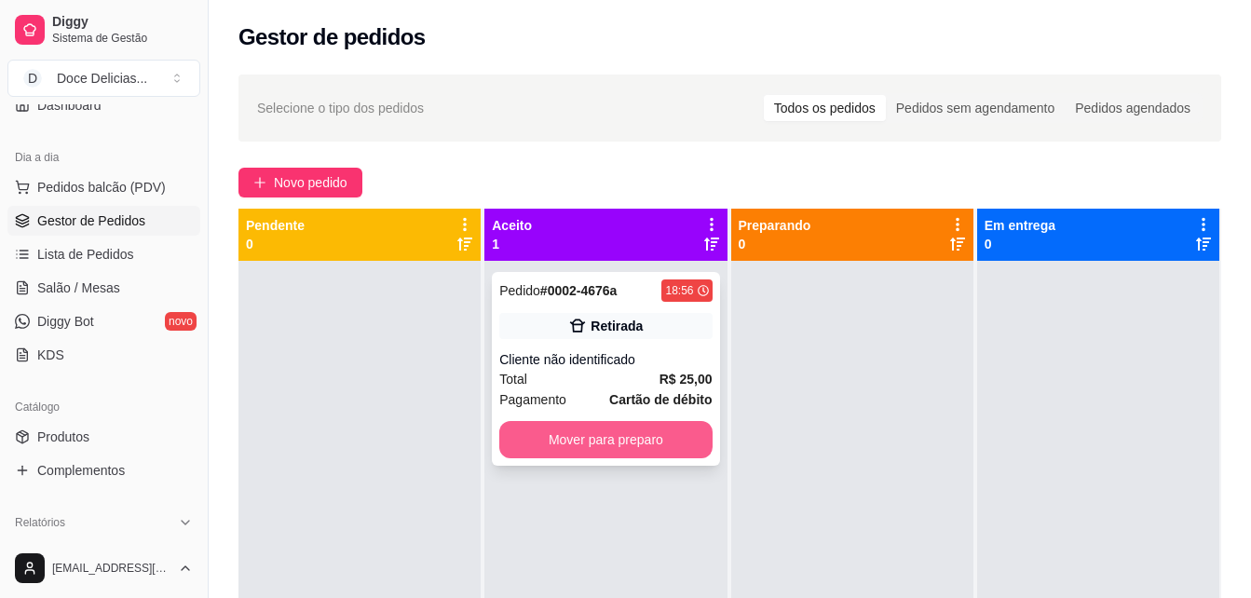
click at [628, 440] on button "Mover para preparo" at bounding box center [605, 439] width 212 height 37
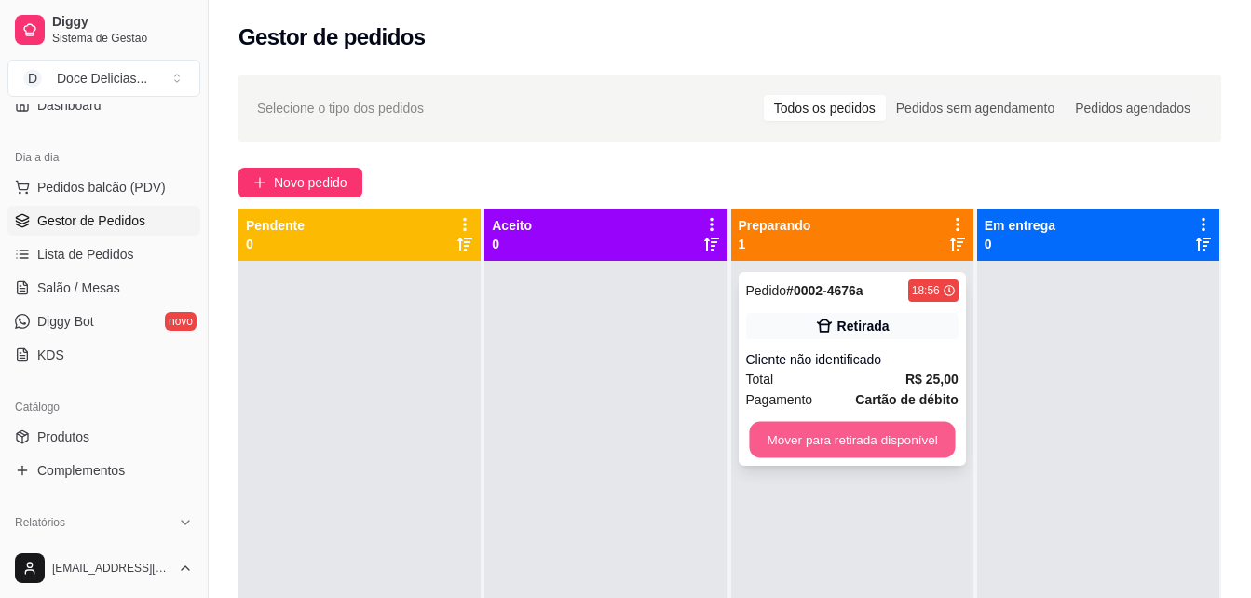
click at [754, 436] on button "Mover para retirada disponível" at bounding box center [852, 440] width 206 height 36
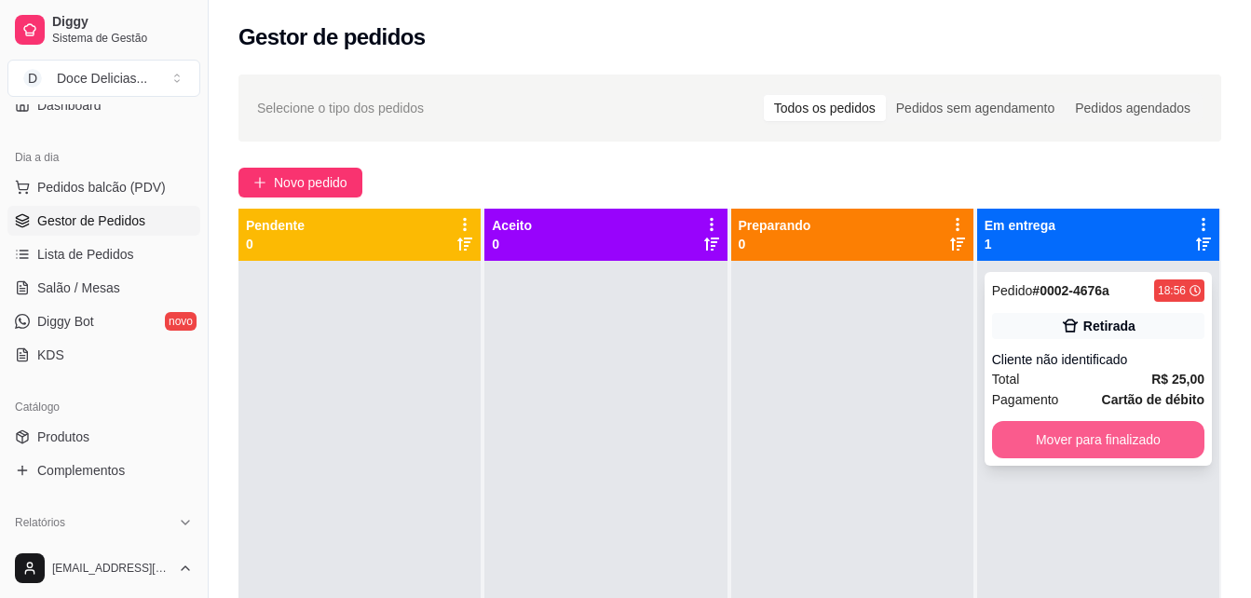
click at [1004, 446] on button "Mover para finalizado" at bounding box center [1098, 439] width 212 height 37
